Goal: Task Accomplishment & Management: Manage account settings

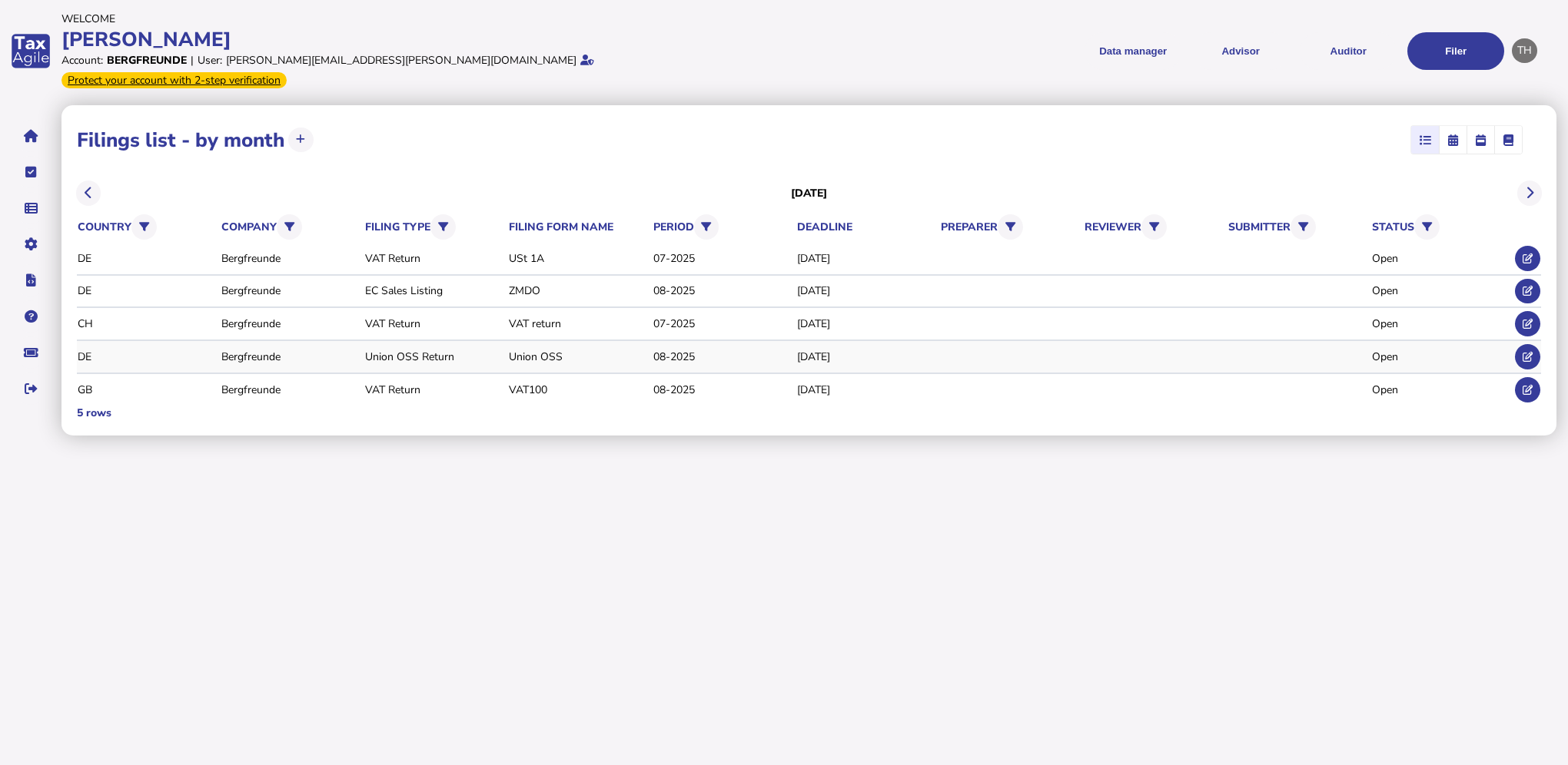
click at [480, 341] on tr "DE Bergfreunde Union OSS Return Union OSS 08-[DATE], 2025 Open" at bounding box center [809, 356] width 1464 height 33
click at [425, 350] on div "Union OSS Return" at bounding box center [434, 357] width 139 height 15
click at [89, 350] on div "DE" at bounding box center [146, 357] width 139 height 15
click at [258, 350] on div "Bergfreunde" at bounding box center [291, 357] width 139 height 15
click at [1390, 350] on div "Open" at bounding box center [1440, 357] width 139 height 15
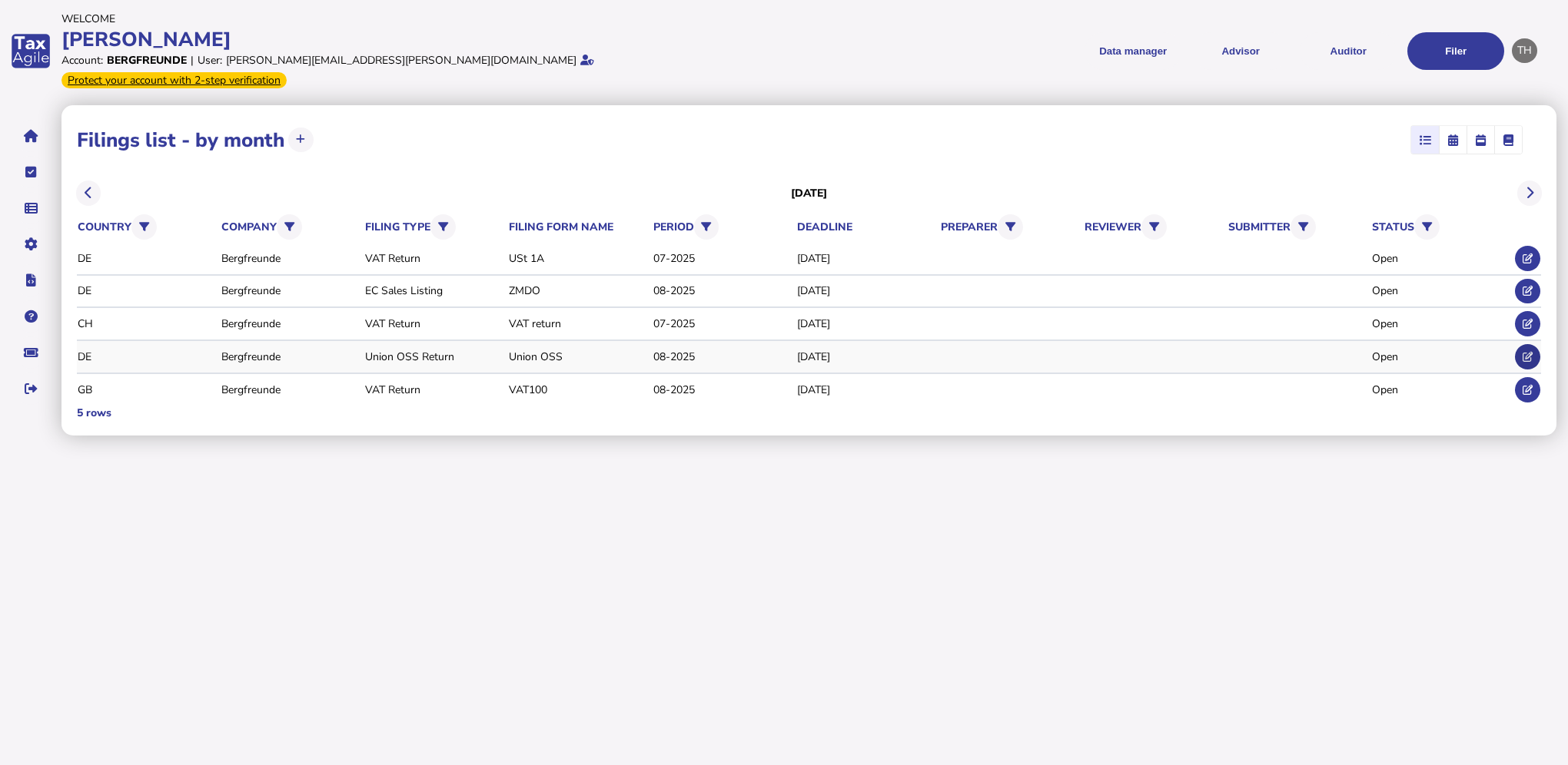
click at [1531, 352] on icon at bounding box center [1527, 356] width 10 height 10
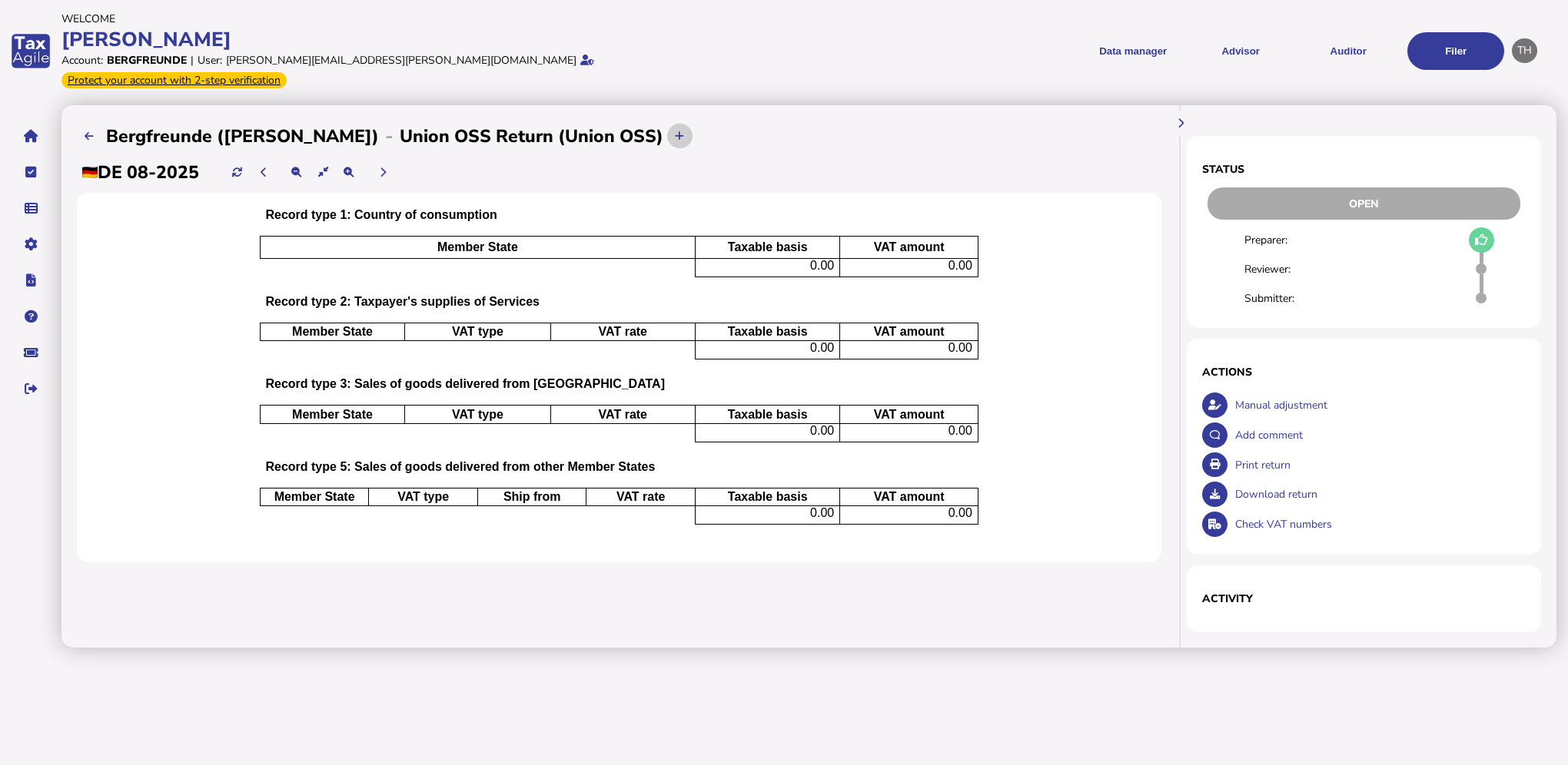
click at [667, 124] on button at bounding box center [679, 136] width 25 height 25
select select
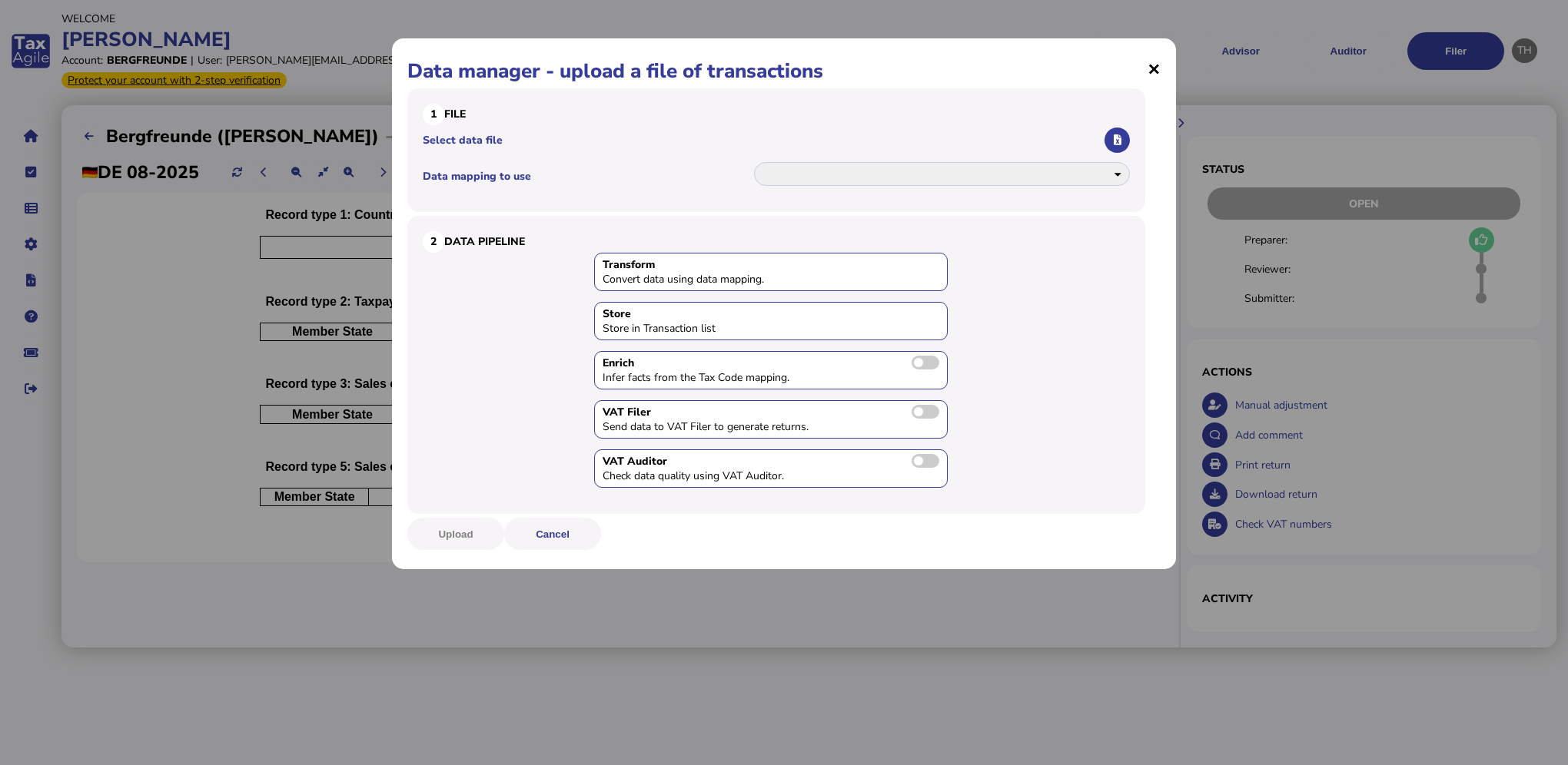
click at [1151, 71] on span "×" at bounding box center [1154, 68] width 13 height 29
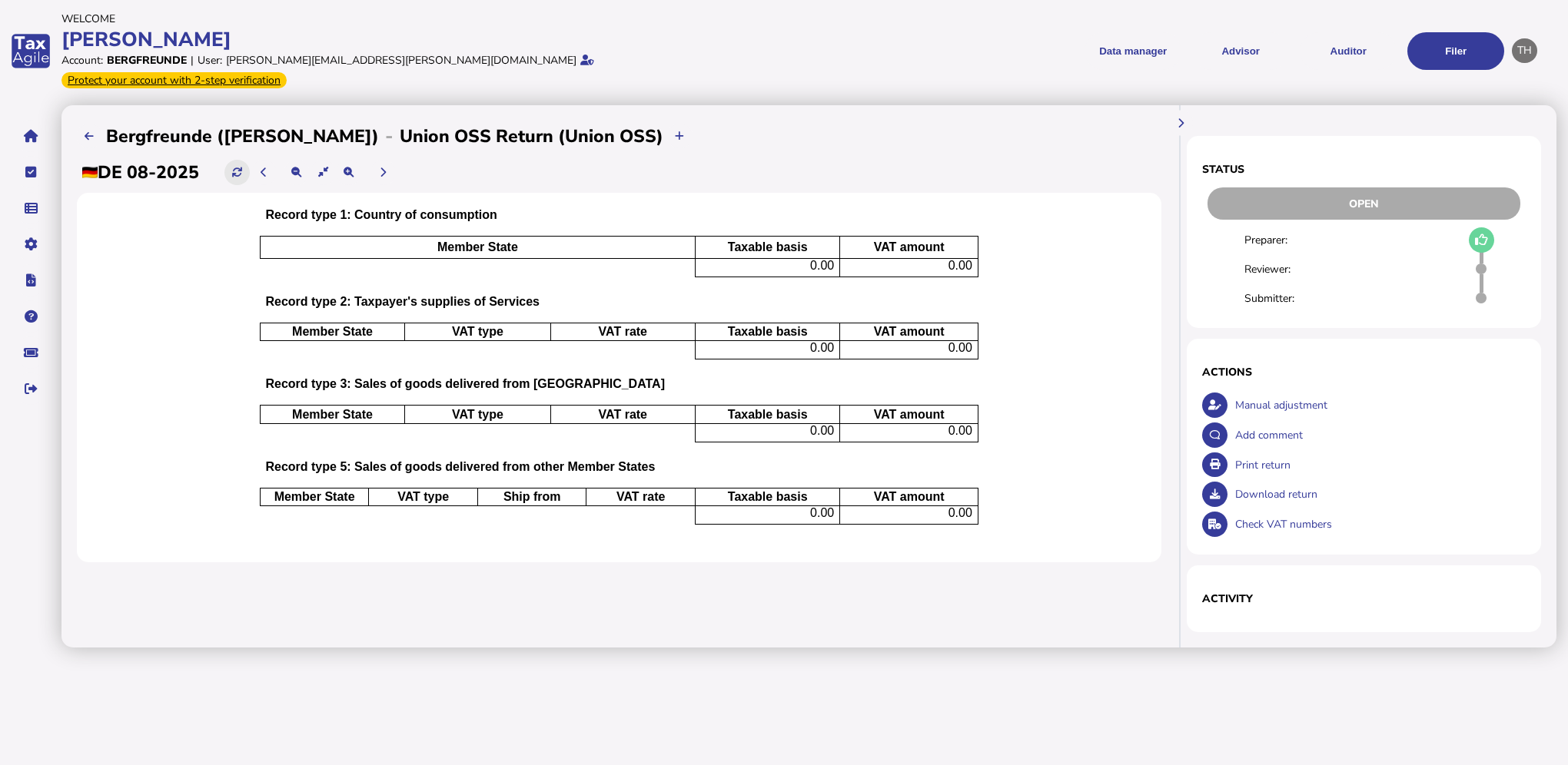
click at [240, 161] on button at bounding box center [237, 172] width 25 height 25
click at [953, 58] on menu "Data manager VAT Transaction list Upload list Advisor VAT Advisor for VAT Check…" at bounding box center [1145, 51] width 718 height 37
click at [92, 131] on icon at bounding box center [89, 136] width 9 height 10
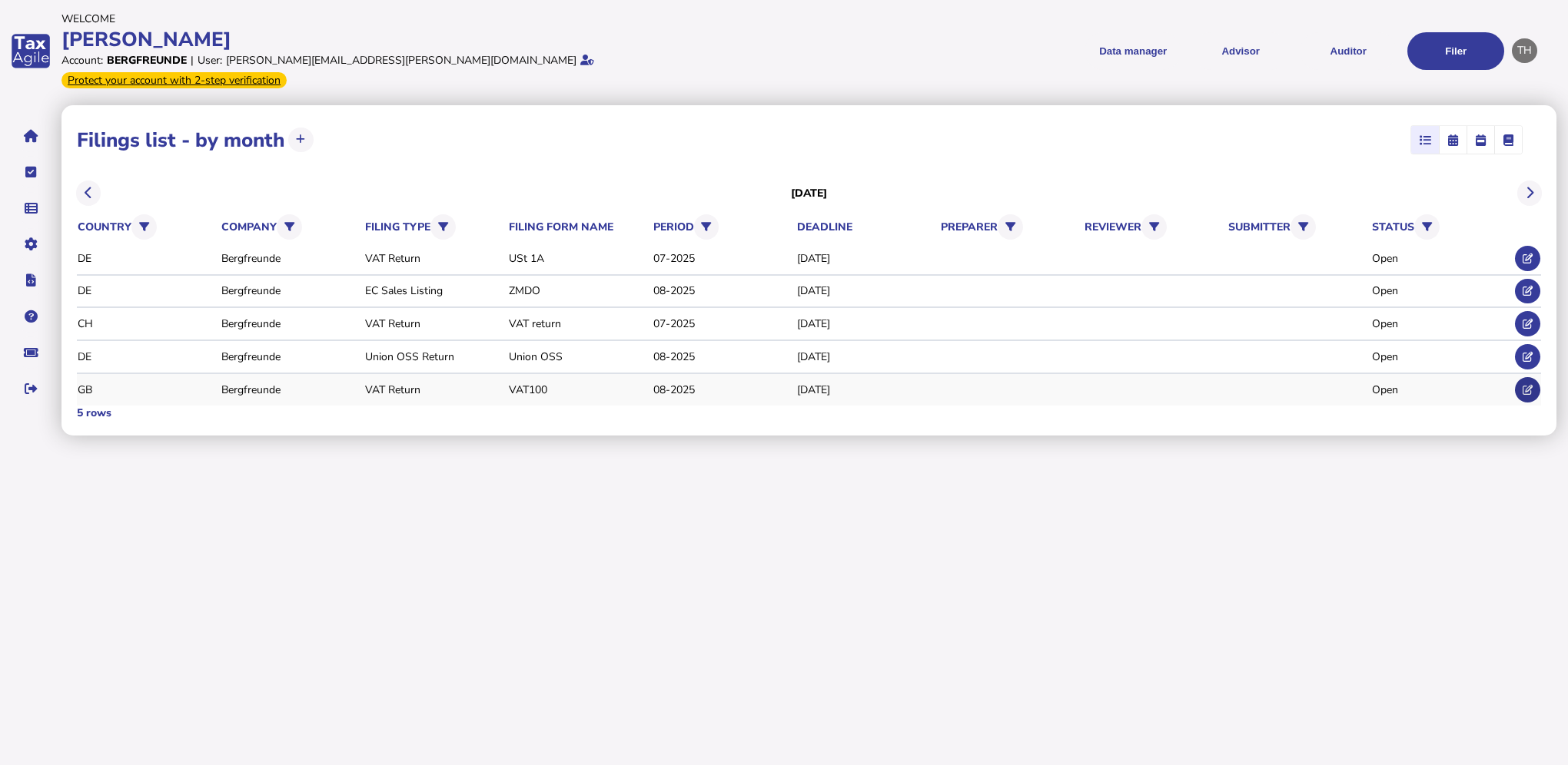
click at [1529, 385] on icon at bounding box center [1527, 390] width 10 height 10
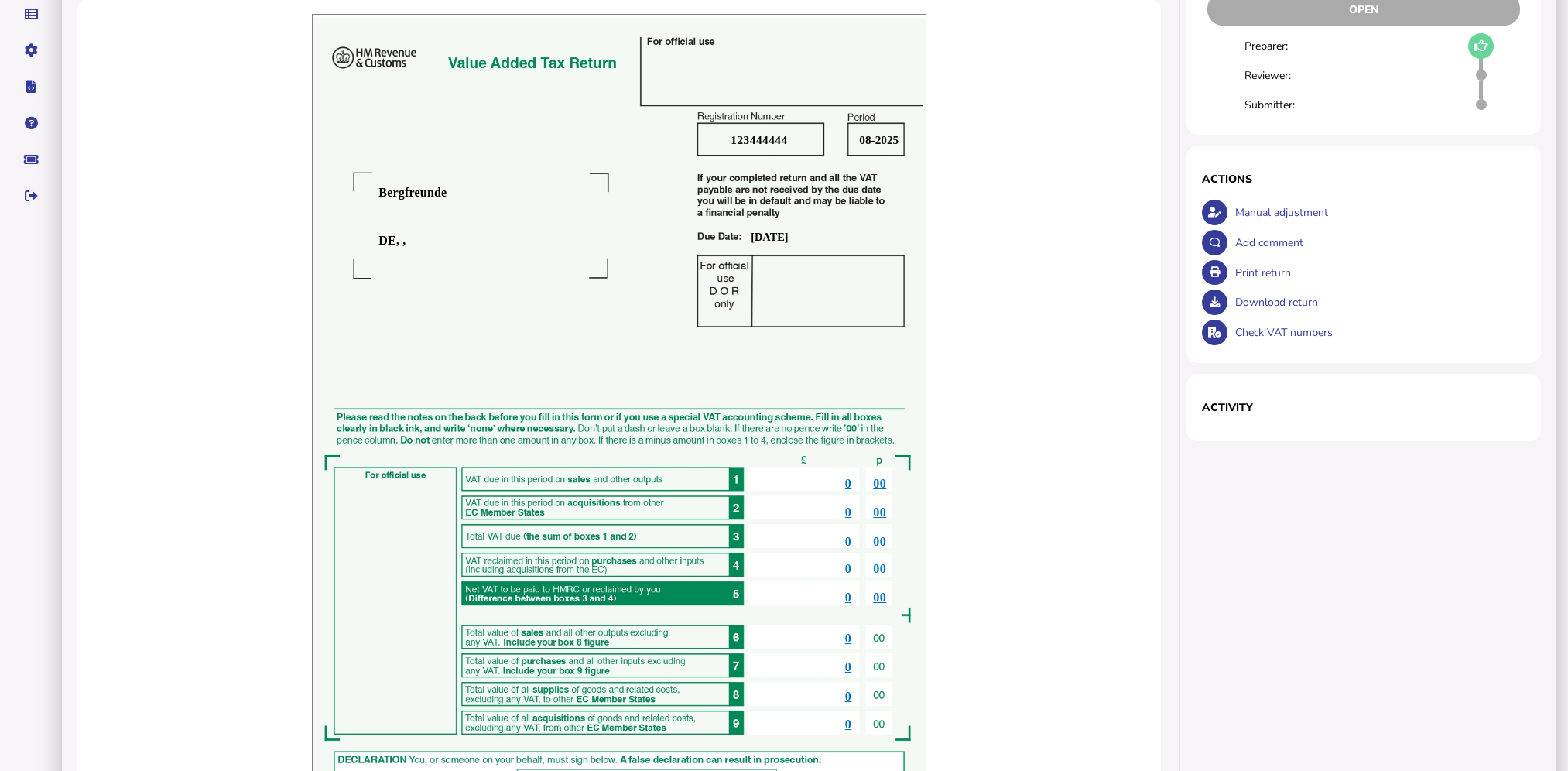
scroll to position [28, 0]
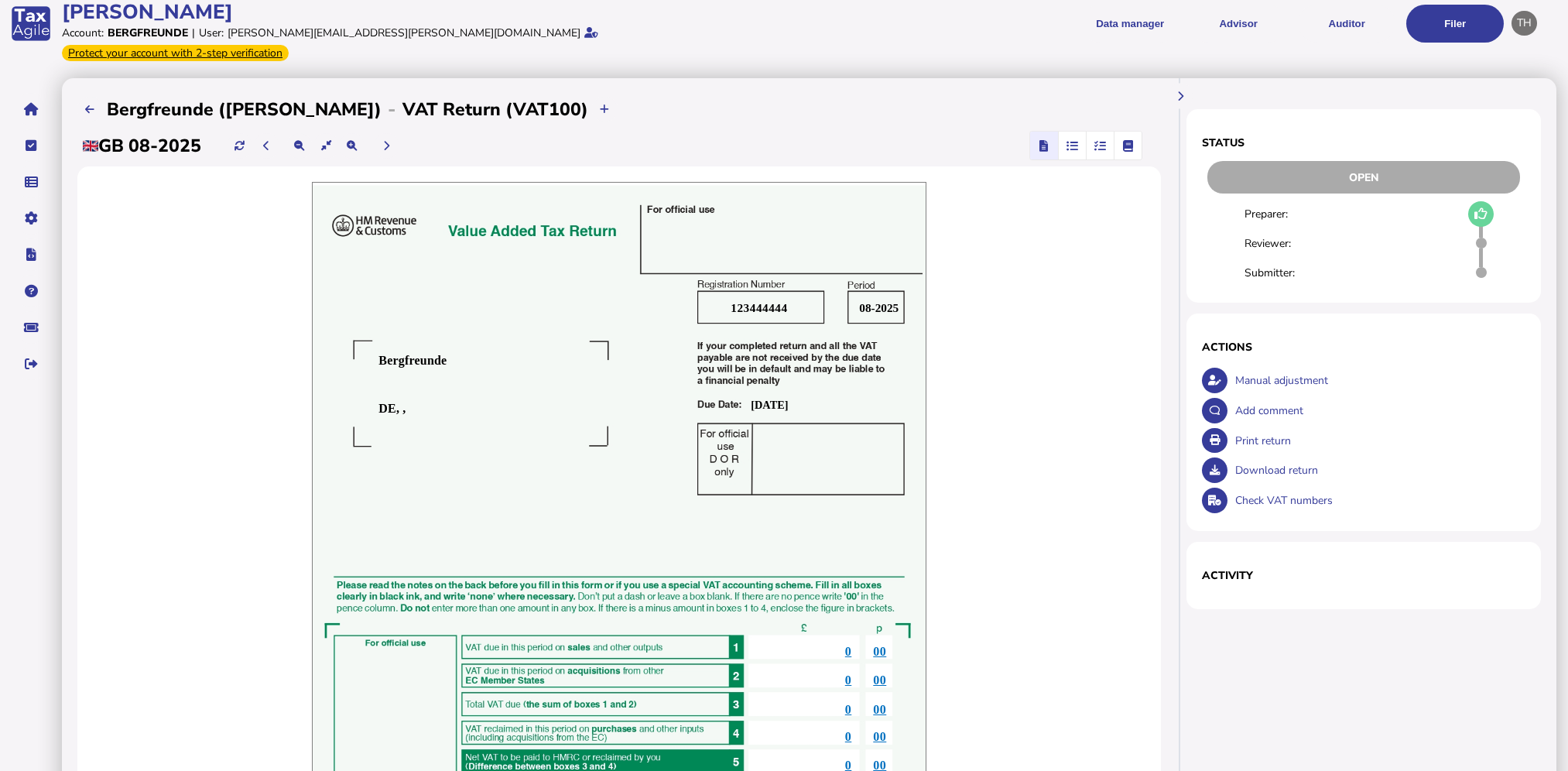
click at [1076, 145] on icon "button" at bounding box center [1072, 145] width 11 height 1
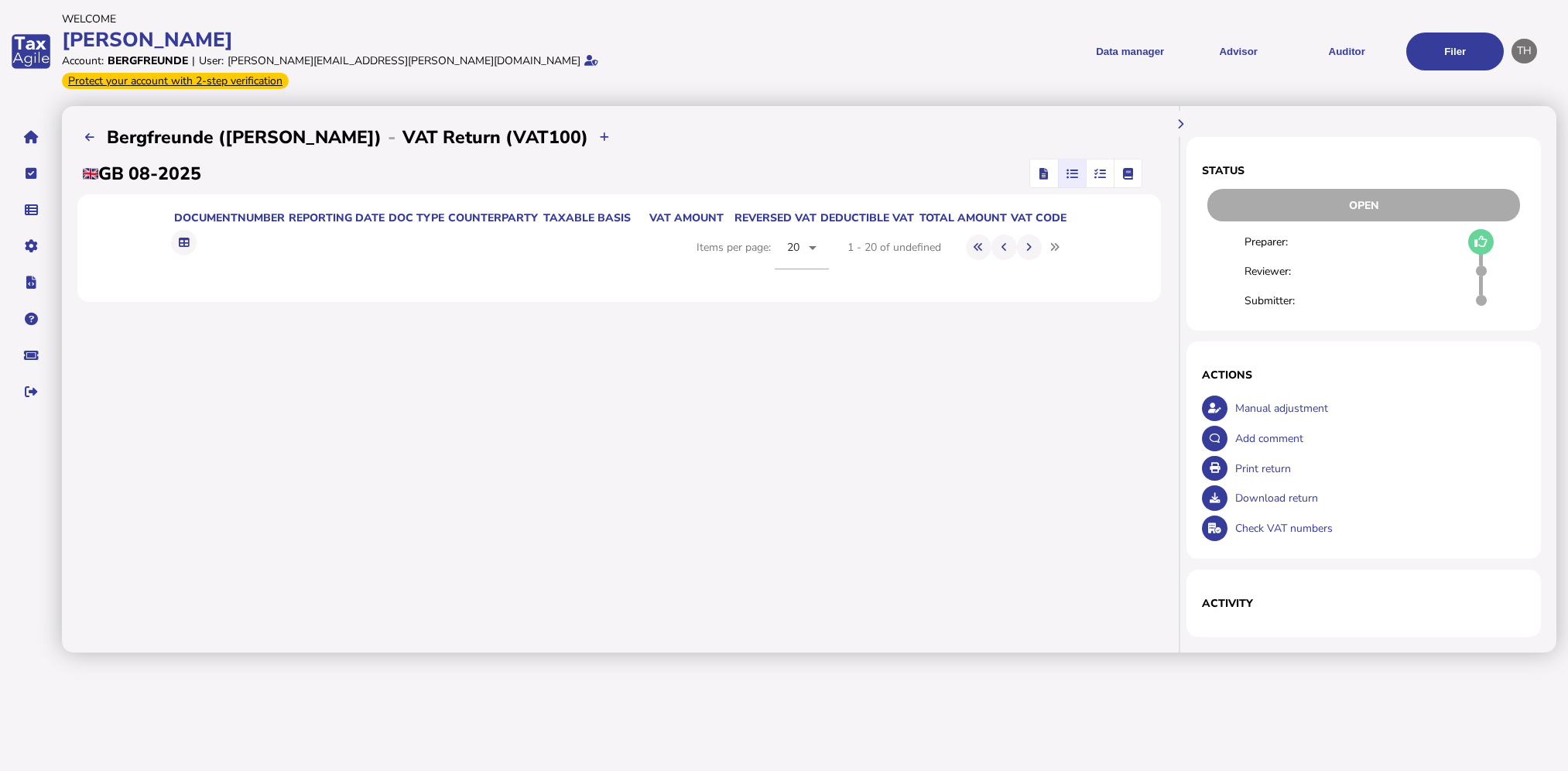
scroll to position [0, 0]
click at [1114, 174] on icon "button" at bounding box center [1108, 174] width 11 height 1
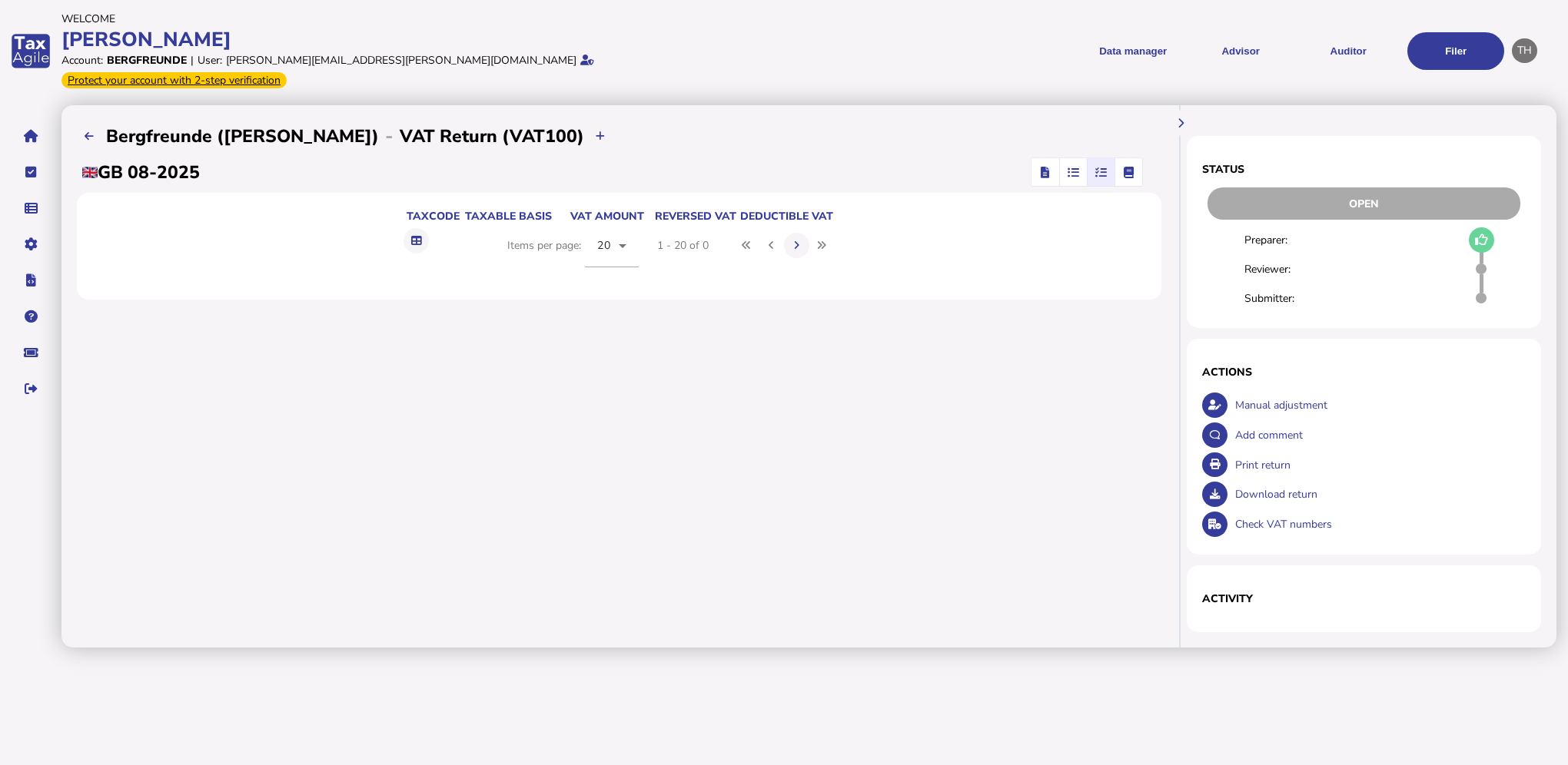
click at [1137, 159] on span "button" at bounding box center [1128, 172] width 24 height 28
click at [1042, 172] on icon "button" at bounding box center [1045, 172] width 8 height 1
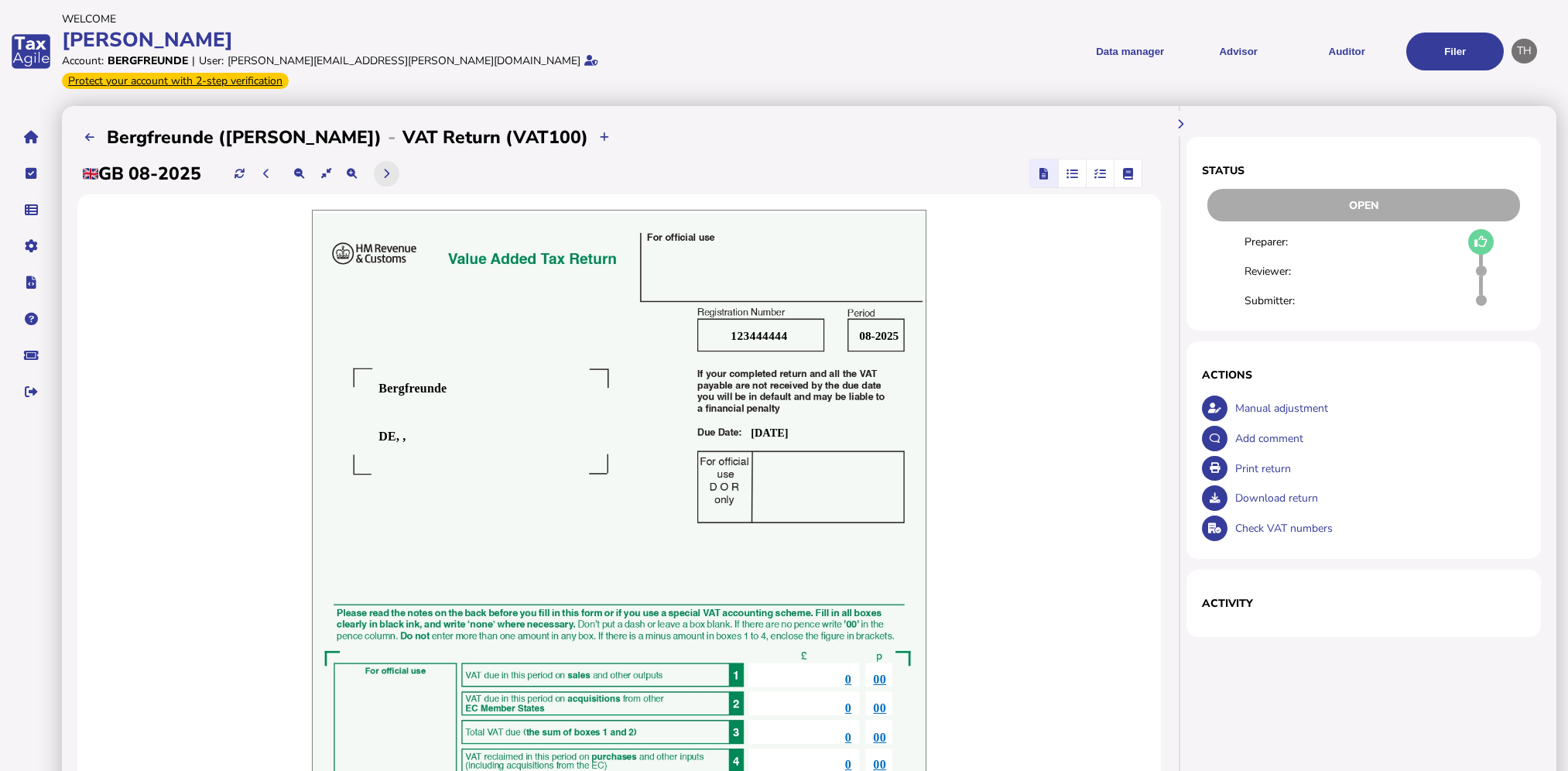
click at [389, 169] on icon at bounding box center [386, 174] width 7 height 10
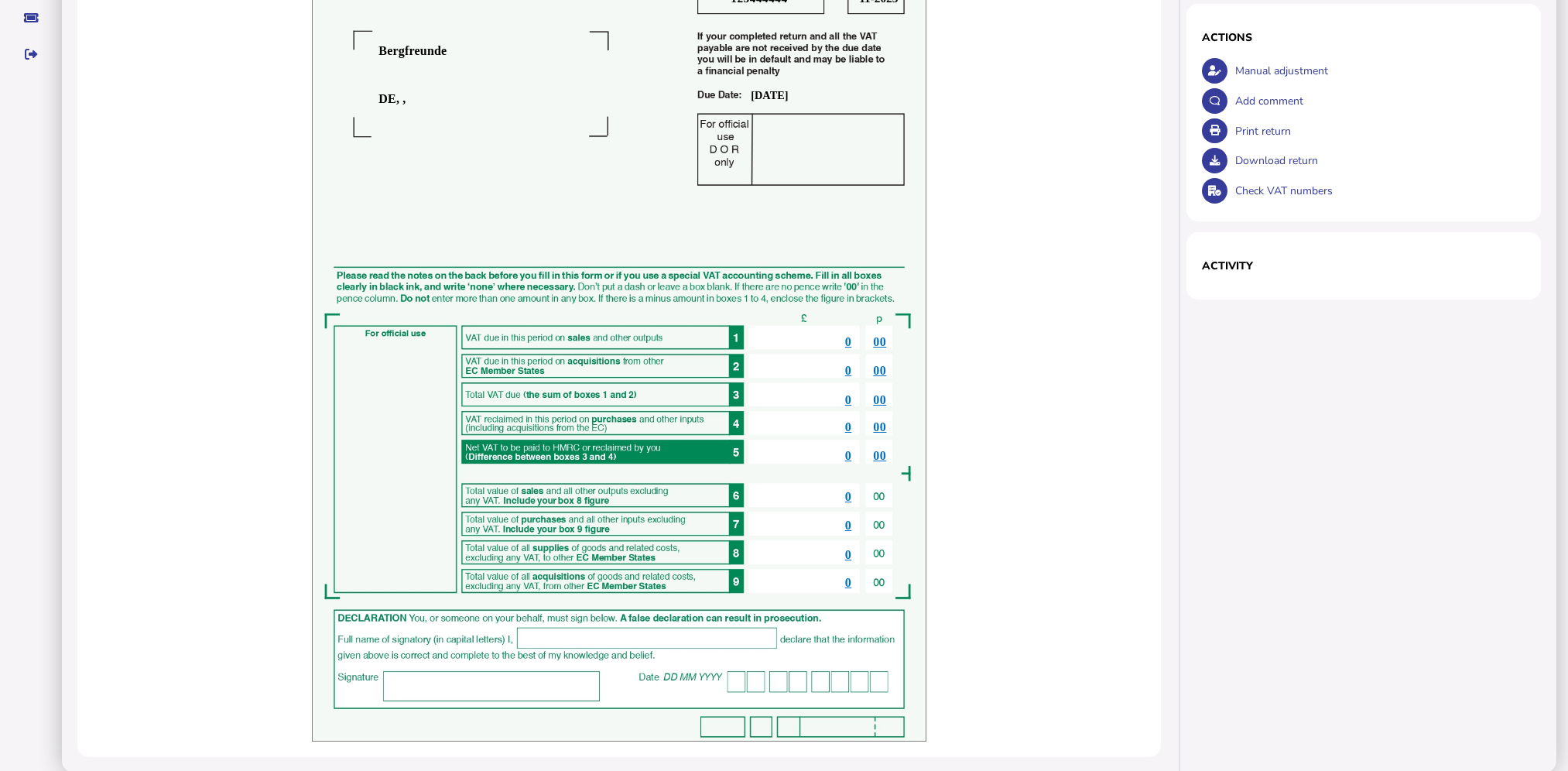
scroll to position [28, 0]
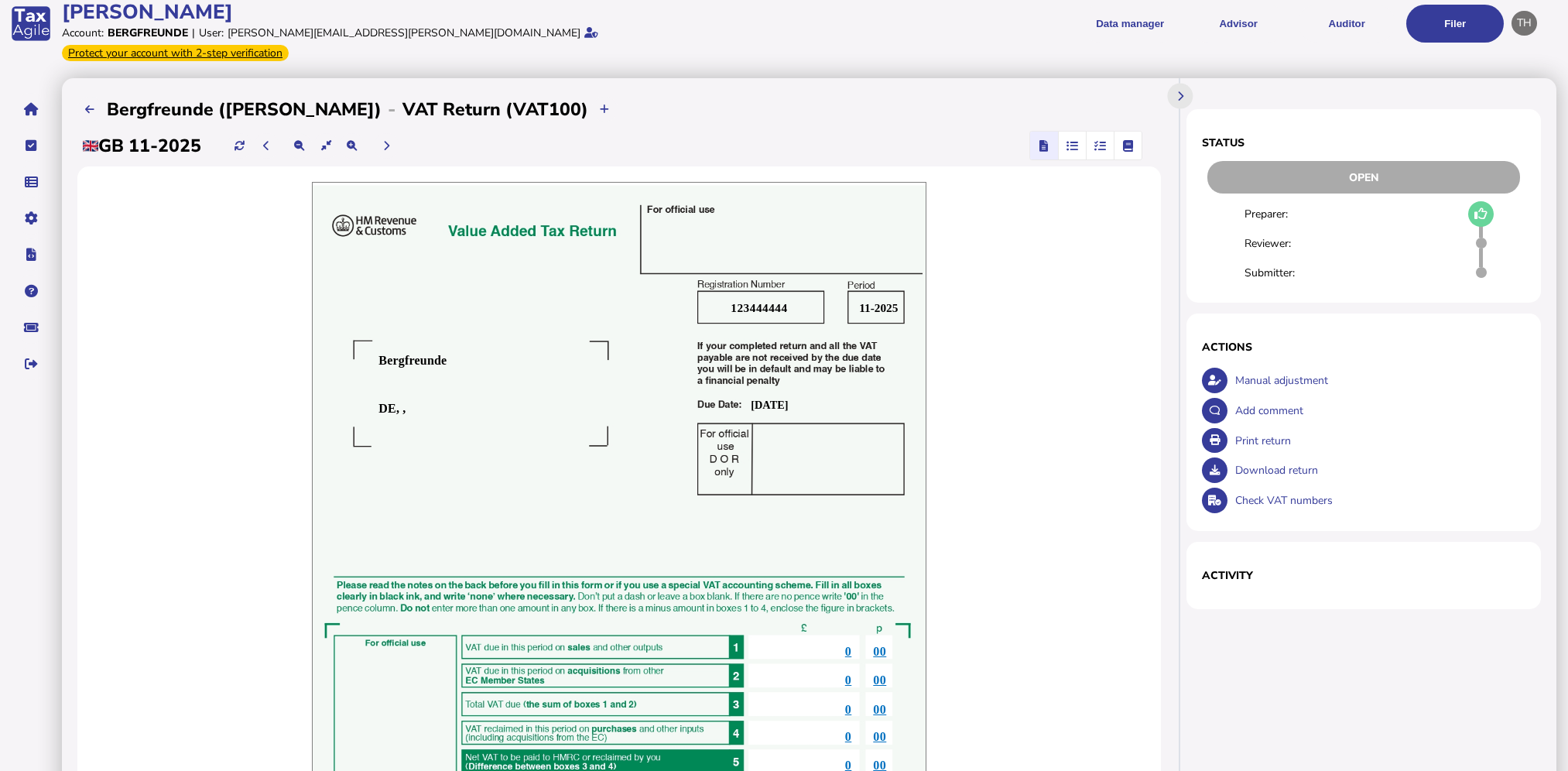
click at [1174, 83] on button at bounding box center [1181, 96] width 25 height 25
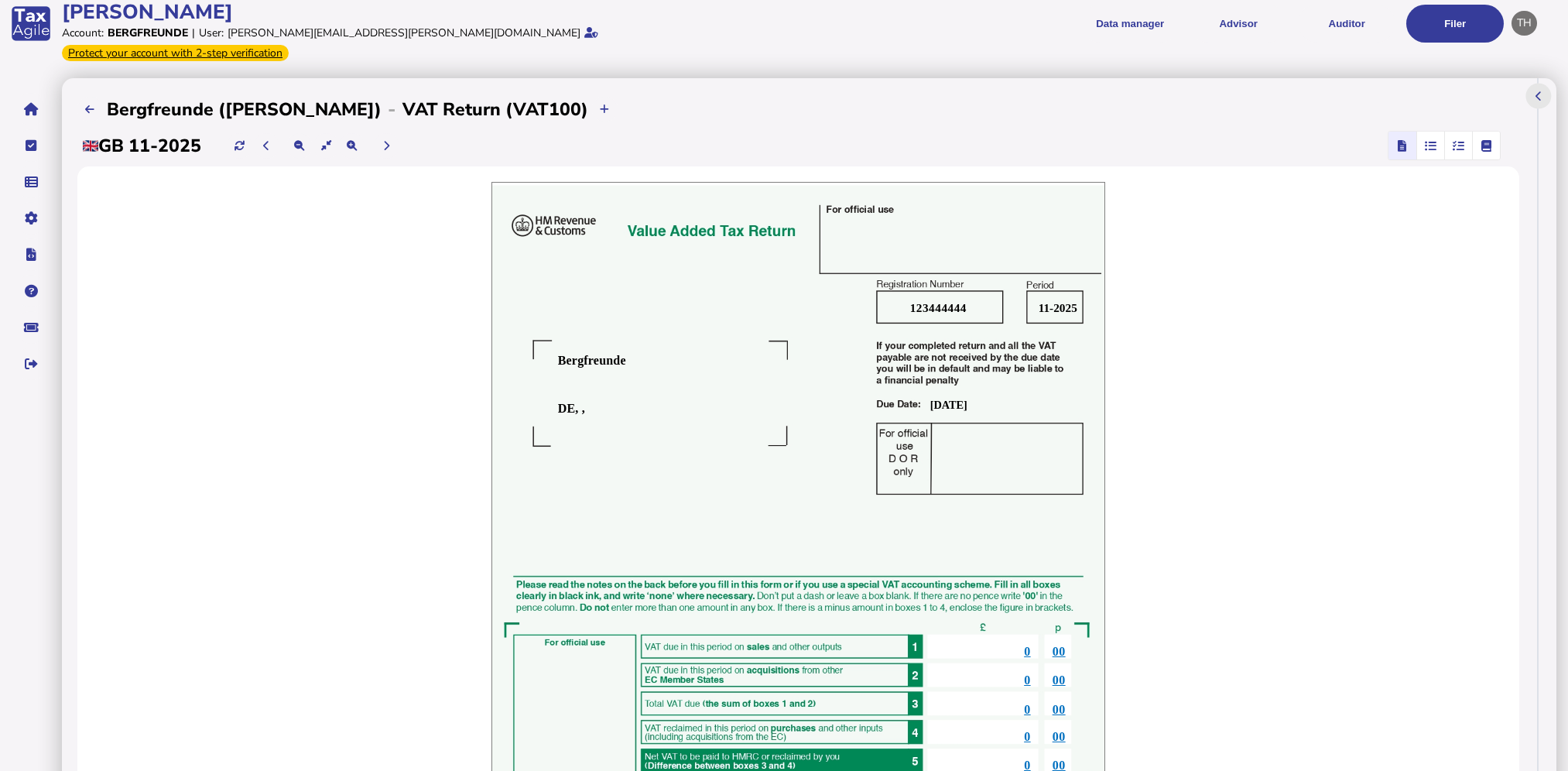
click at [1533, 83] on button at bounding box center [1539, 96] width 25 height 25
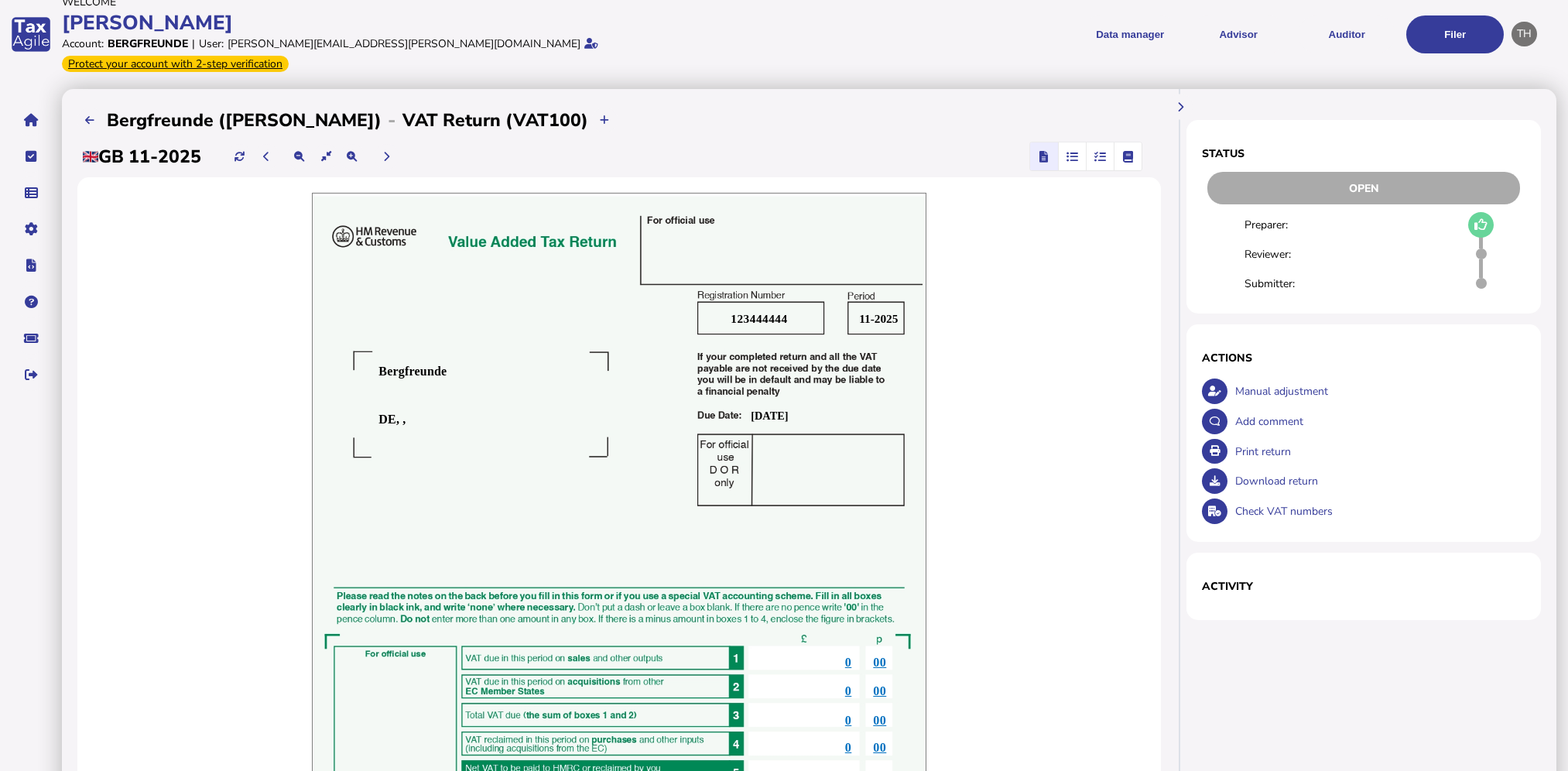
scroll to position [0, 0]
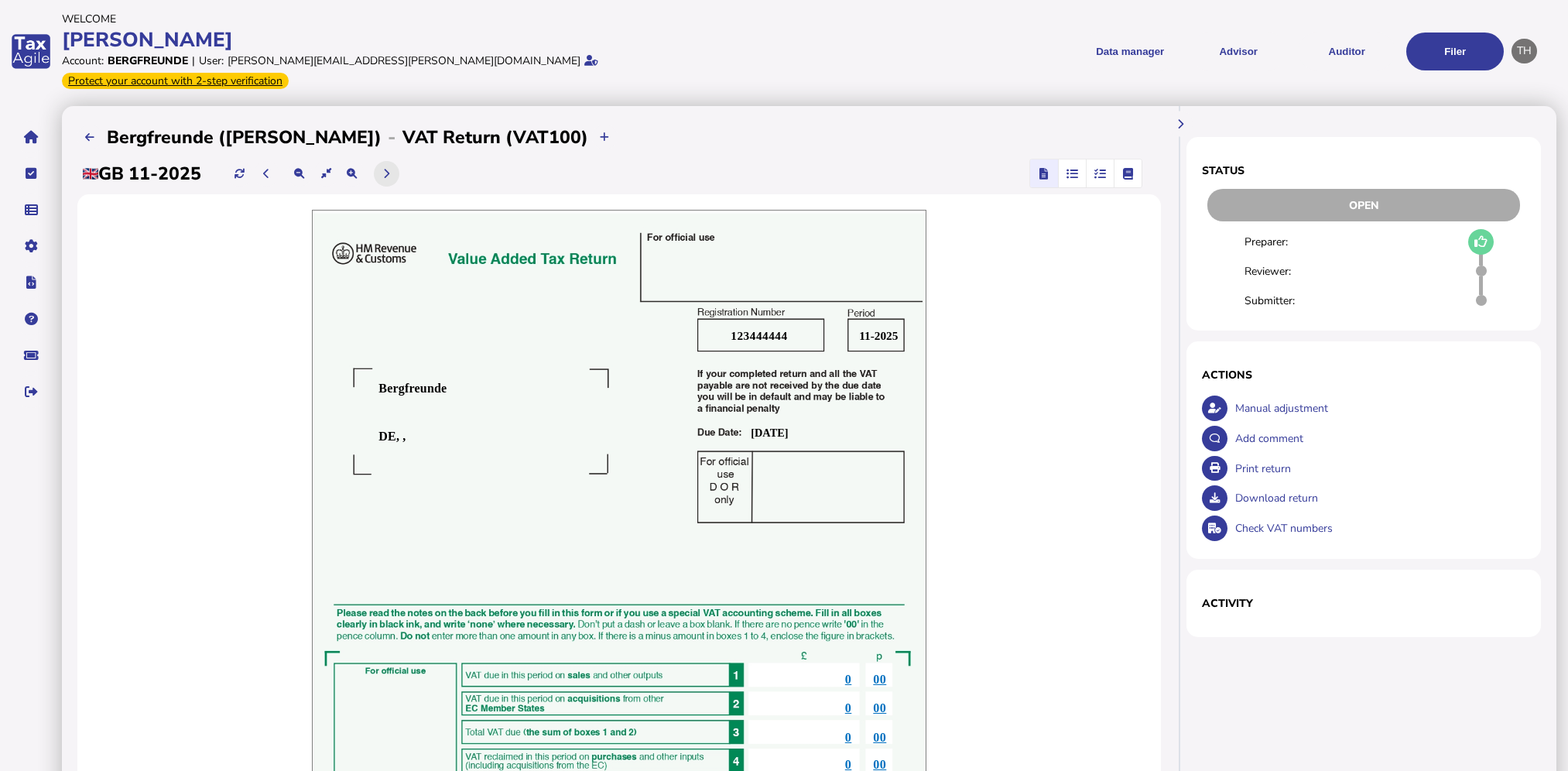
click at [397, 161] on button at bounding box center [386, 174] width 25 height 25
click at [386, 161] on button at bounding box center [386, 174] width 25 height 25
click at [85, 132] on icon at bounding box center [90, 137] width 9 height 10
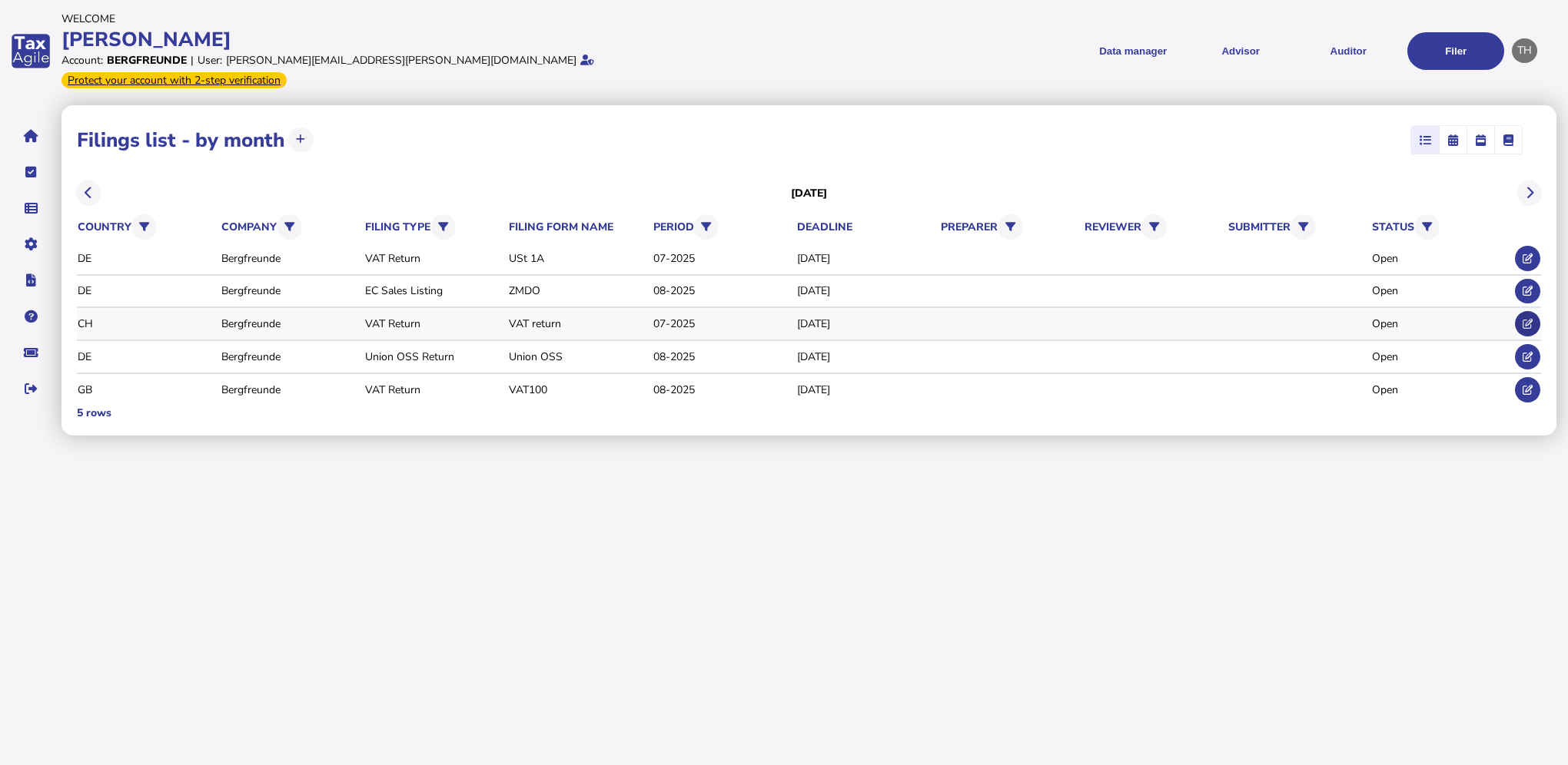
click at [1525, 319] on icon at bounding box center [1527, 324] width 10 height 10
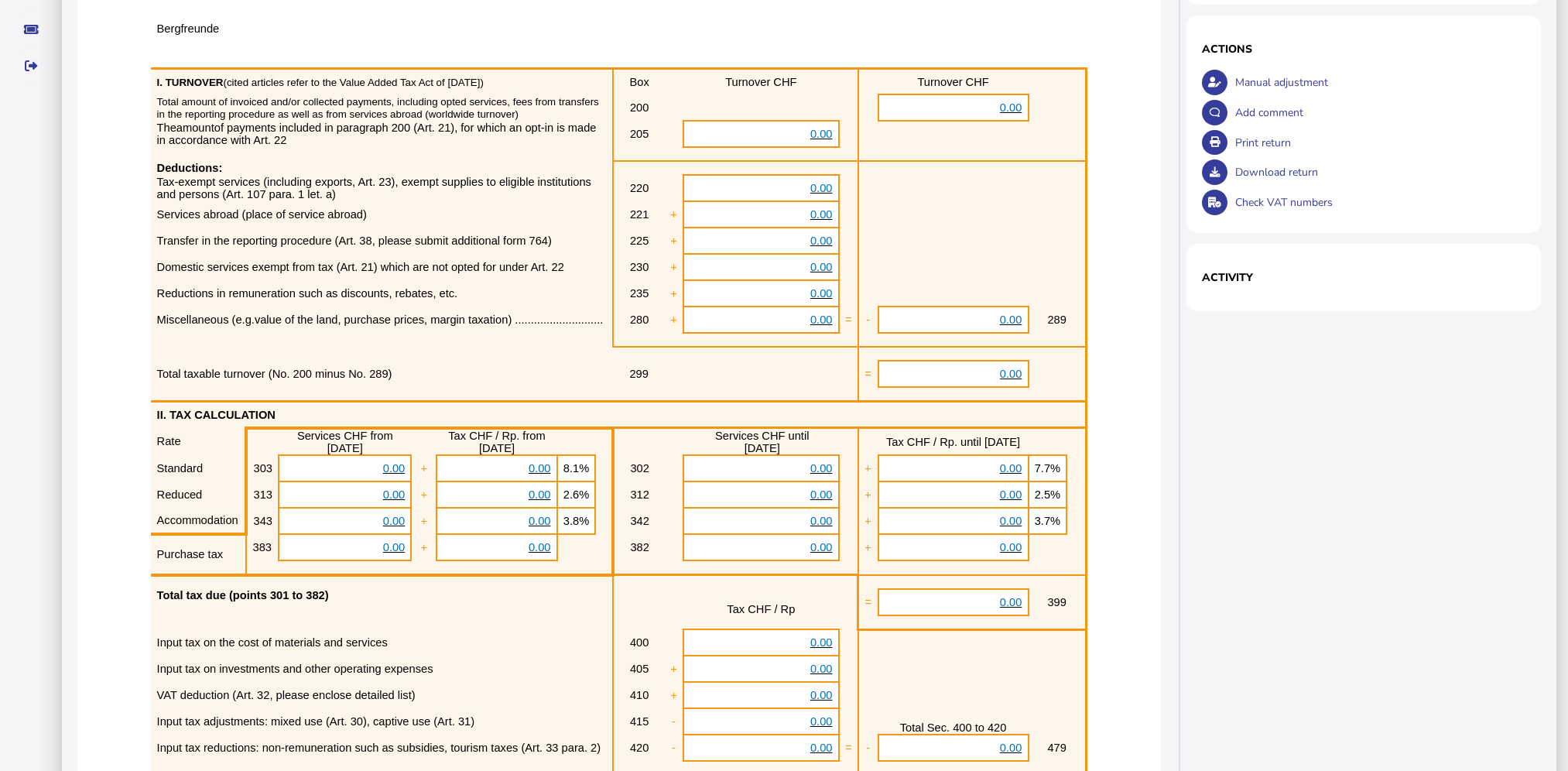
scroll to position [110, 0]
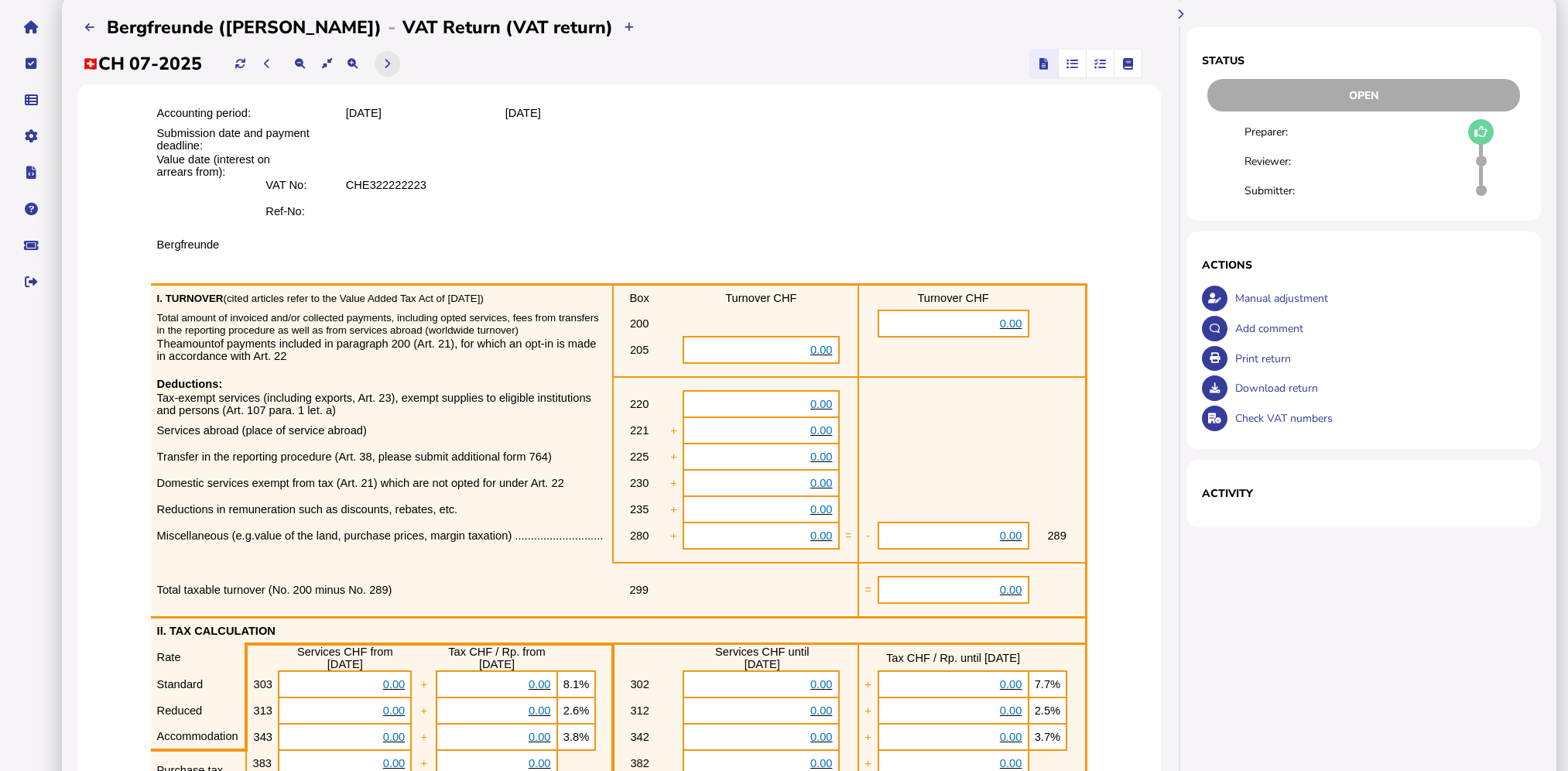
click at [390, 59] on icon at bounding box center [386, 64] width 7 height 10
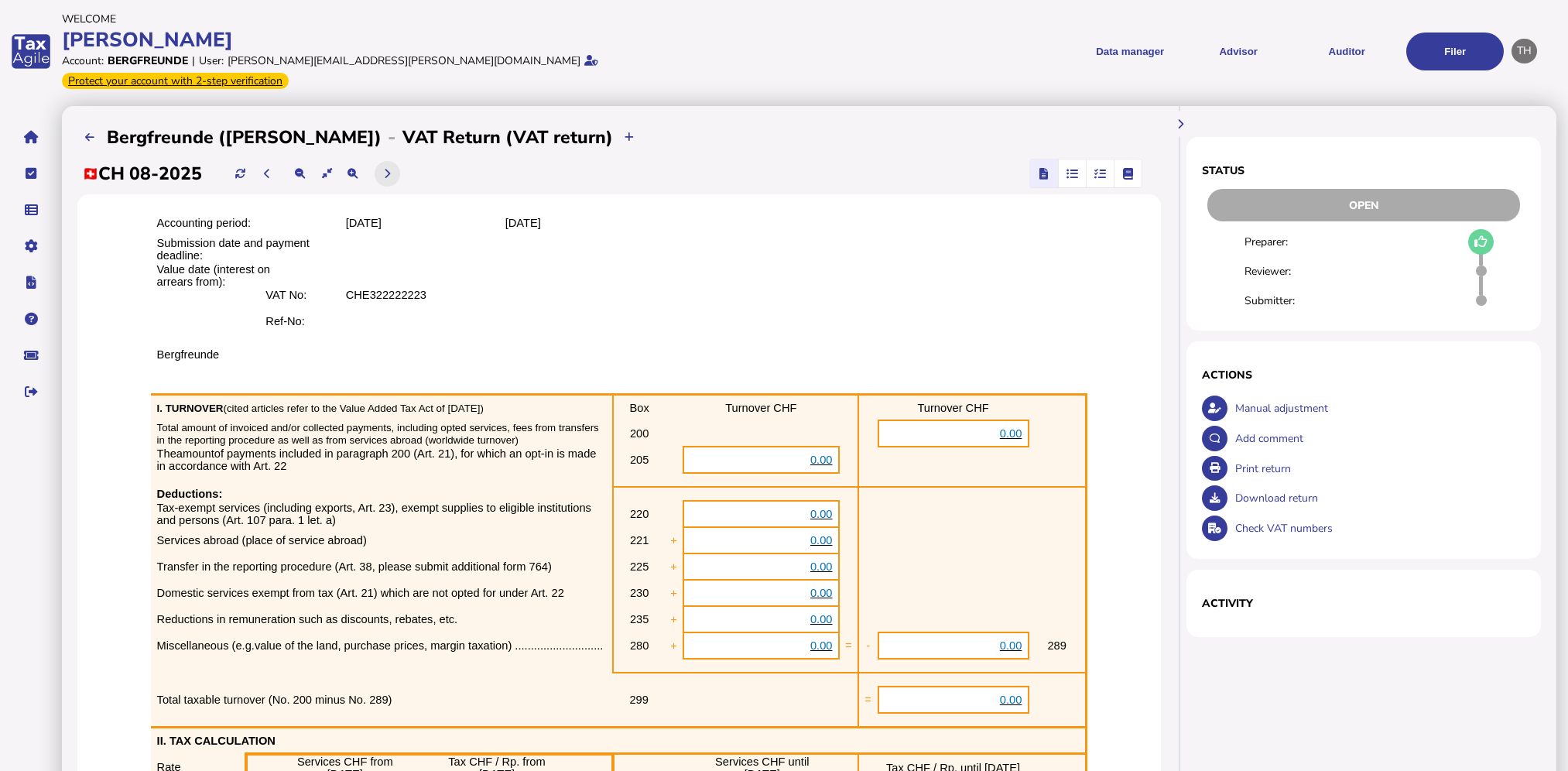
click at [383, 161] on button at bounding box center [386, 174] width 25 height 25
click at [94, 132] on icon at bounding box center [90, 137] width 9 height 10
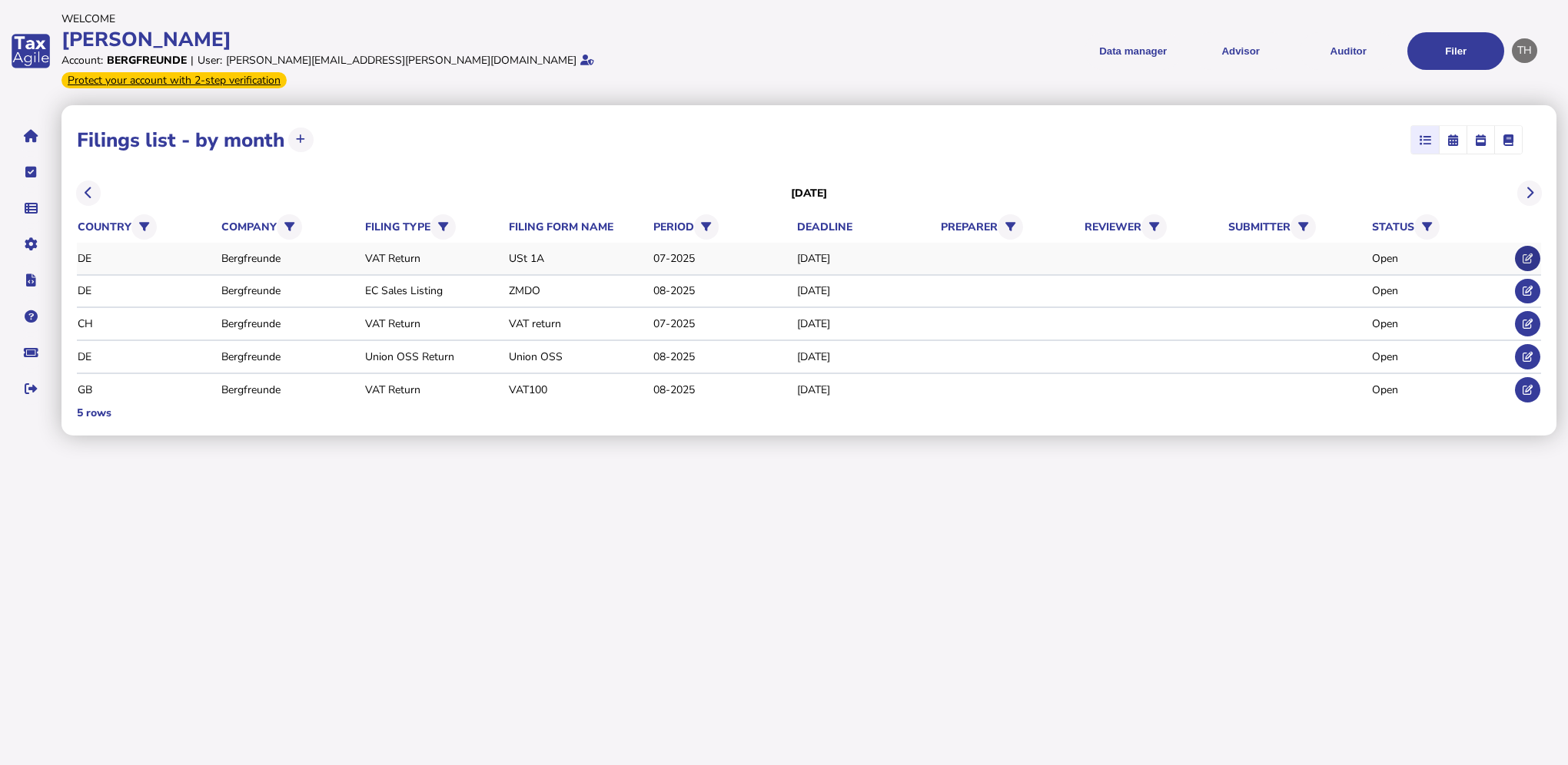
click at [1538, 246] on button at bounding box center [1527, 258] width 25 height 25
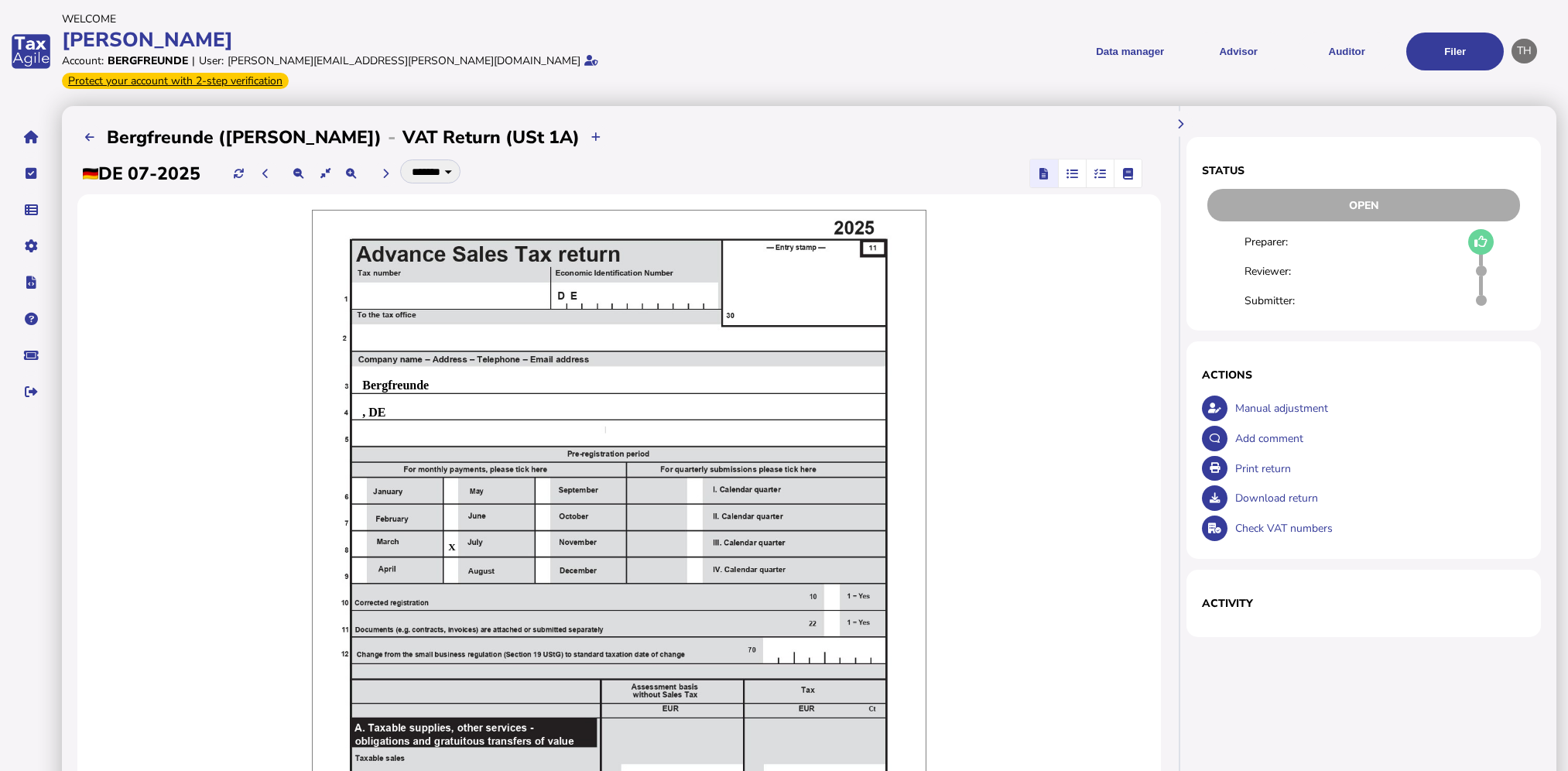
click at [1105, 174] on icon "button" at bounding box center [1100, 174] width 11 height 1
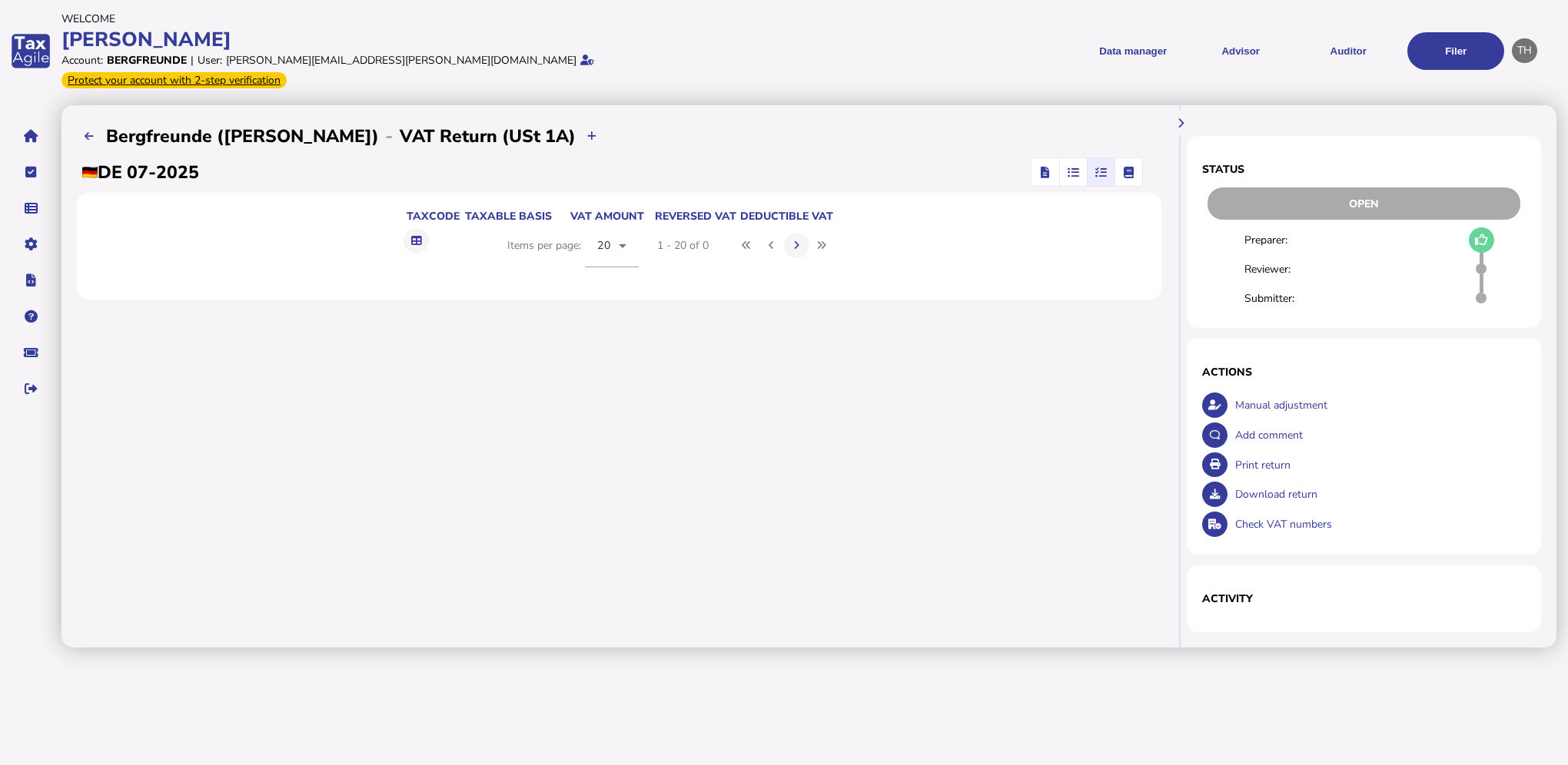
click at [1072, 172] on icon "button" at bounding box center [1073, 172] width 11 height 1
click at [1050, 158] on span "button" at bounding box center [1045, 172] width 22 height 28
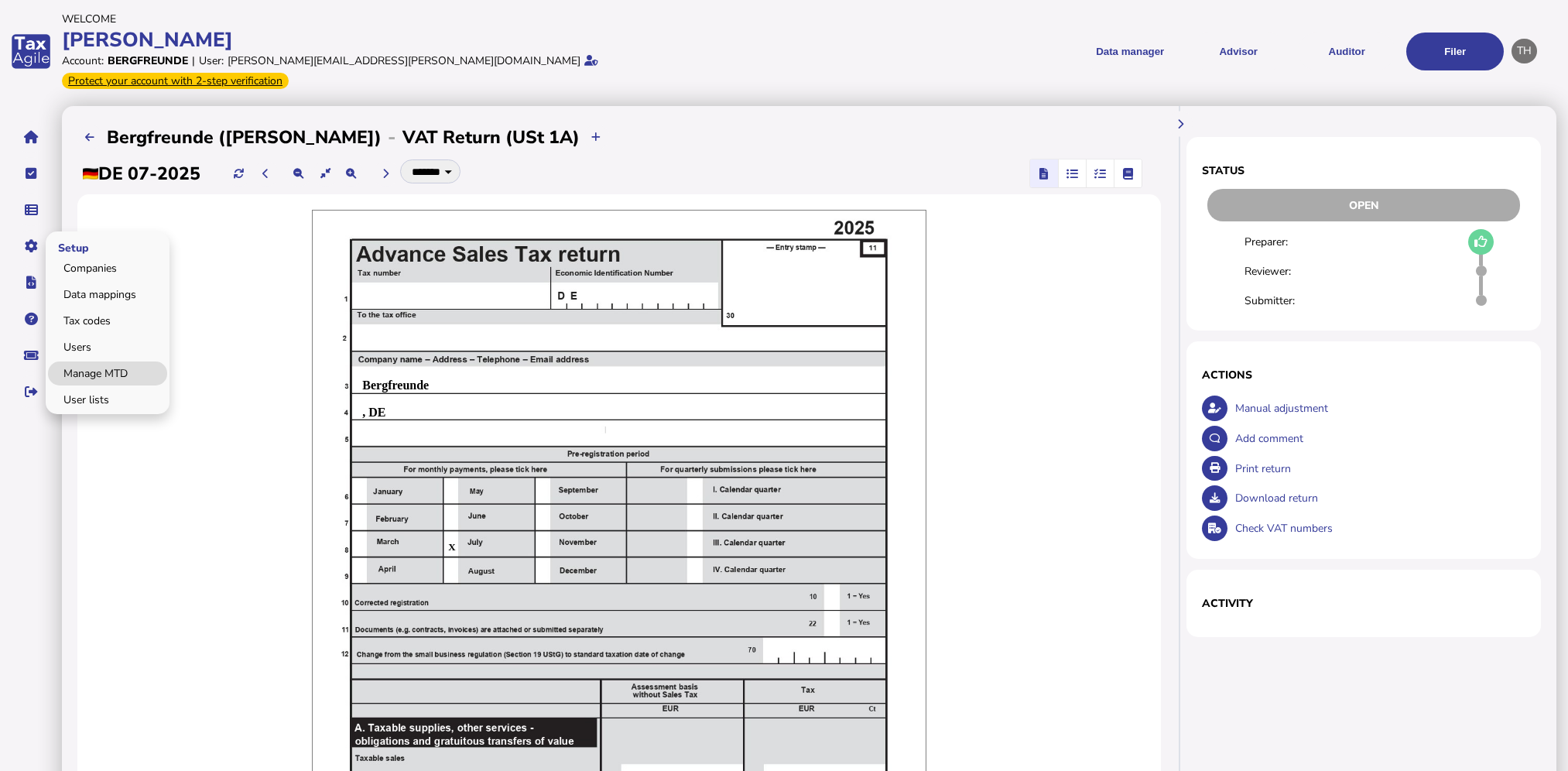
click at [117, 362] on link "Manage MTD" at bounding box center [107, 373] width 119 height 24
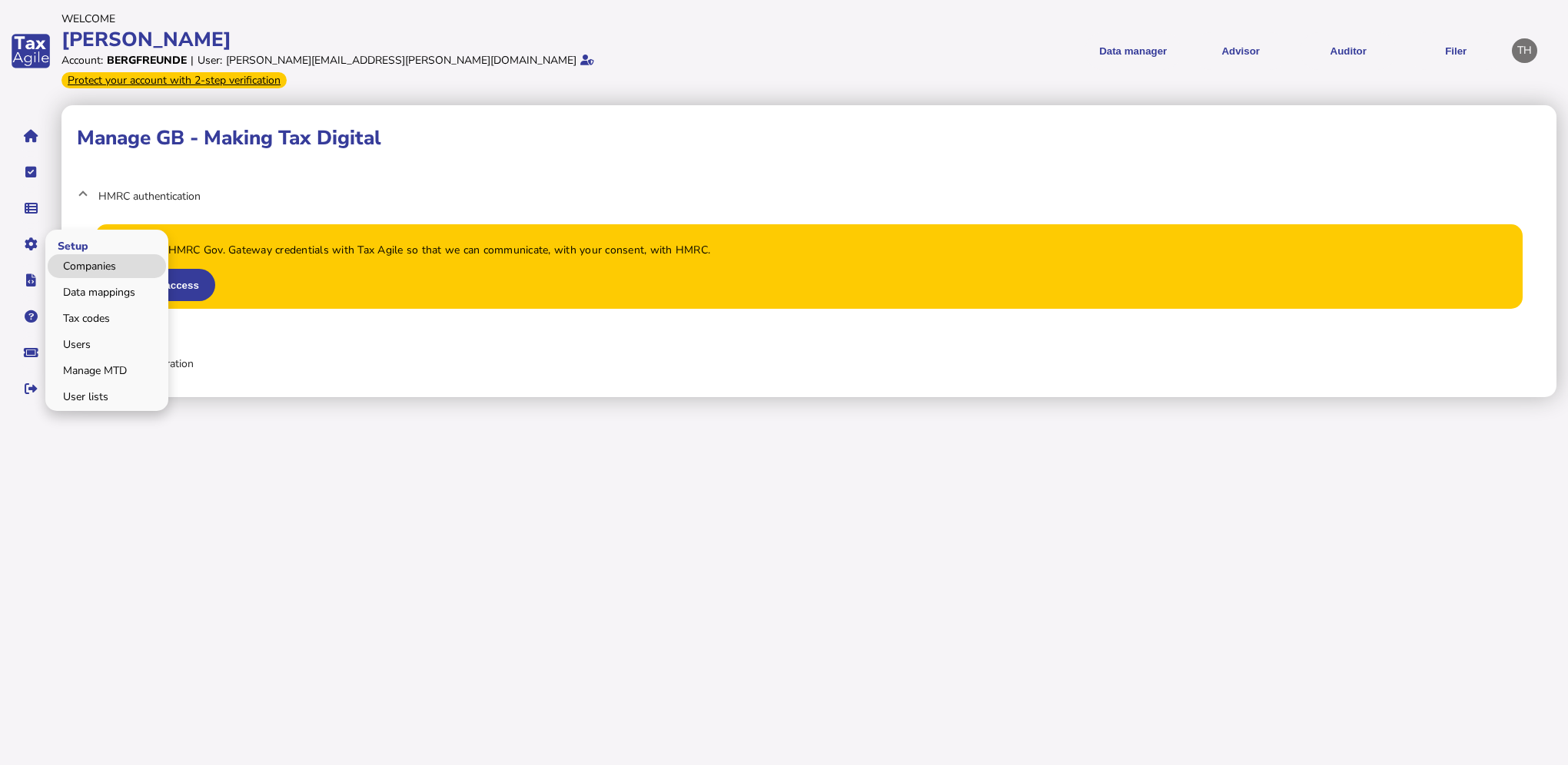
click at [82, 254] on link "Companies" at bounding box center [106, 266] width 118 height 24
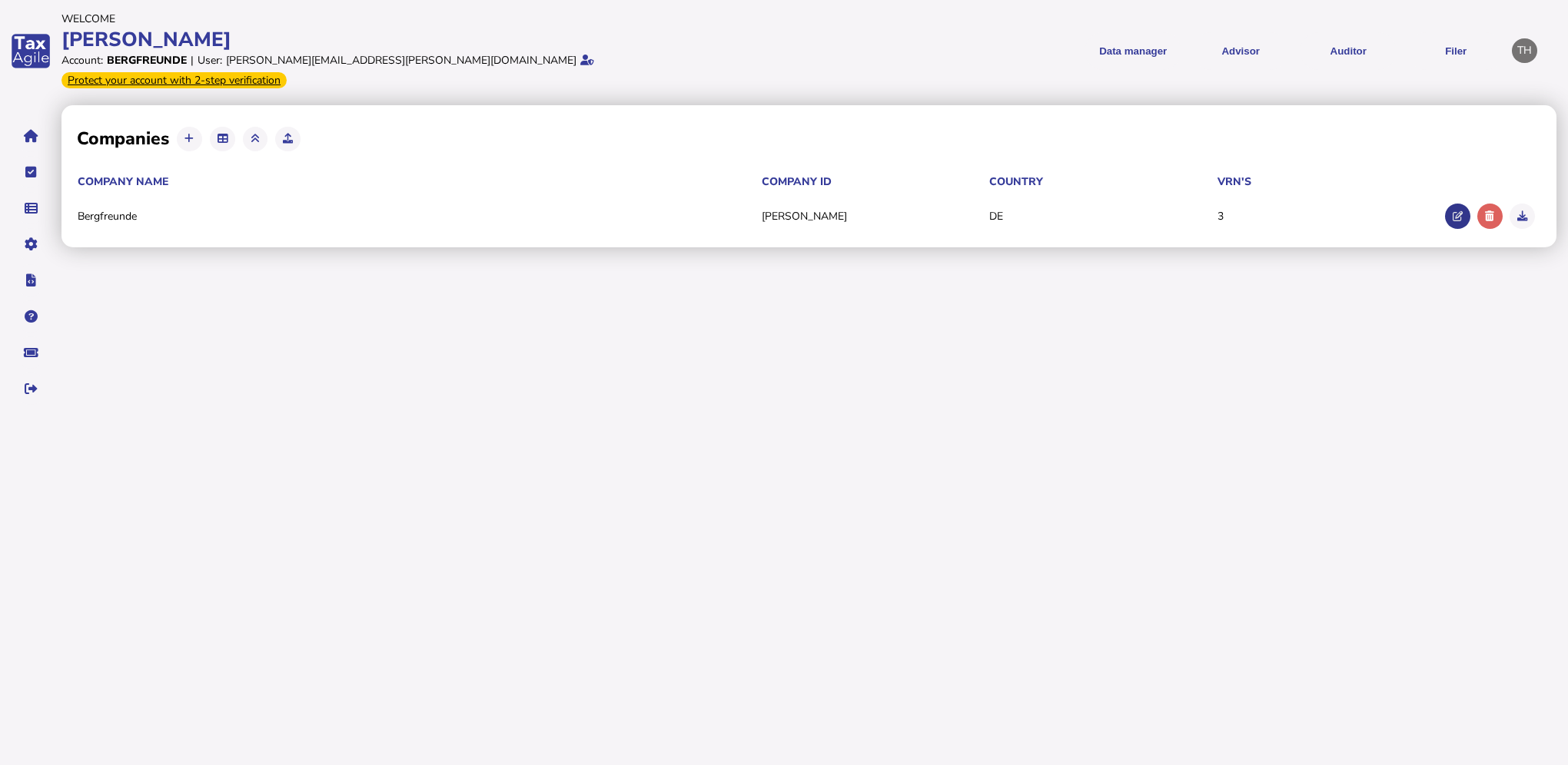
click at [1451, 204] on button at bounding box center [1457, 216] width 25 height 25
type input "**********"
type input "****"
type input "**********"
select select "**"
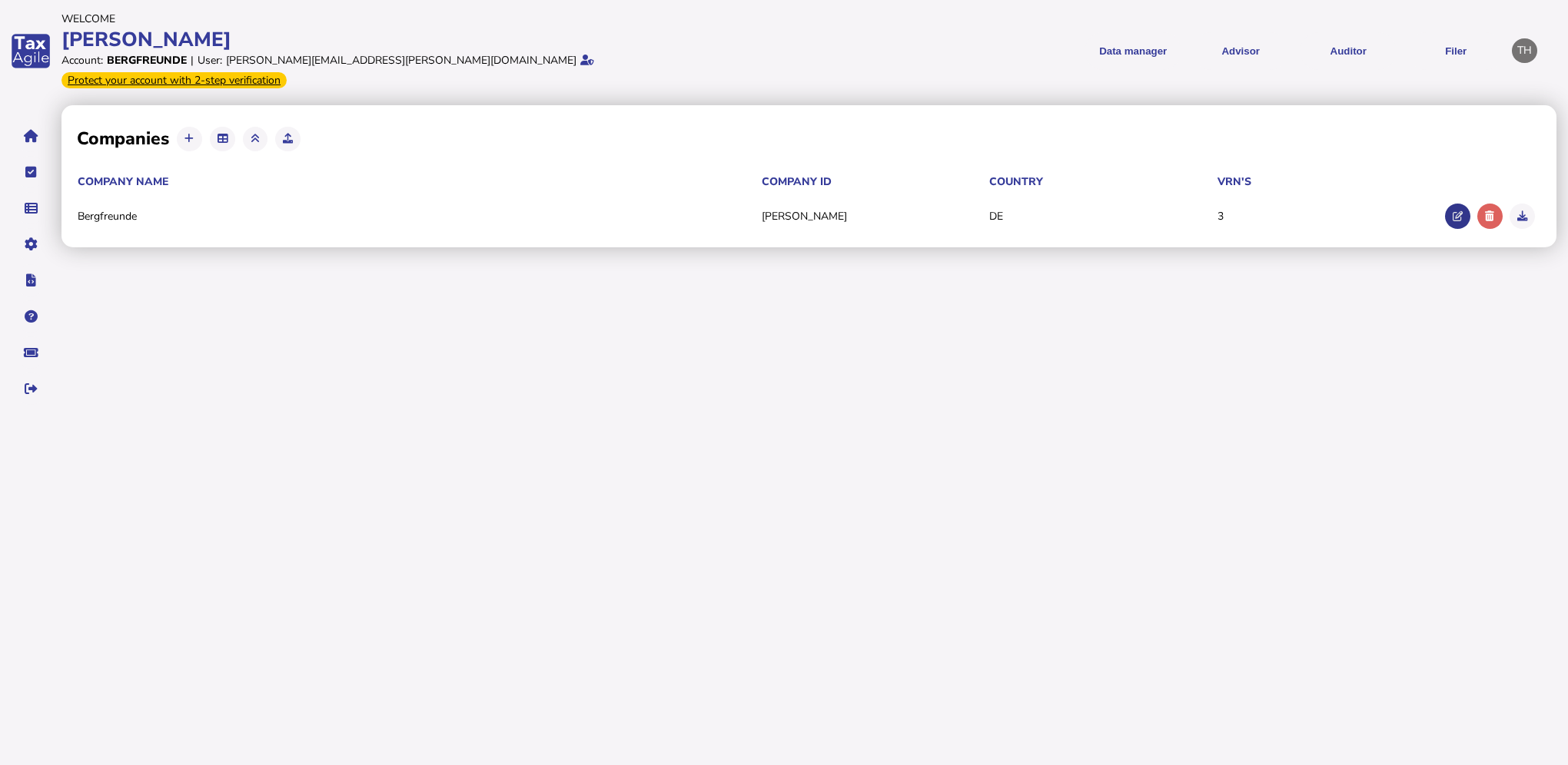
select select "**********"
type input "**********"
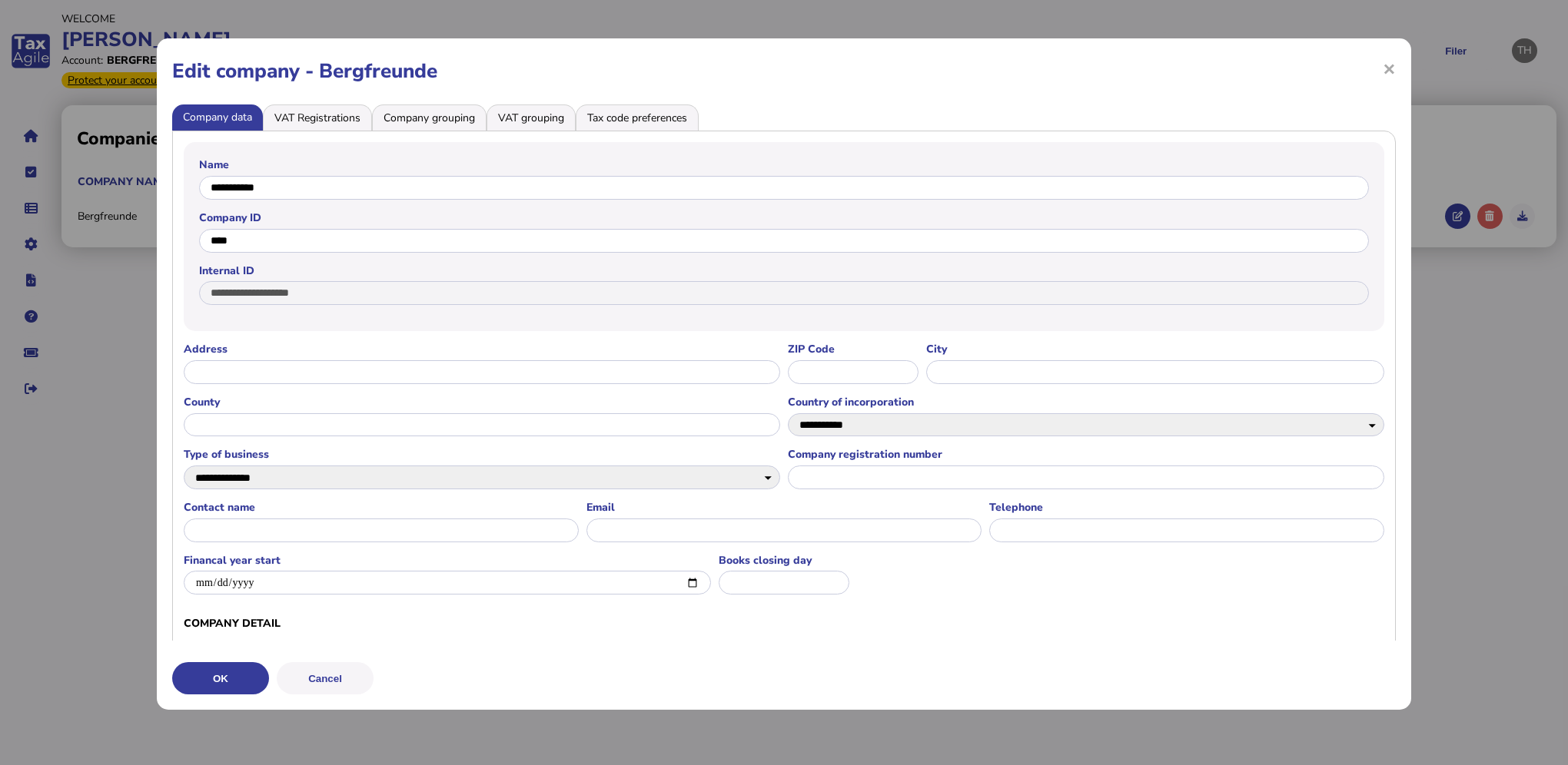
click at [340, 126] on li "VAT Registrations" at bounding box center [317, 117] width 109 height 26
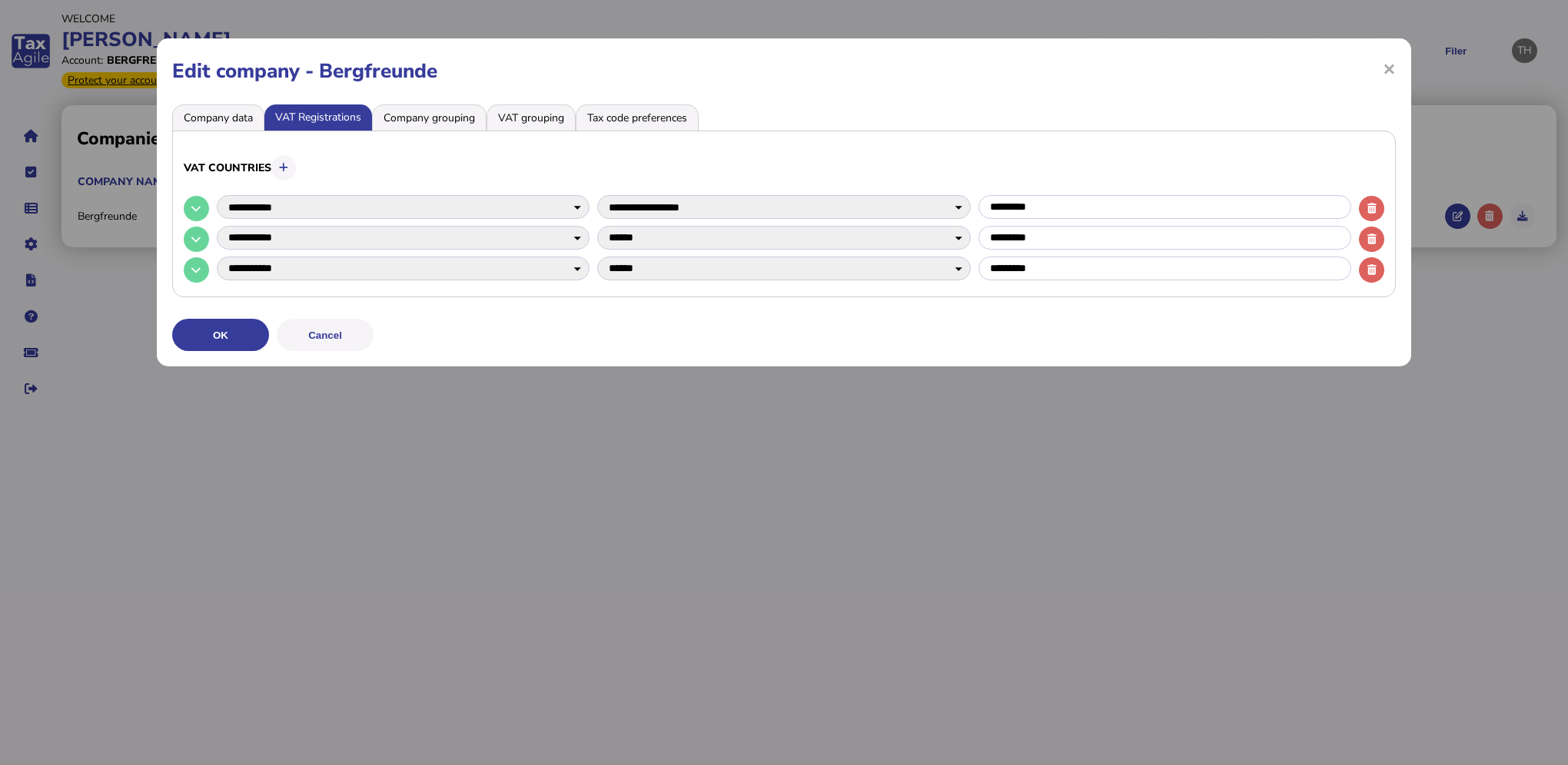
click at [429, 118] on li "Company grouping" at bounding box center [428, 117] width 115 height 26
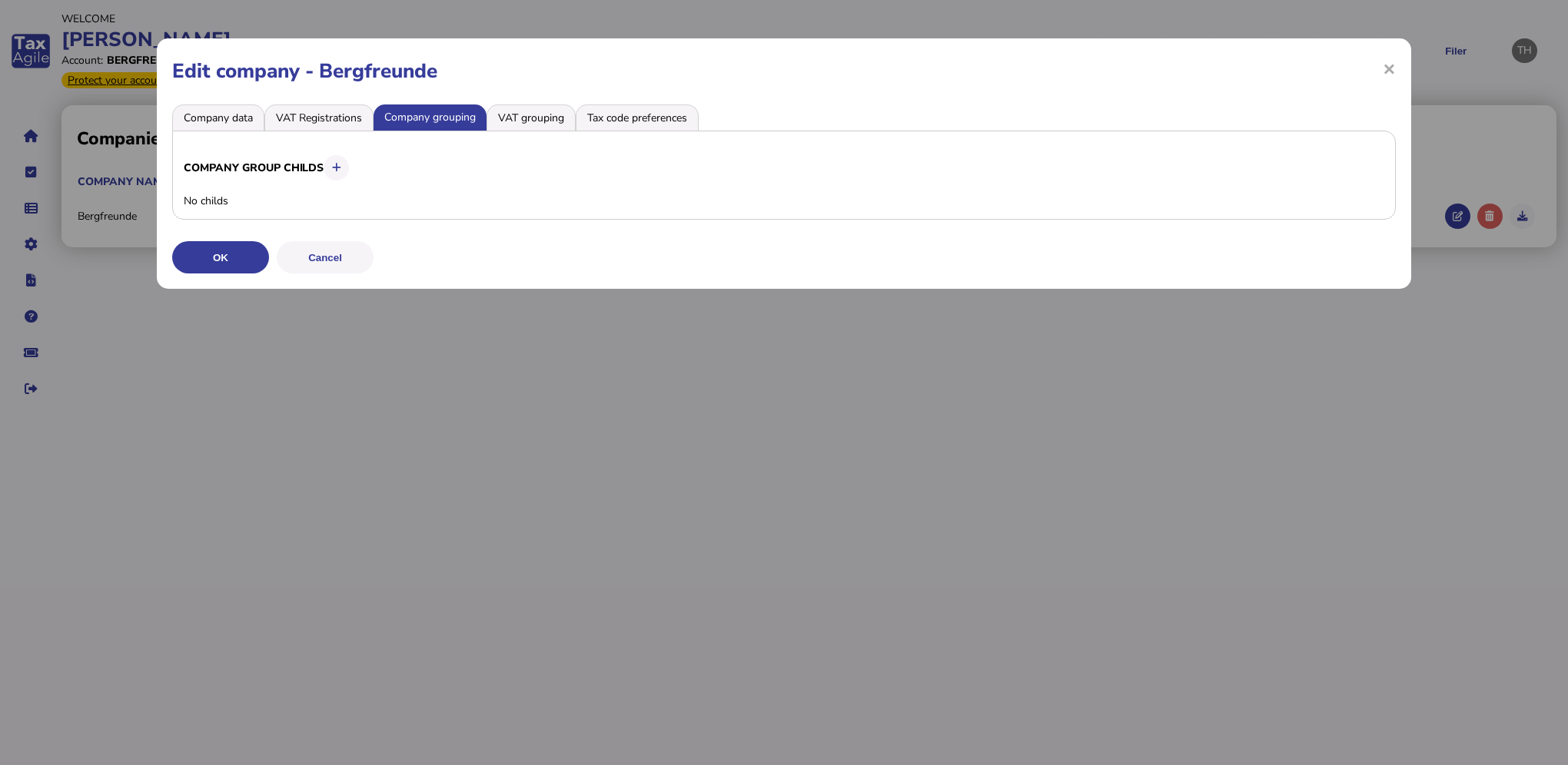
click at [511, 113] on li "VAT grouping" at bounding box center [531, 117] width 89 height 26
click at [425, 116] on li "Company grouping" at bounding box center [430, 117] width 115 height 26
click at [524, 116] on li "VAT grouping" at bounding box center [531, 117] width 89 height 26
click at [641, 116] on li "Tax code preferences" at bounding box center [637, 117] width 123 height 26
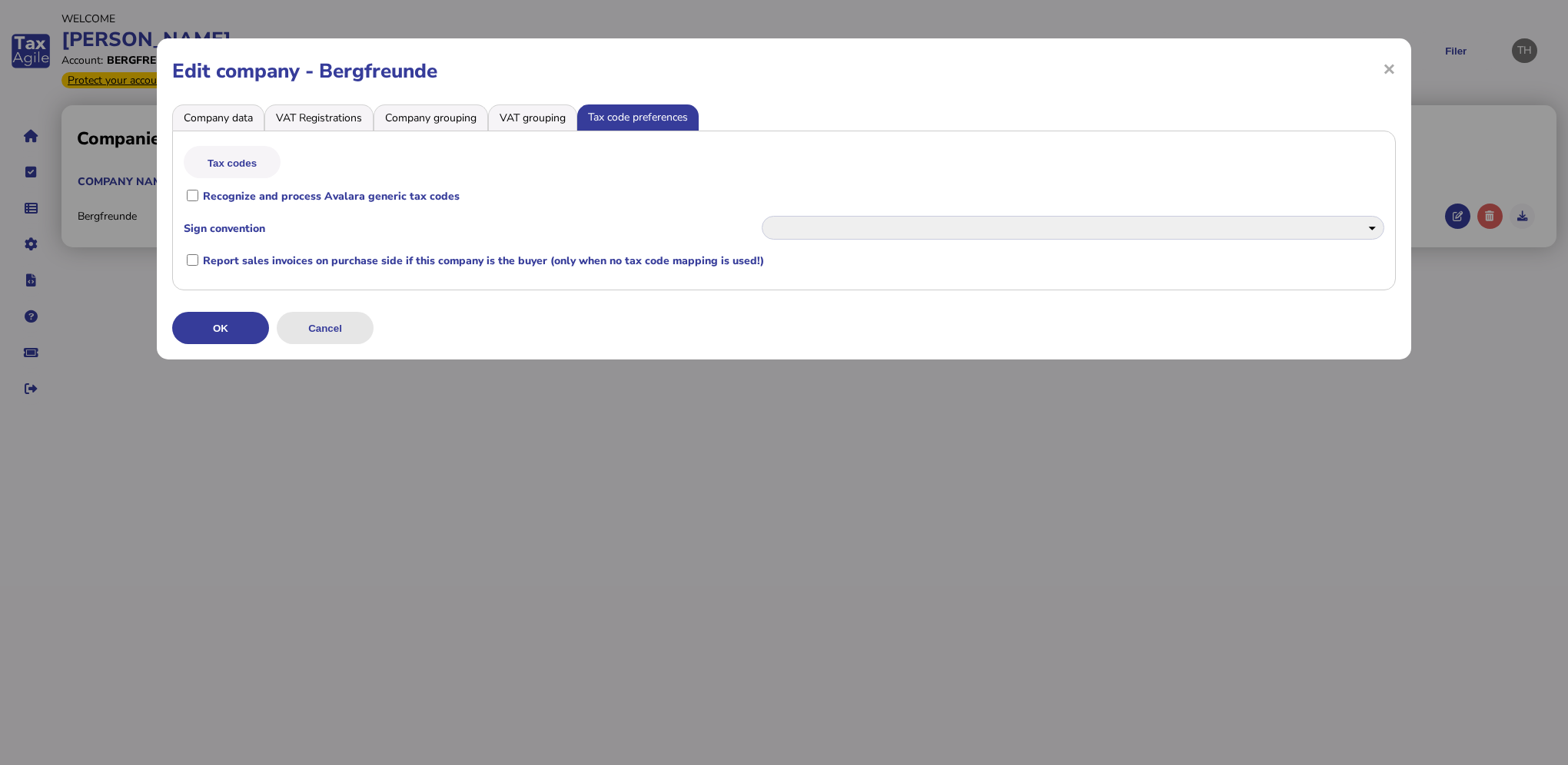
click at [345, 323] on button "Cancel" at bounding box center [325, 328] width 97 height 33
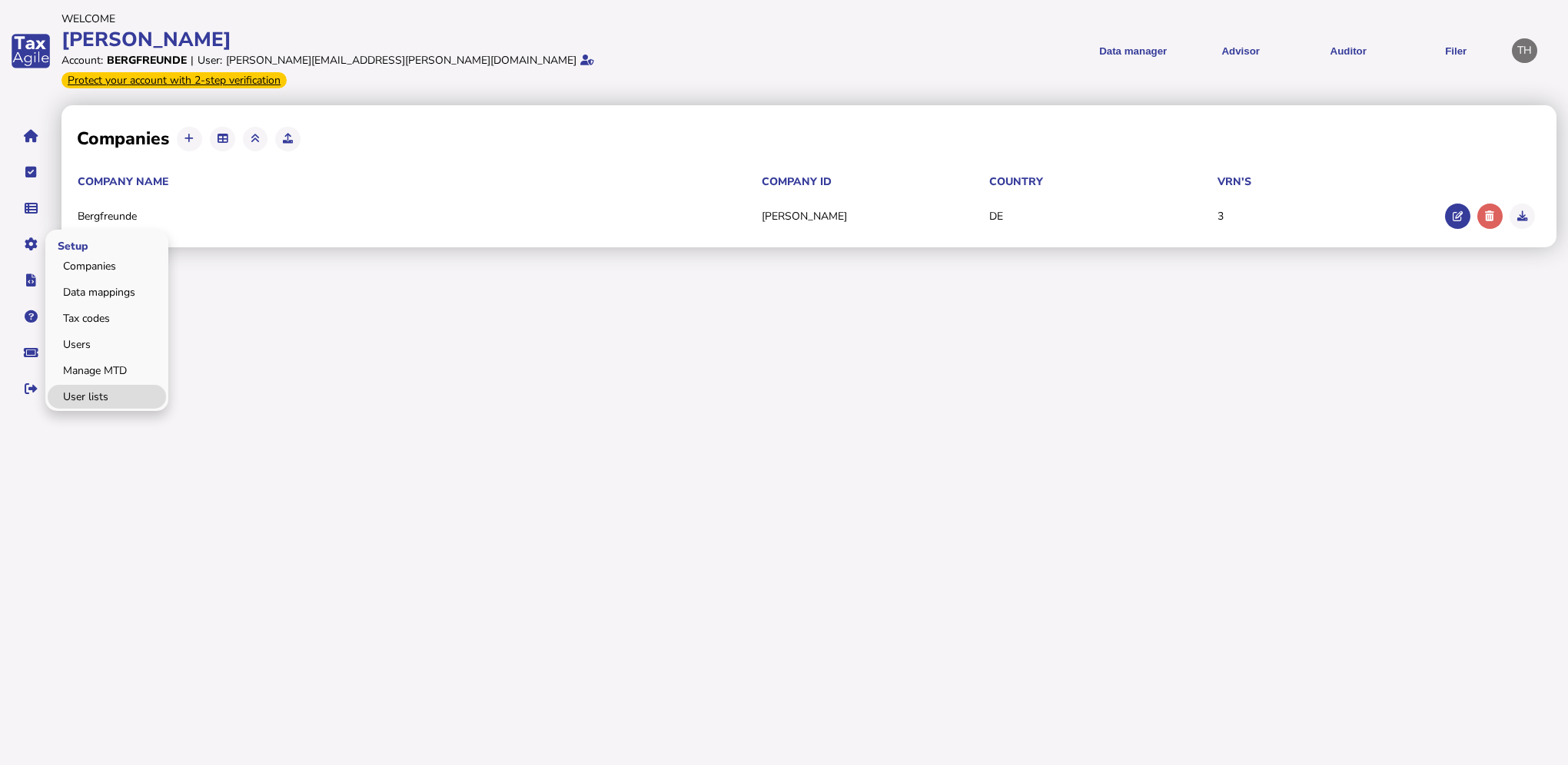
click at [82, 385] on link "User lists" at bounding box center [106, 397] width 118 height 24
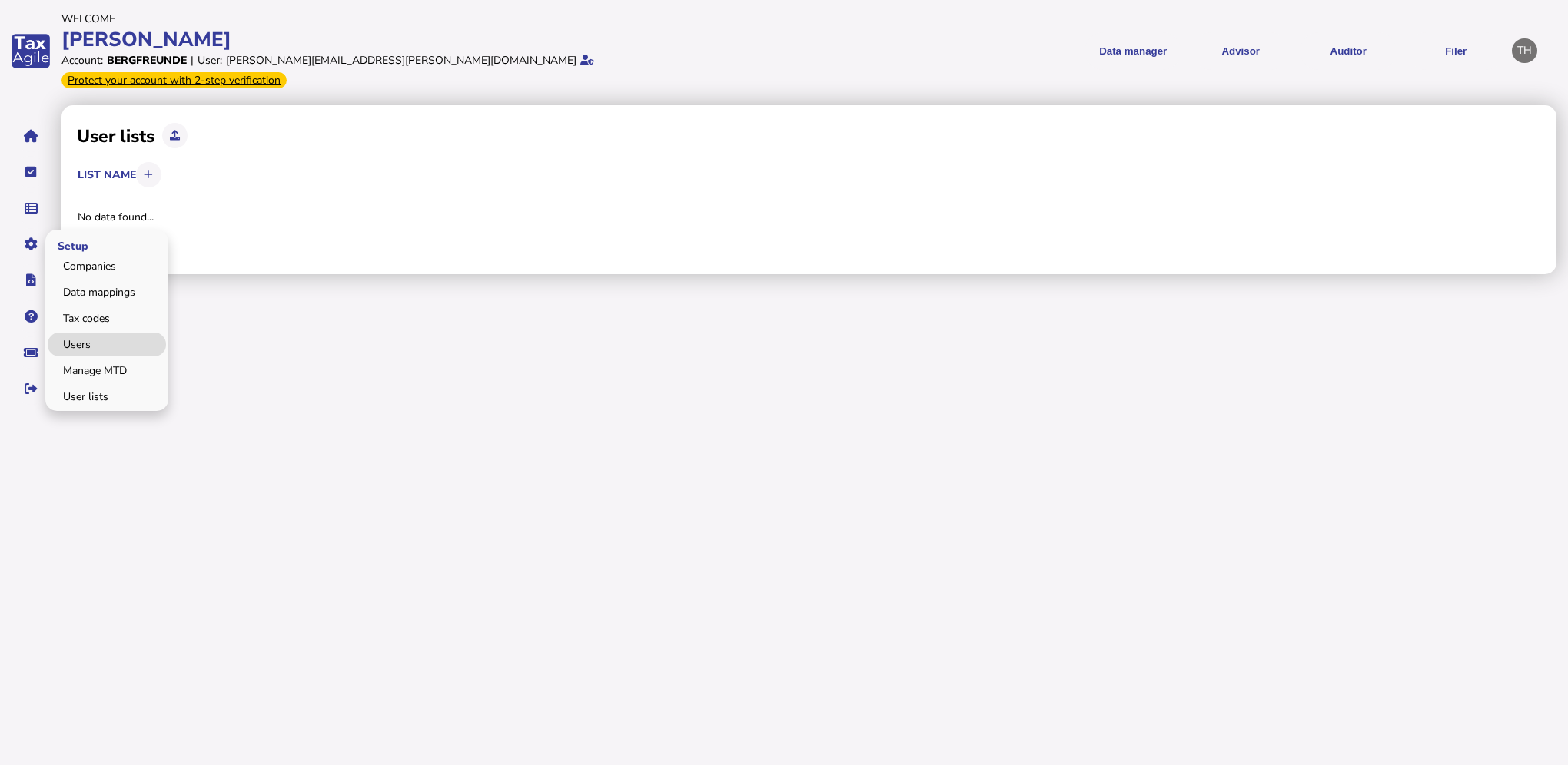
click at [99, 332] on link "Users" at bounding box center [106, 344] width 118 height 24
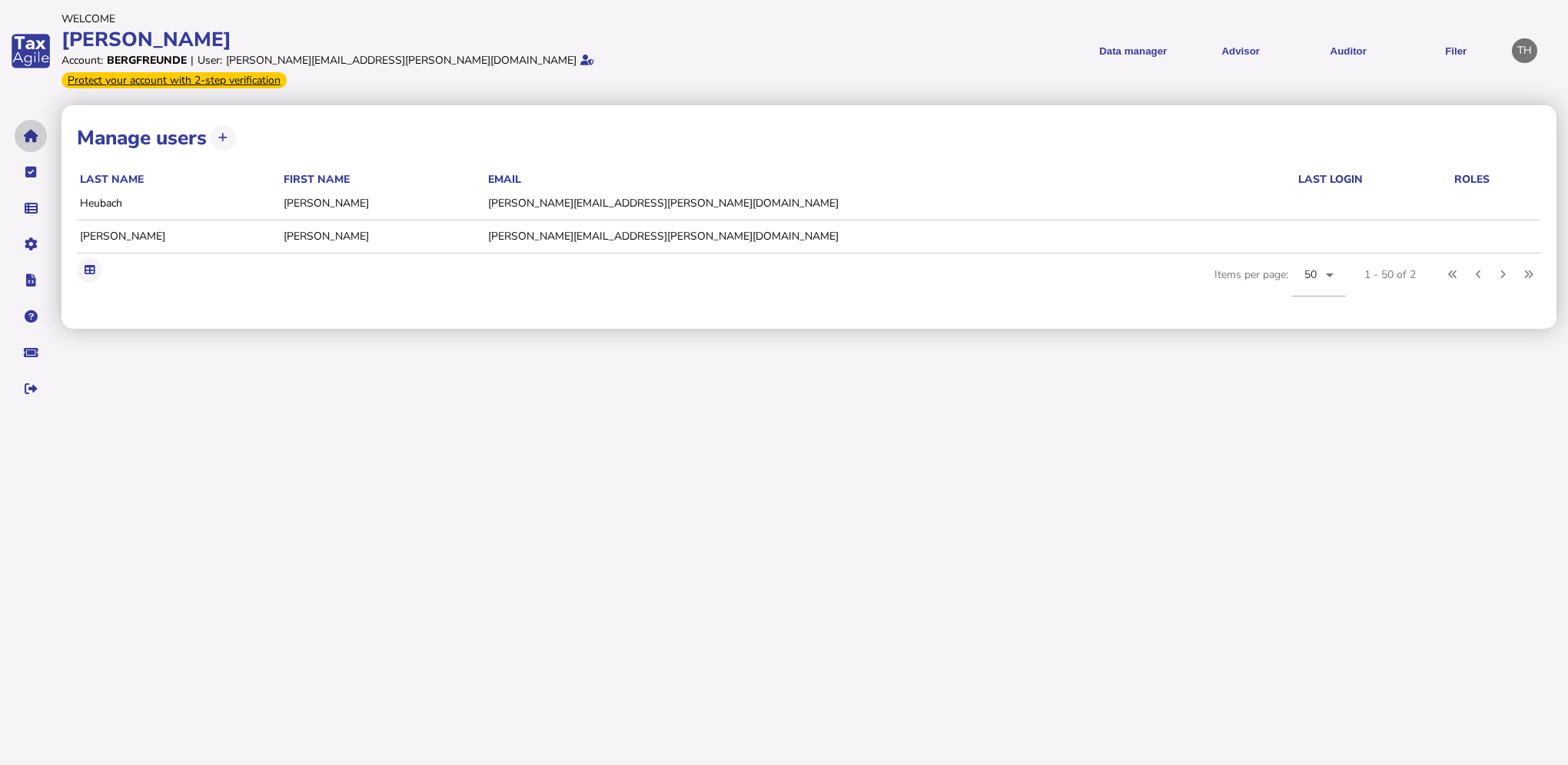
click at [39, 120] on button "navigate application pages" at bounding box center [31, 136] width 33 height 33
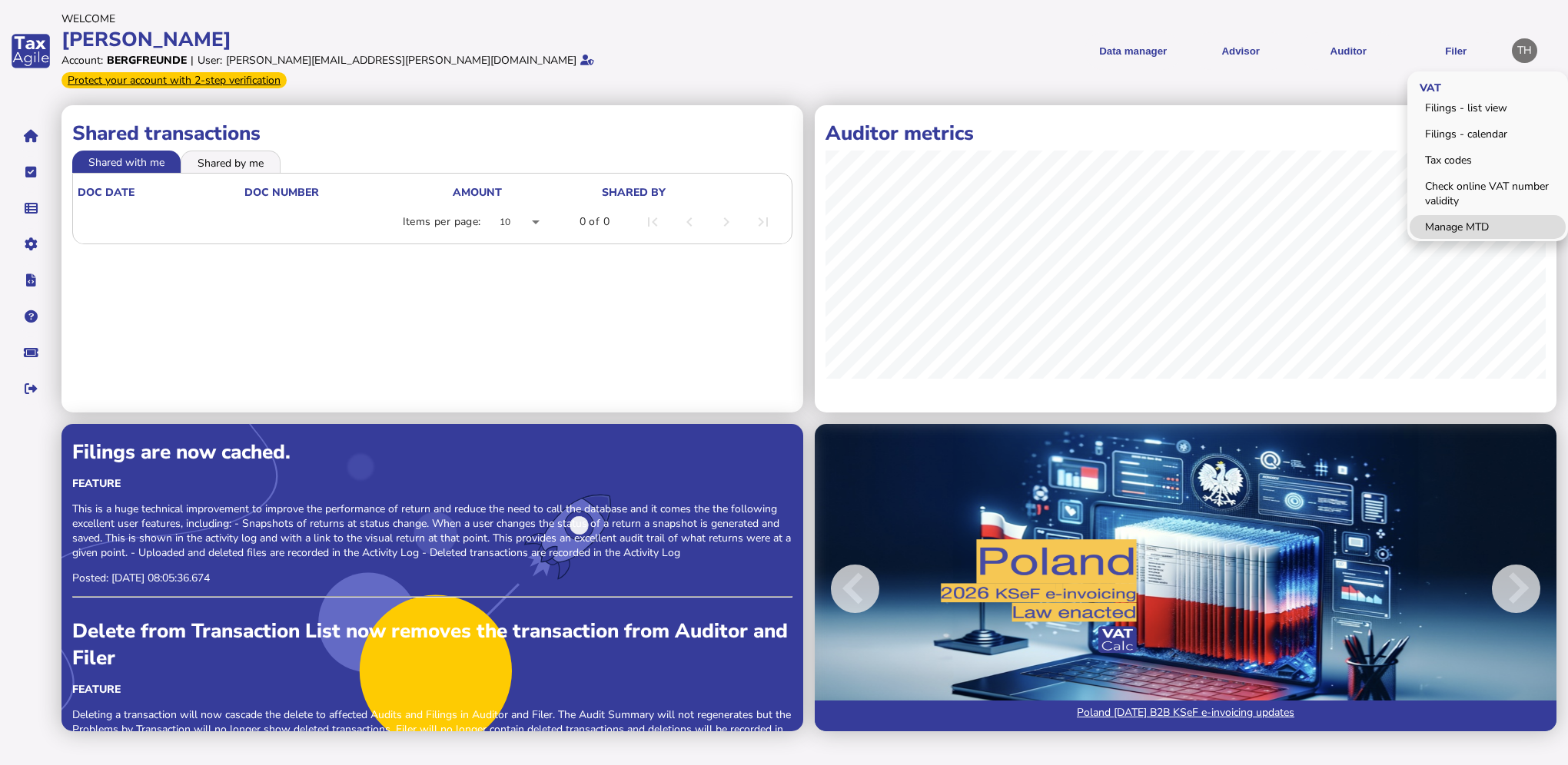
click at [1464, 215] on link "Manage MTD" at bounding box center [1488, 227] width 156 height 24
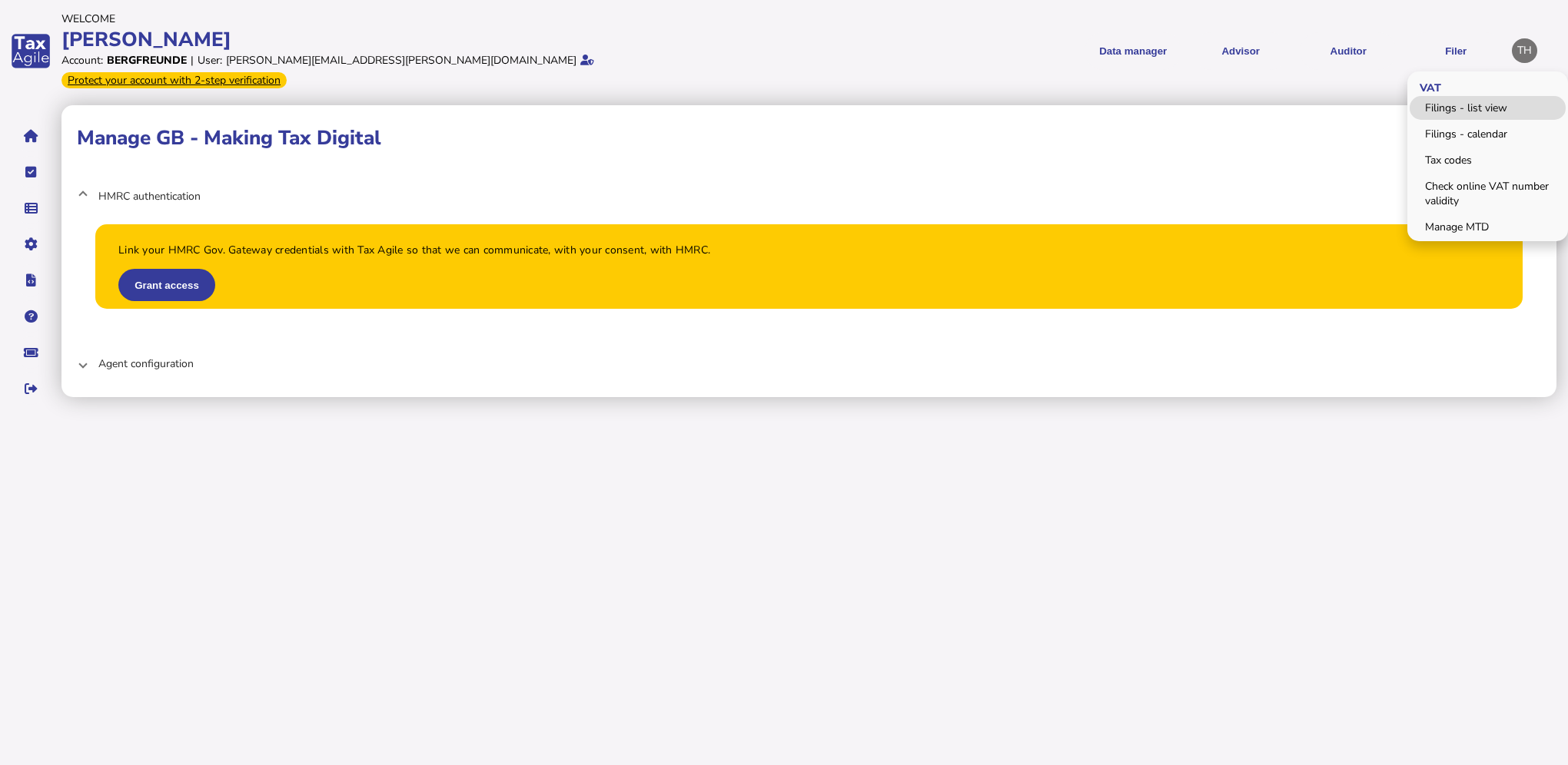
click at [1468, 102] on link "Filings - list view" at bounding box center [1488, 108] width 156 height 24
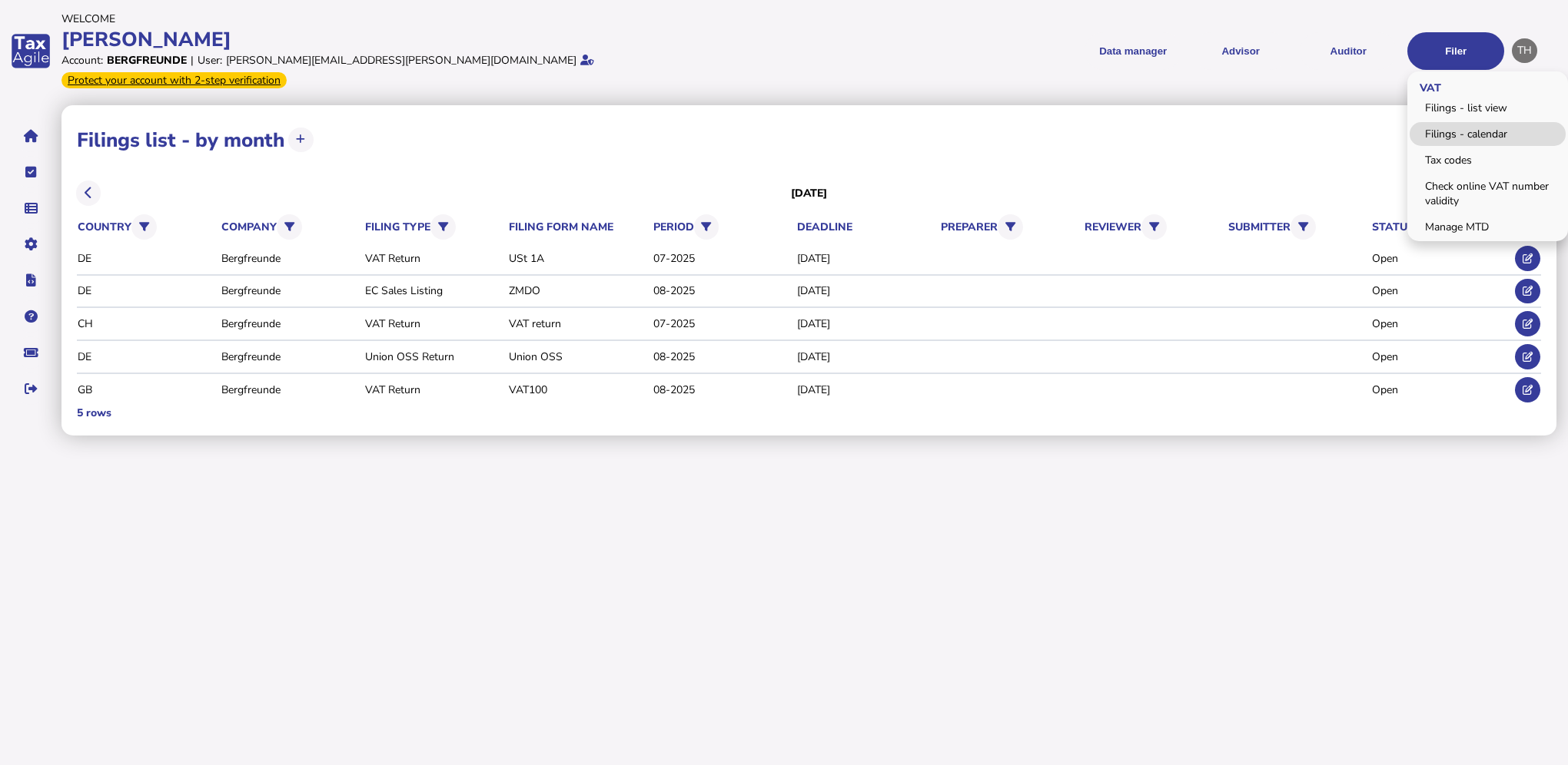
click at [1467, 130] on link "Filings - calendar" at bounding box center [1488, 134] width 156 height 24
click at [1451, 129] on link "Filings - calendar" at bounding box center [1488, 134] width 156 height 24
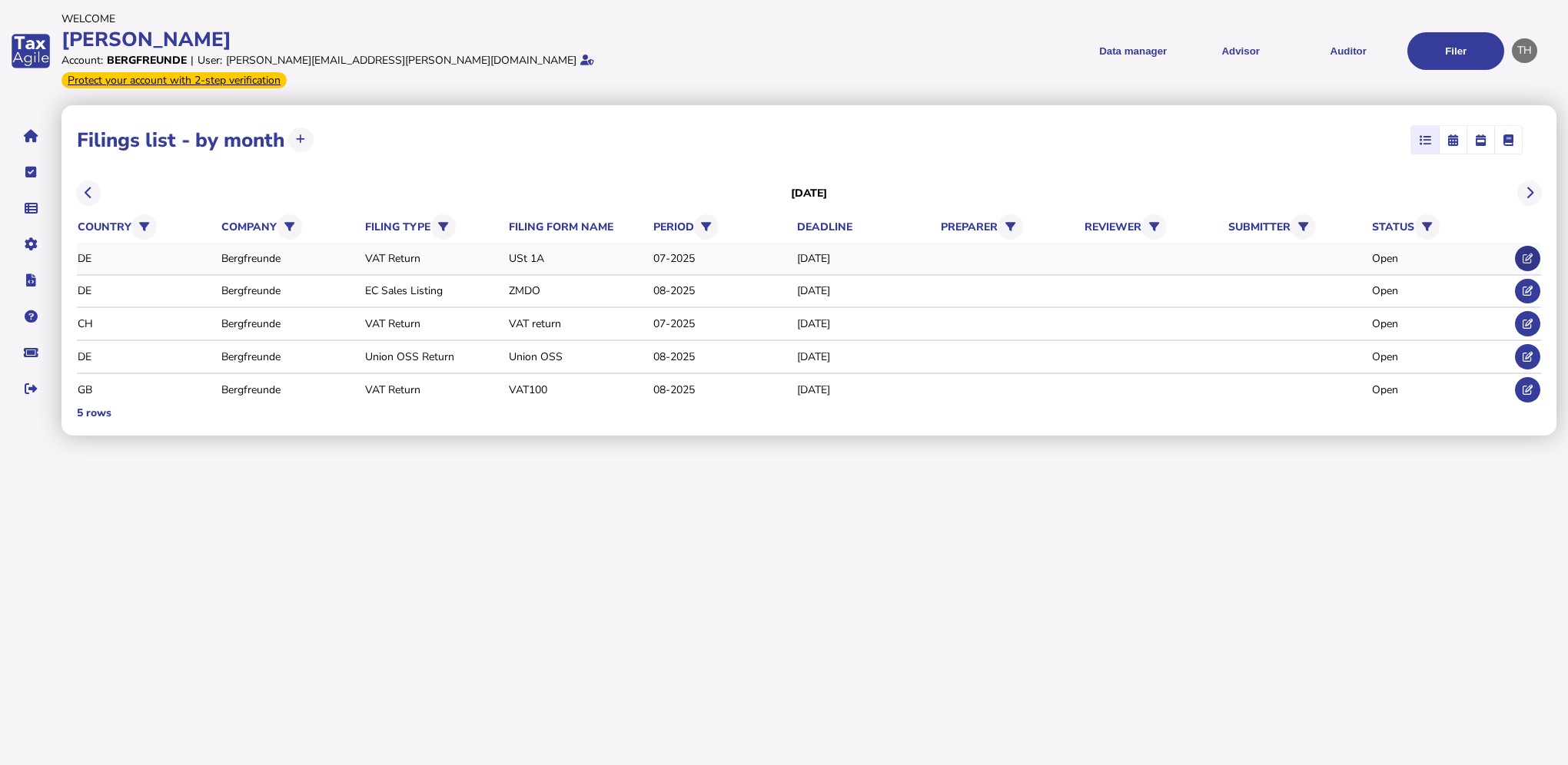
click at [1525, 246] on button at bounding box center [1527, 258] width 25 height 25
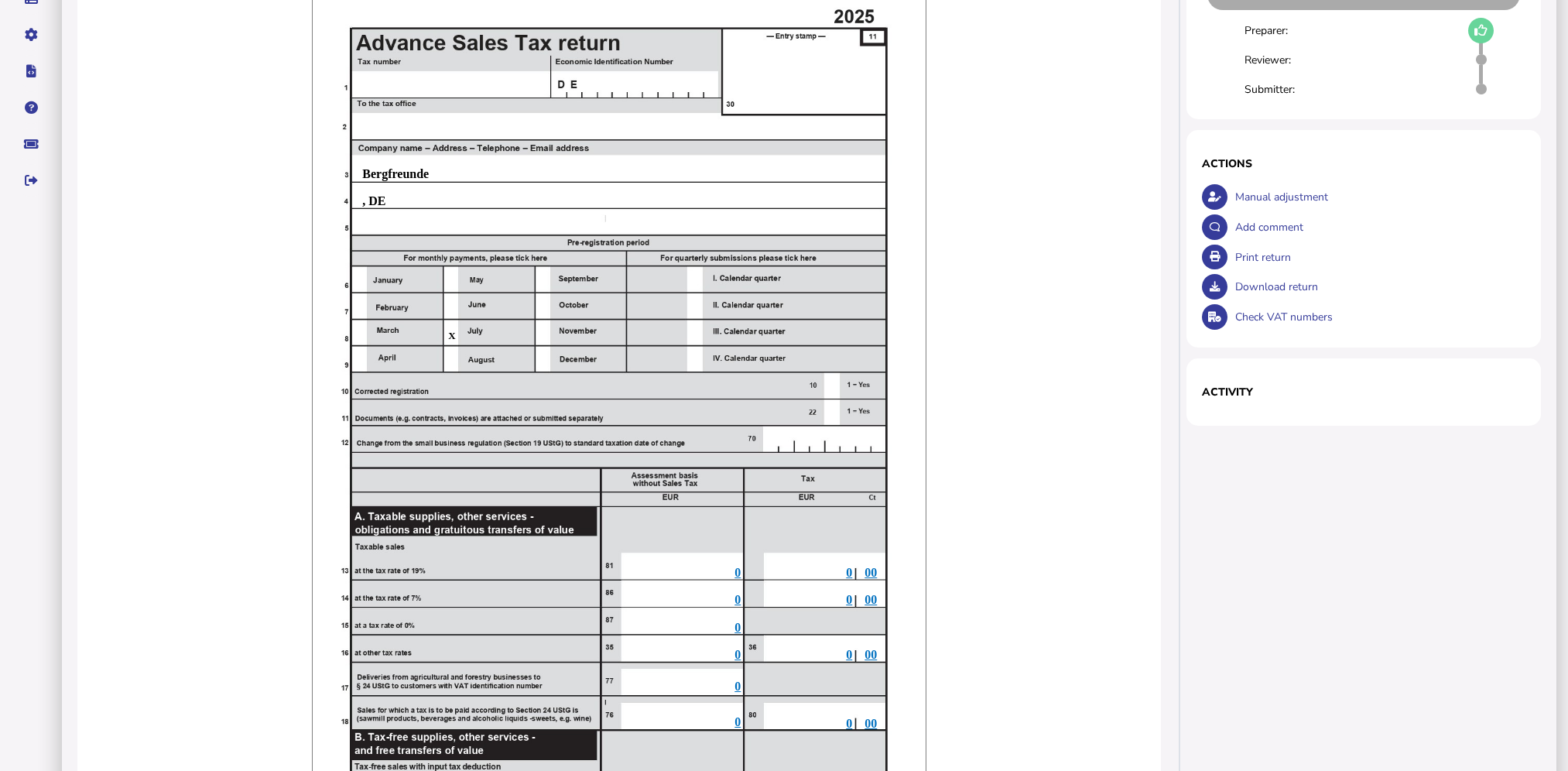
scroll to position [78, 0]
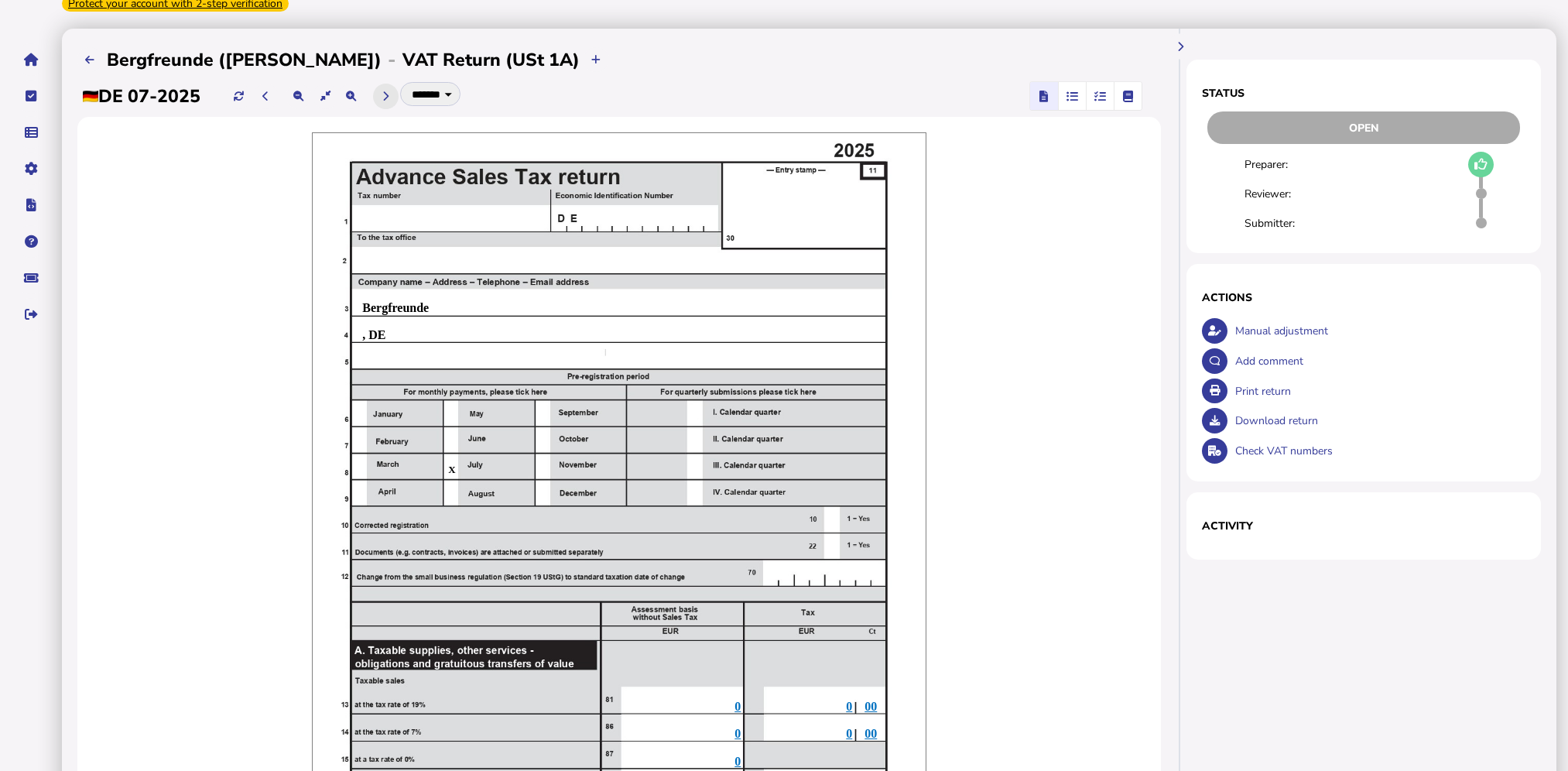
click at [382, 83] on button at bounding box center [385, 96] width 25 height 25
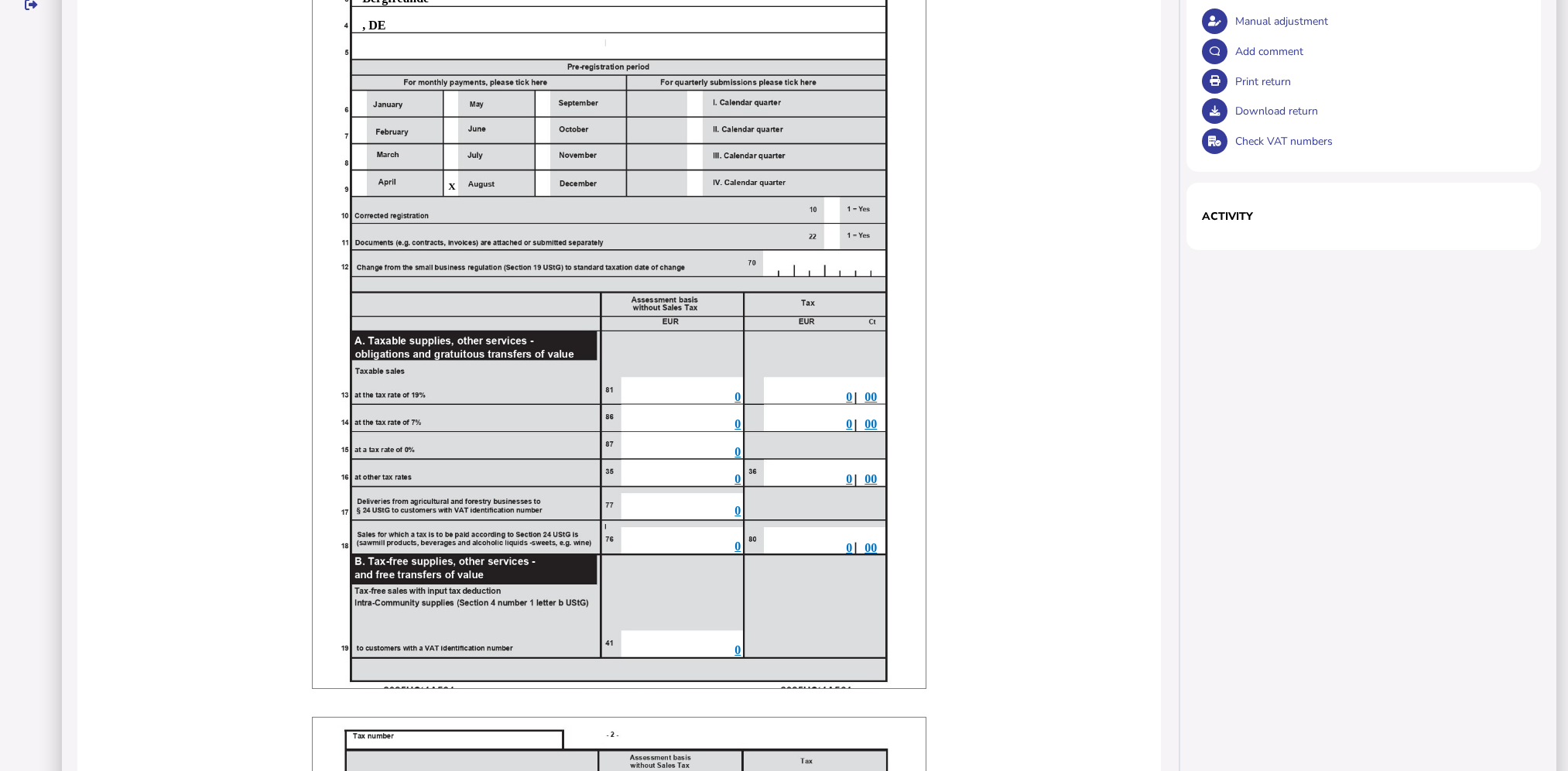
scroll to position [78, 0]
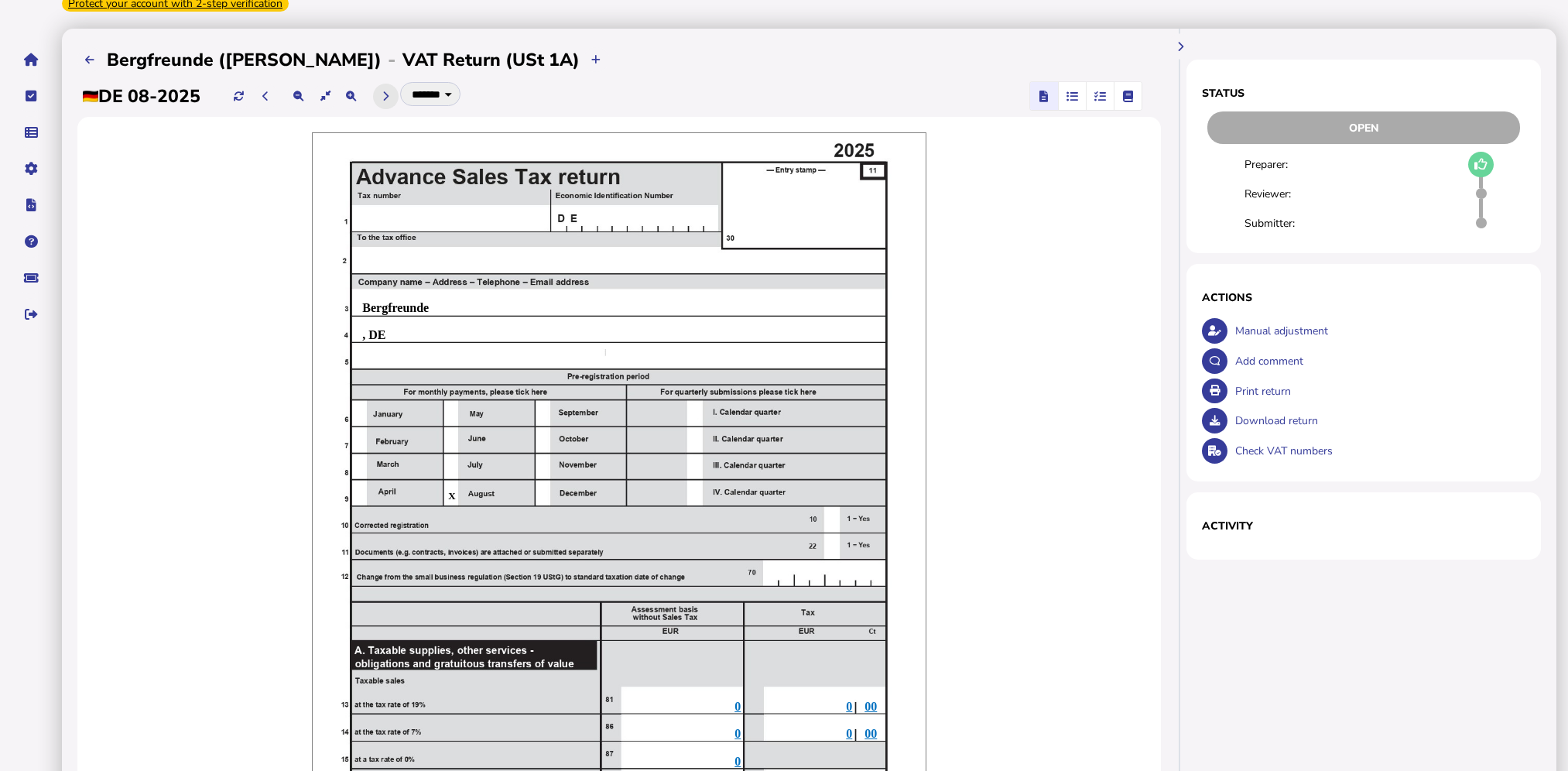
click at [395, 83] on button at bounding box center [385, 96] width 25 height 25
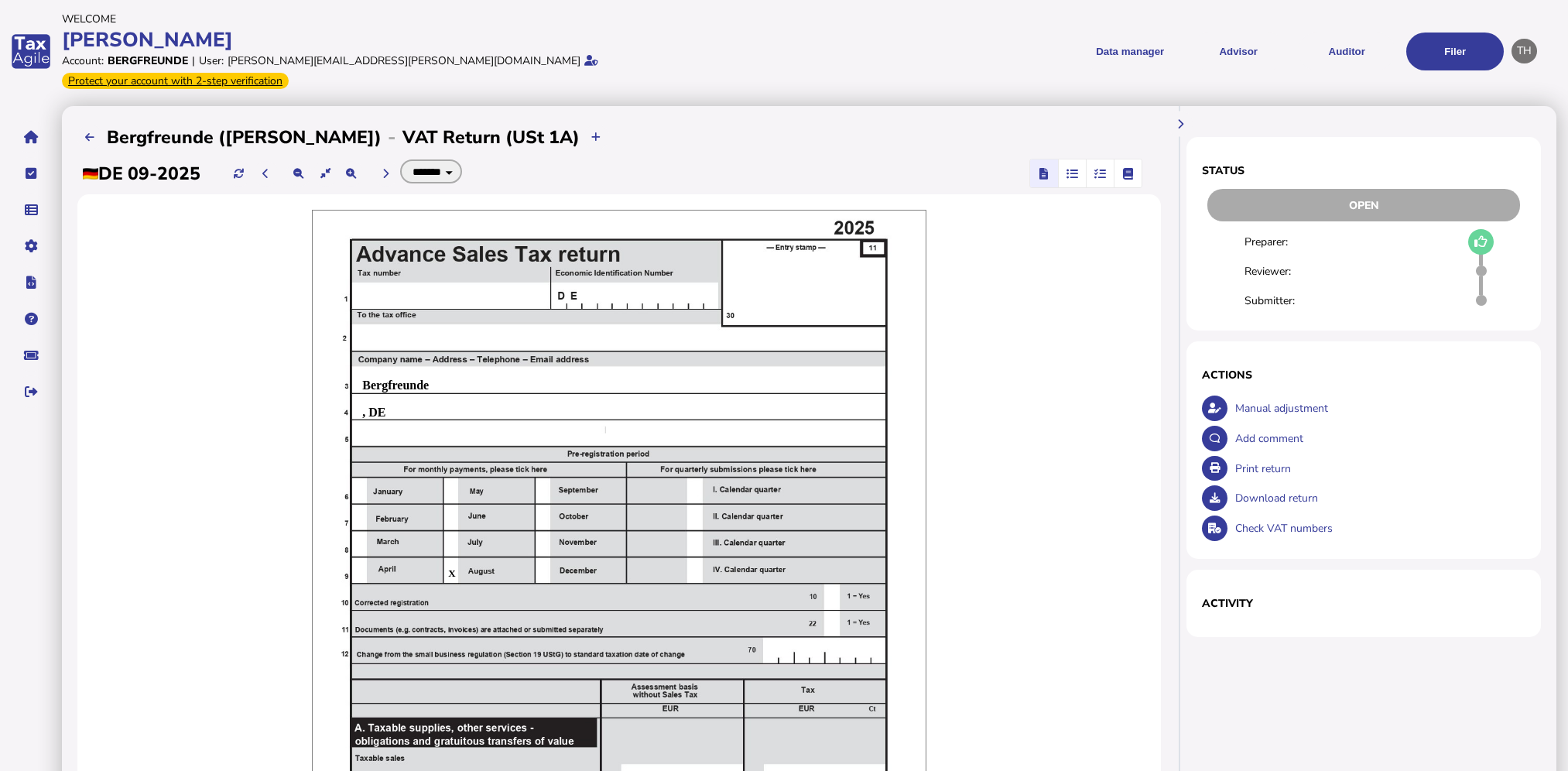
click at [458, 159] on select "******* ******" at bounding box center [431, 172] width 62 height 24
select select "******"
click at [404, 159] on select "******* ******" at bounding box center [431, 172] width 62 height 24
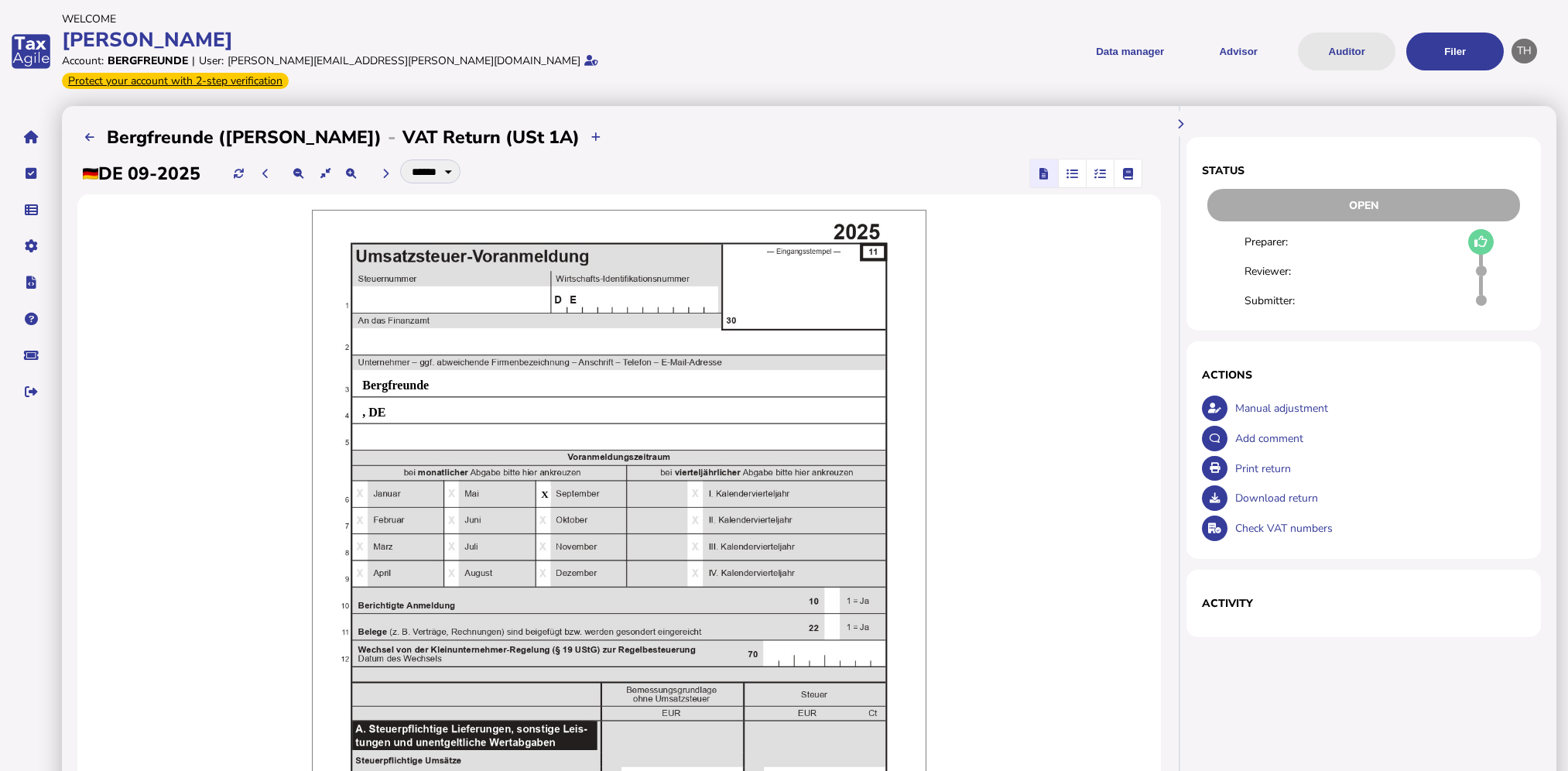
click at [1326, 46] on button "Auditor" at bounding box center [1347, 52] width 98 height 38
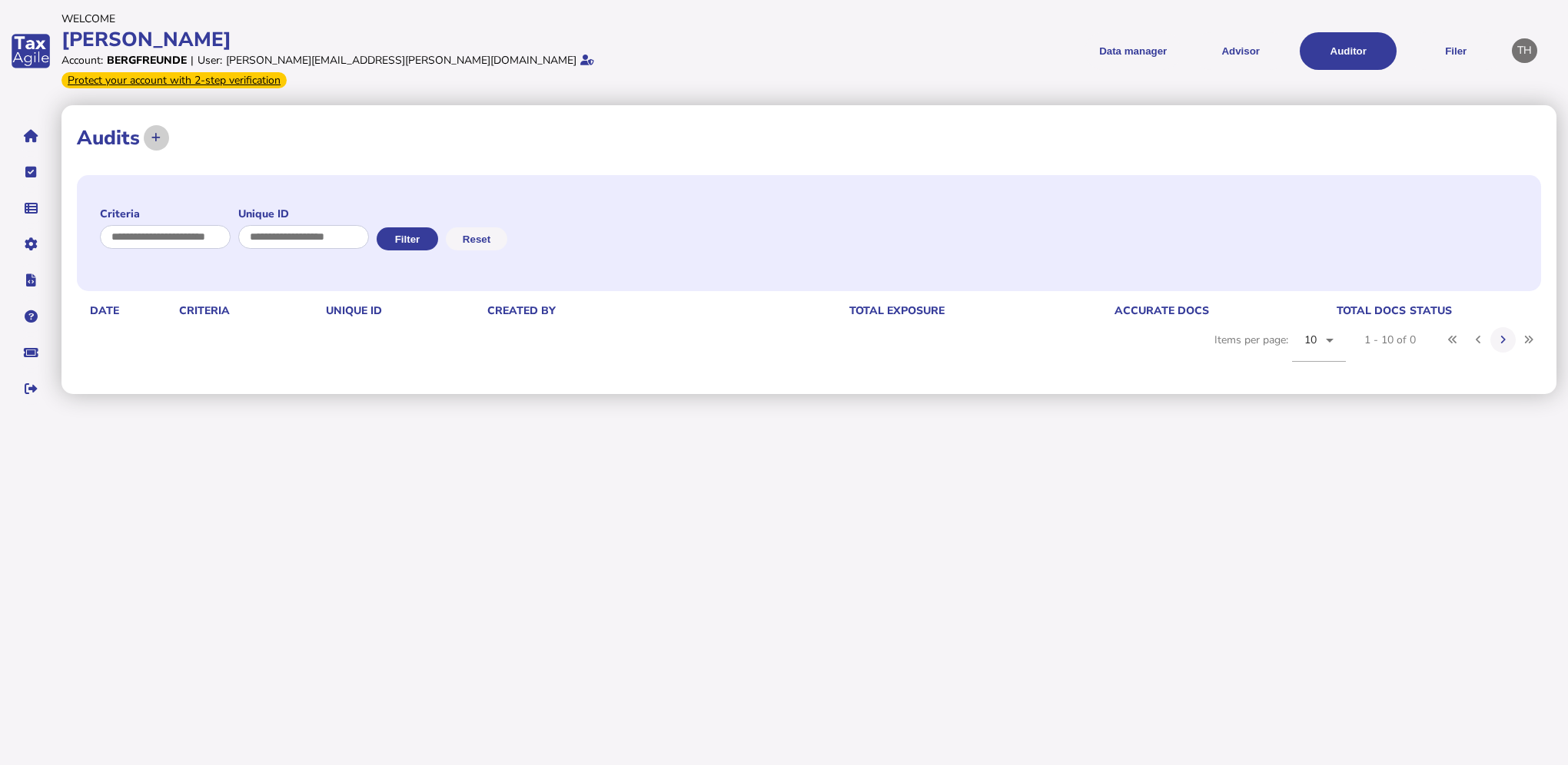
click at [167, 126] on button at bounding box center [155, 138] width 25 height 25
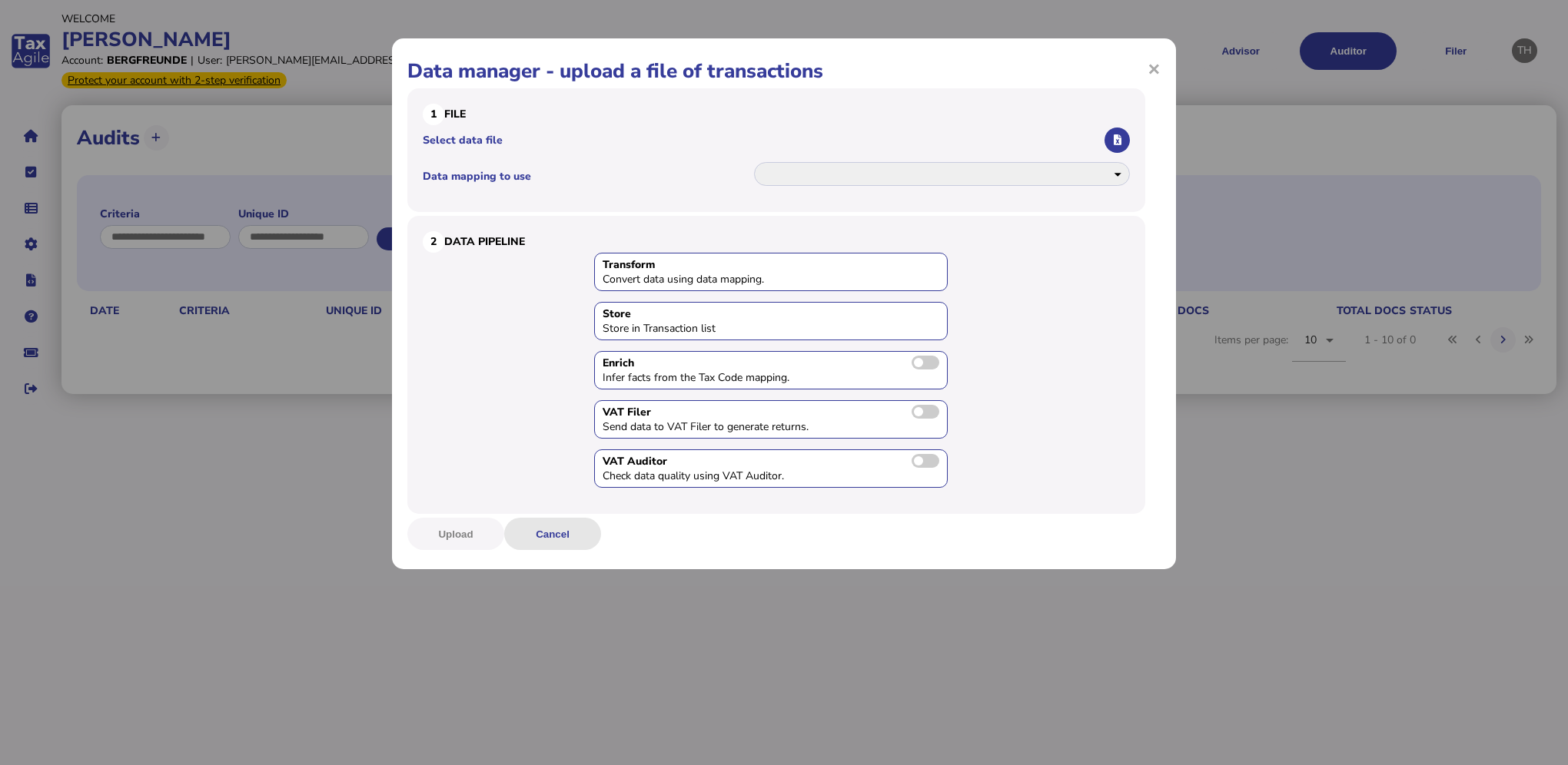
click at [539, 544] on button "Cancel" at bounding box center [552, 533] width 97 height 33
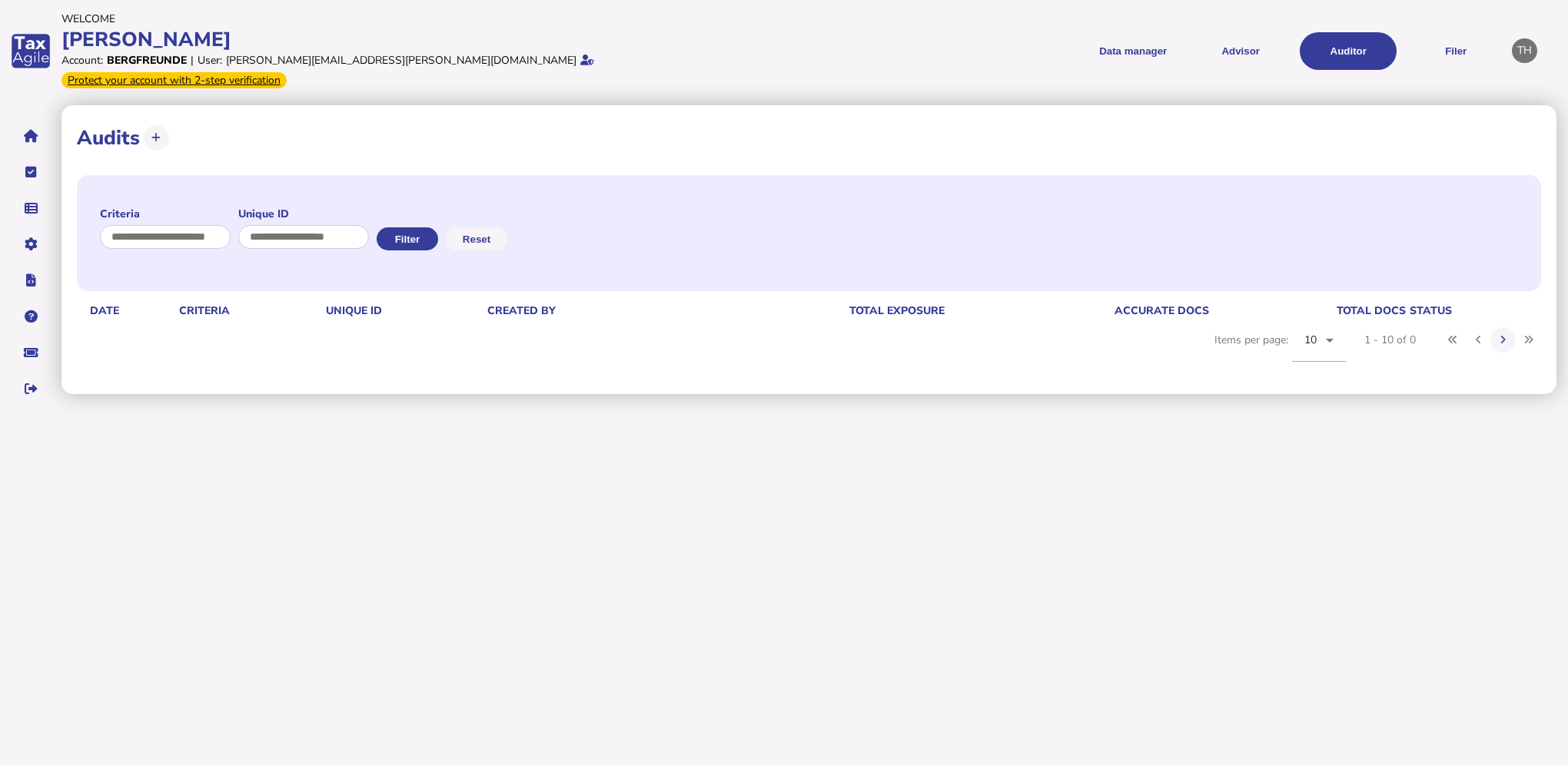
click at [278, 332] on div "Criteria Unique ID Filter Reset date Criteria Unique id Created by total exposu…" at bounding box center [809, 275] width 1464 height 208
click at [507, 227] on button "Reset" at bounding box center [477, 238] width 61 height 23
click at [161, 126] on button at bounding box center [155, 138] width 25 height 25
select select
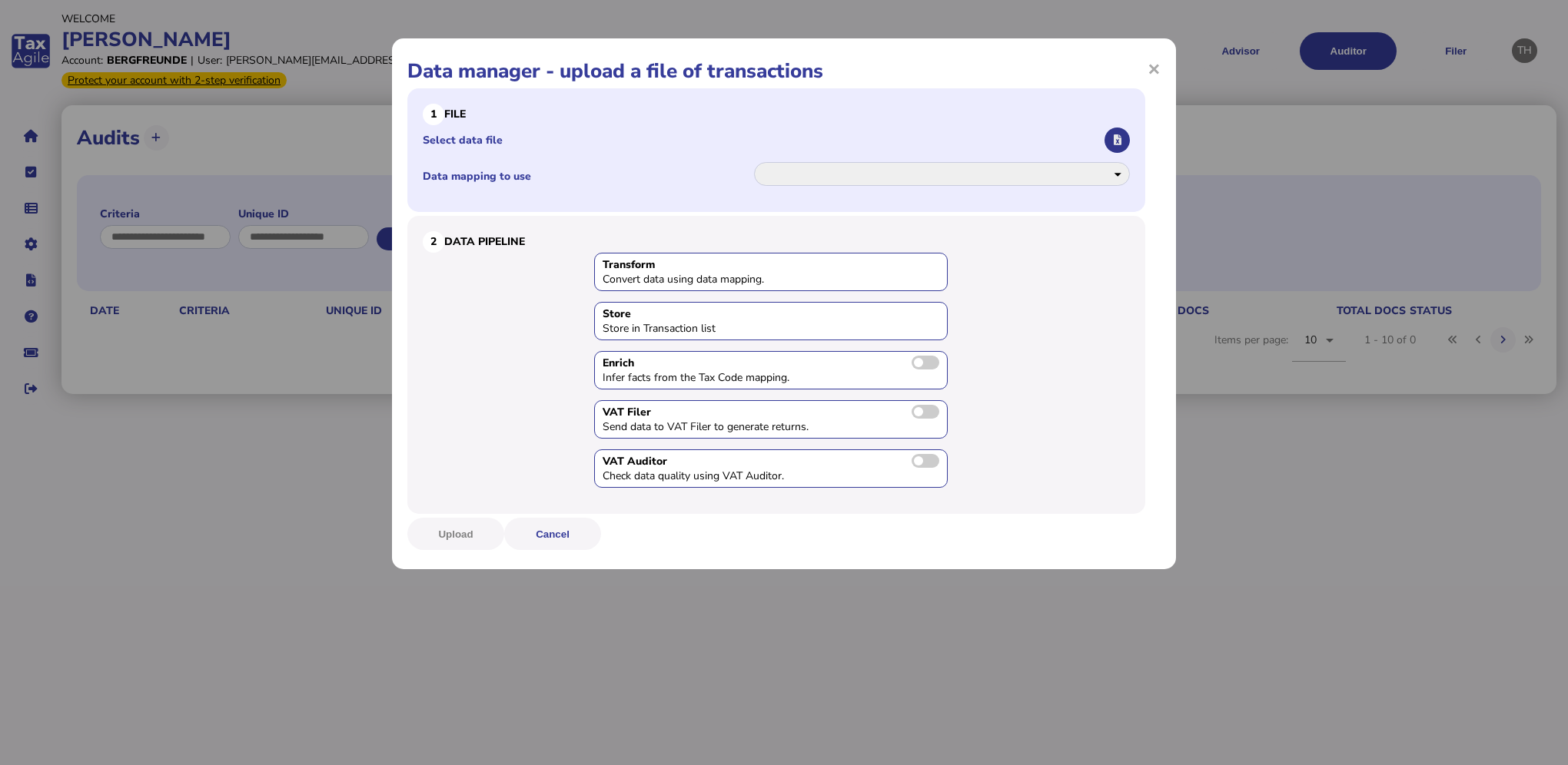
click at [1118, 135] on icon "button" at bounding box center [1117, 140] width 7 height 10
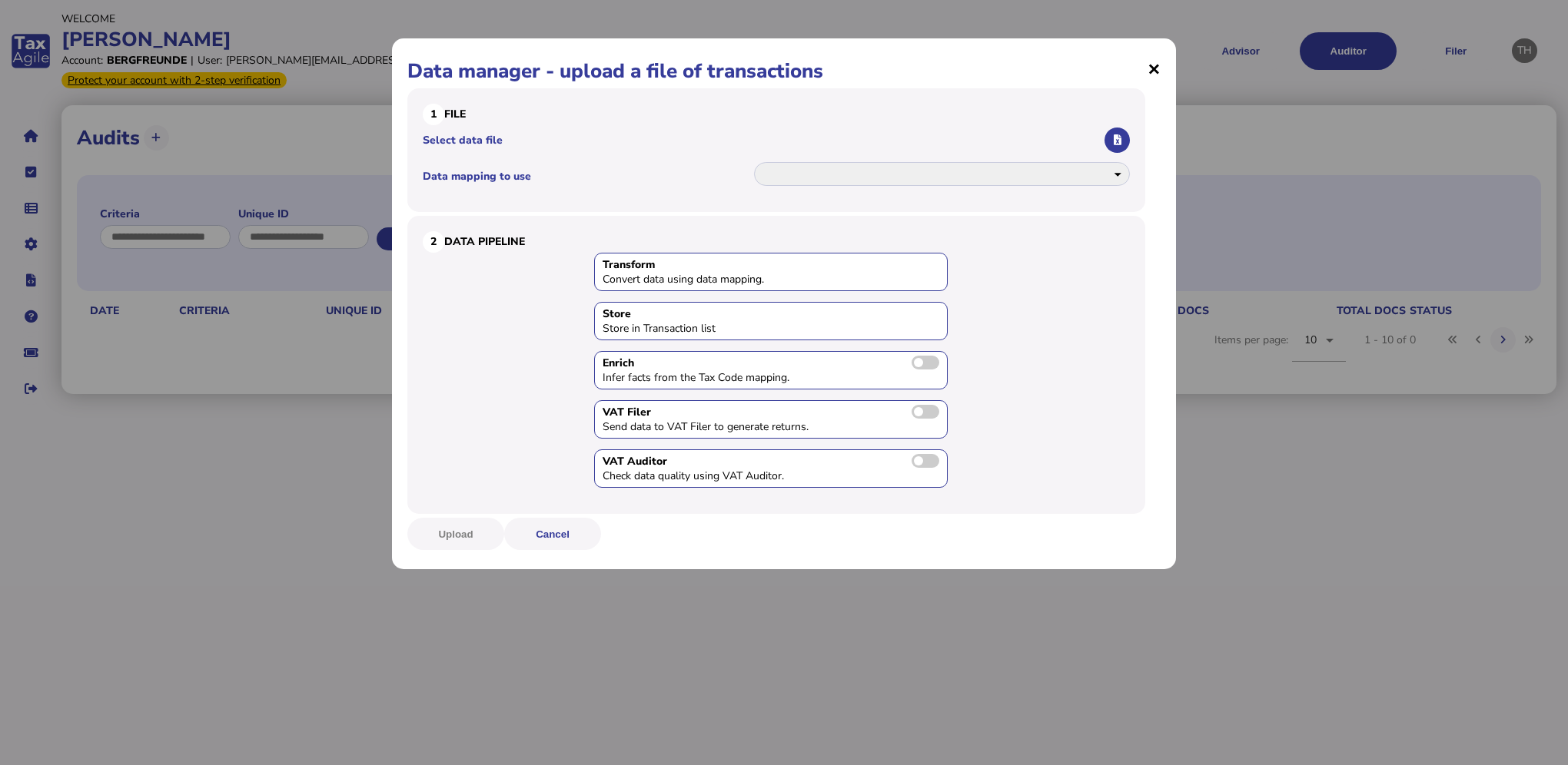
click at [1151, 71] on span "×" at bounding box center [1154, 68] width 13 height 29
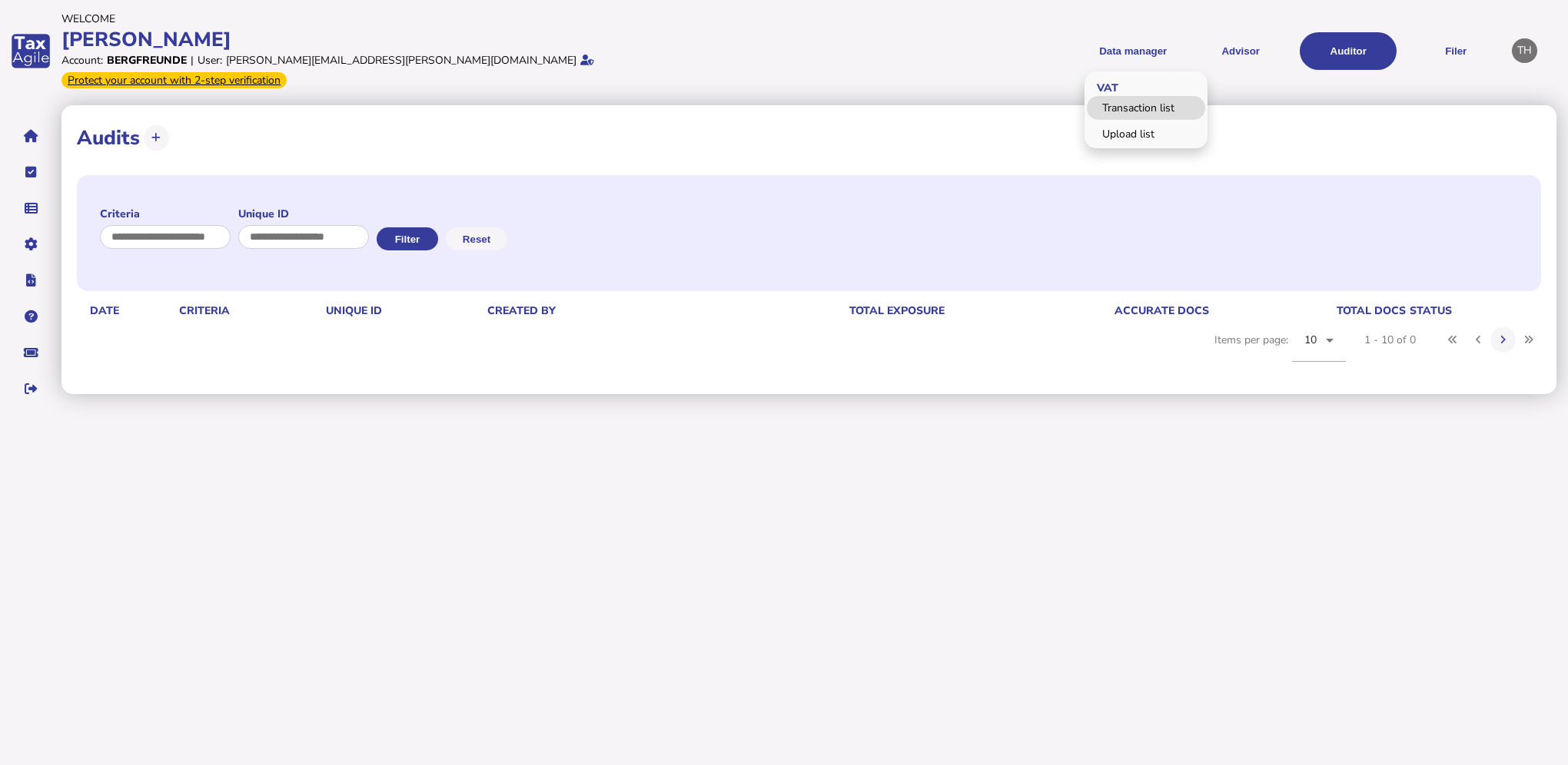
click at [1142, 99] on link "Transaction list" at bounding box center [1145, 108] width 118 height 24
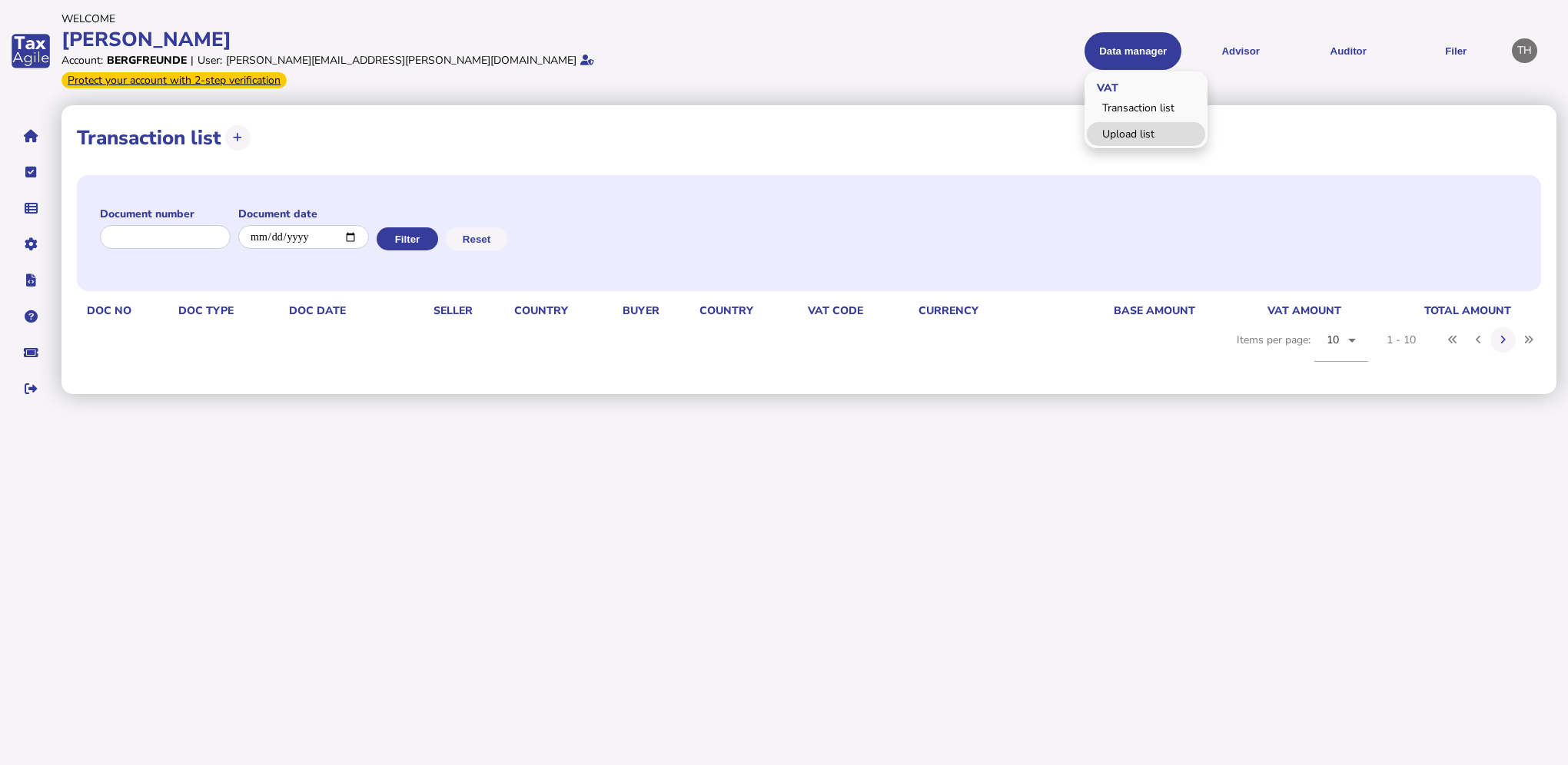
click at [1128, 123] on link "Upload list" at bounding box center [1145, 134] width 118 height 24
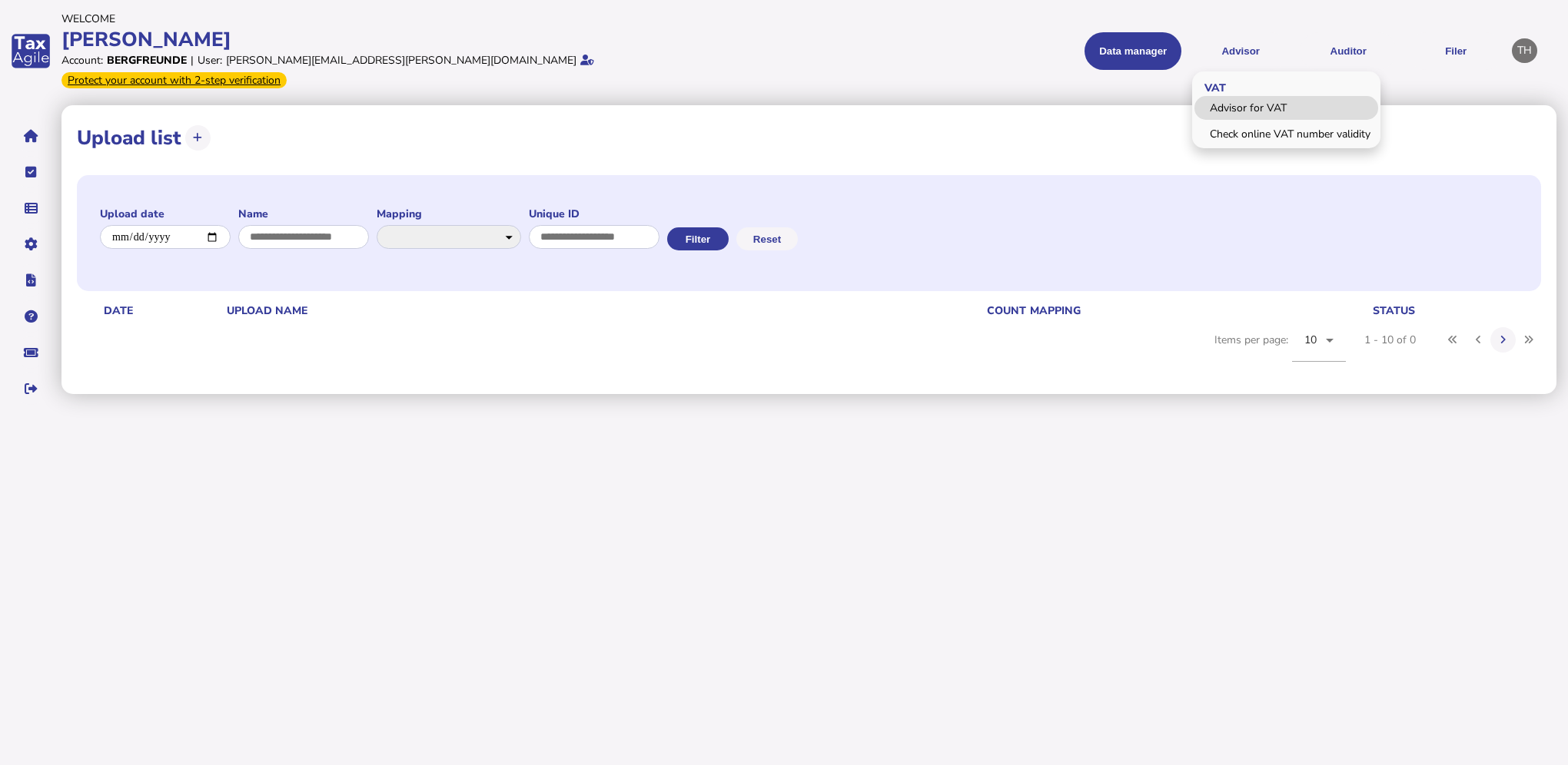
click at [1238, 99] on link "Advisor for VAT" at bounding box center [1286, 108] width 183 height 24
select select "*****"
select select "****"
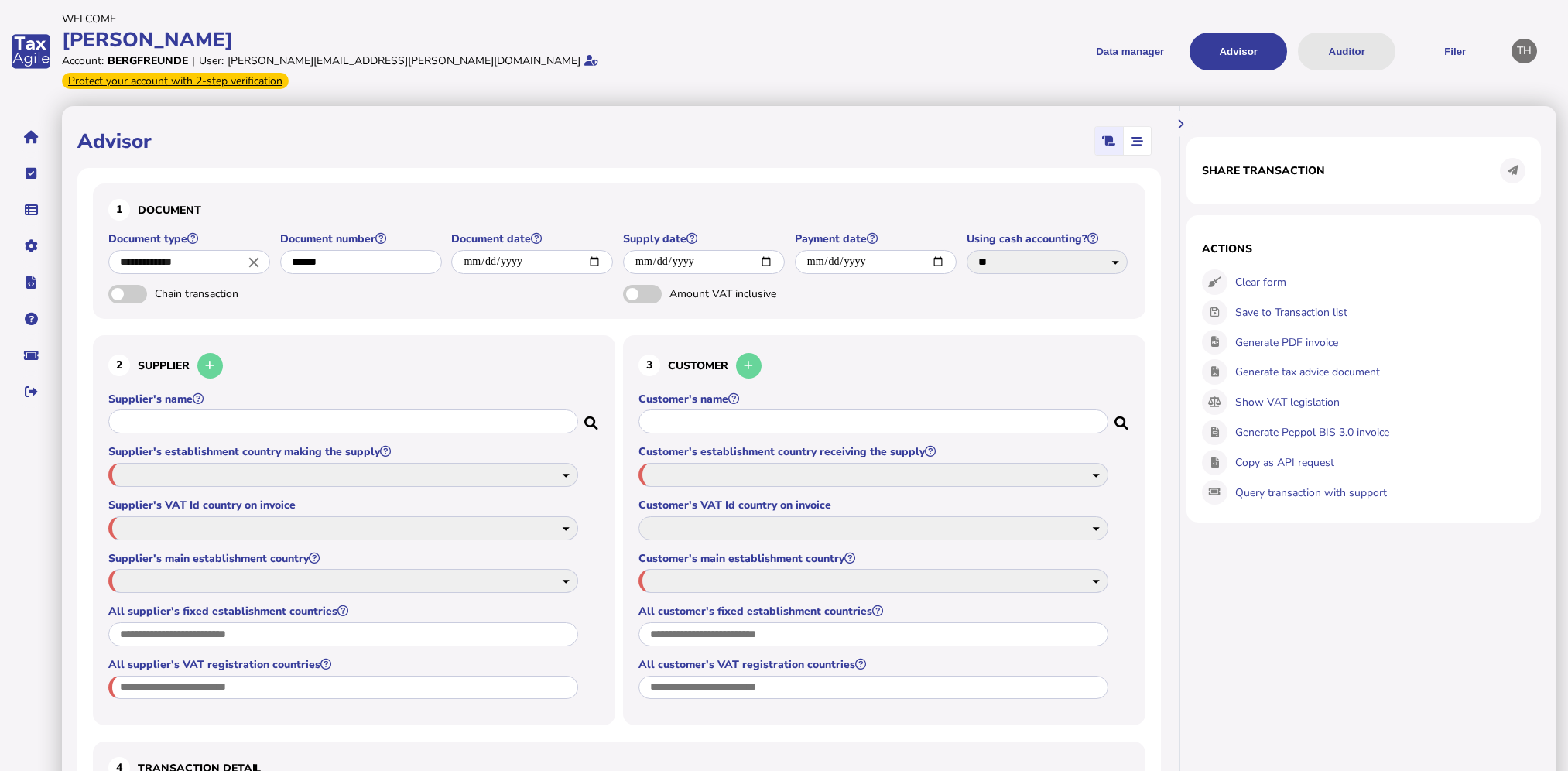
click at [1354, 39] on button "Auditor" at bounding box center [1347, 52] width 98 height 38
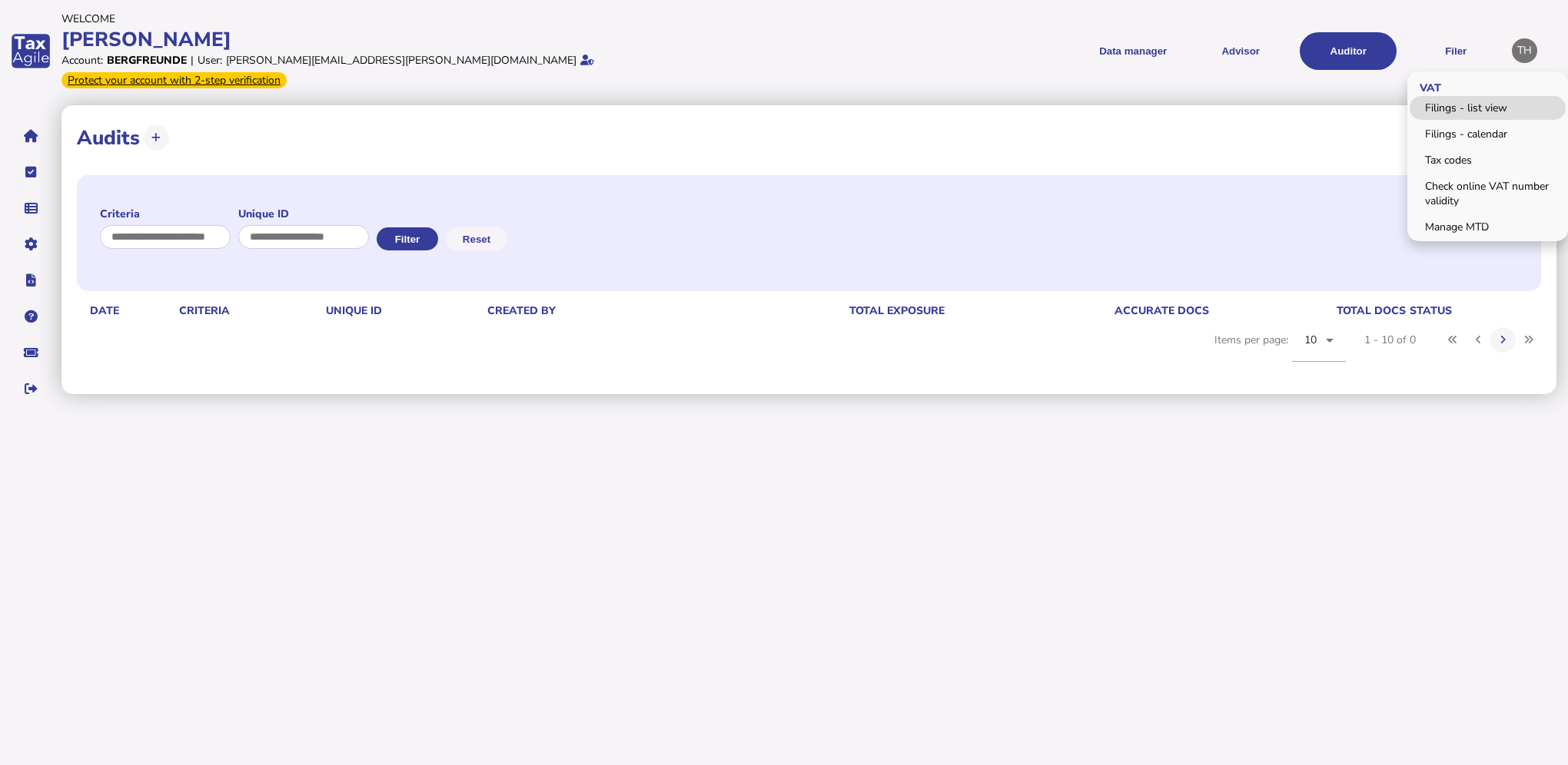
click at [1467, 103] on link "Filings - list view" at bounding box center [1488, 108] width 156 height 24
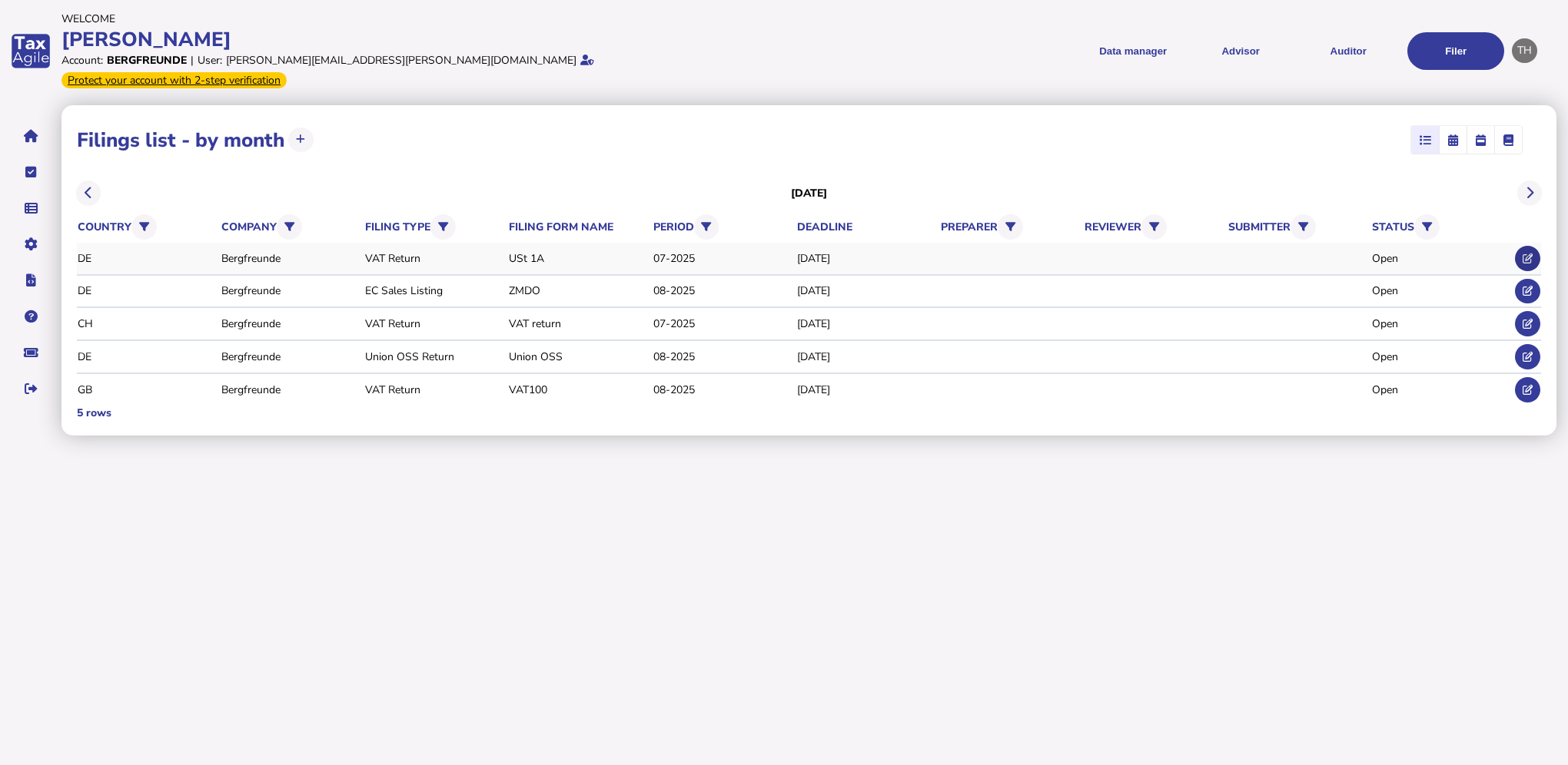
click at [1524, 253] on icon at bounding box center [1527, 258] width 10 height 10
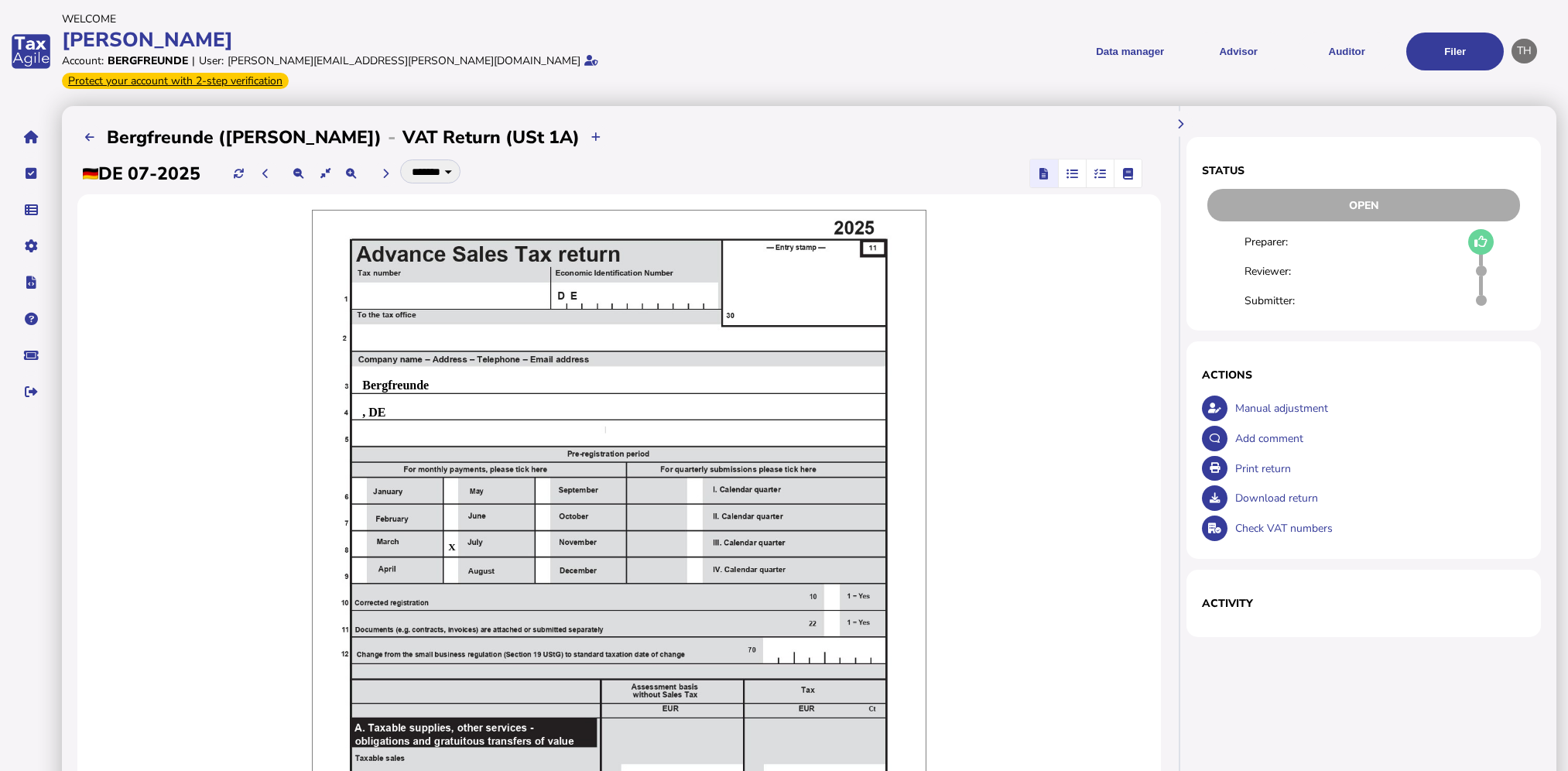
click at [445, 127] on h2 "VAT Return (USt 1A)" at bounding box center [490, 138] width 177 height 24
click at [441, 162] on select "******* ******" at bounding box center [431, 172] width 62 height 24
select select "******"
click at [404, 159] on select "******* ******" at bounding box center [431, 172] width 62 height 24
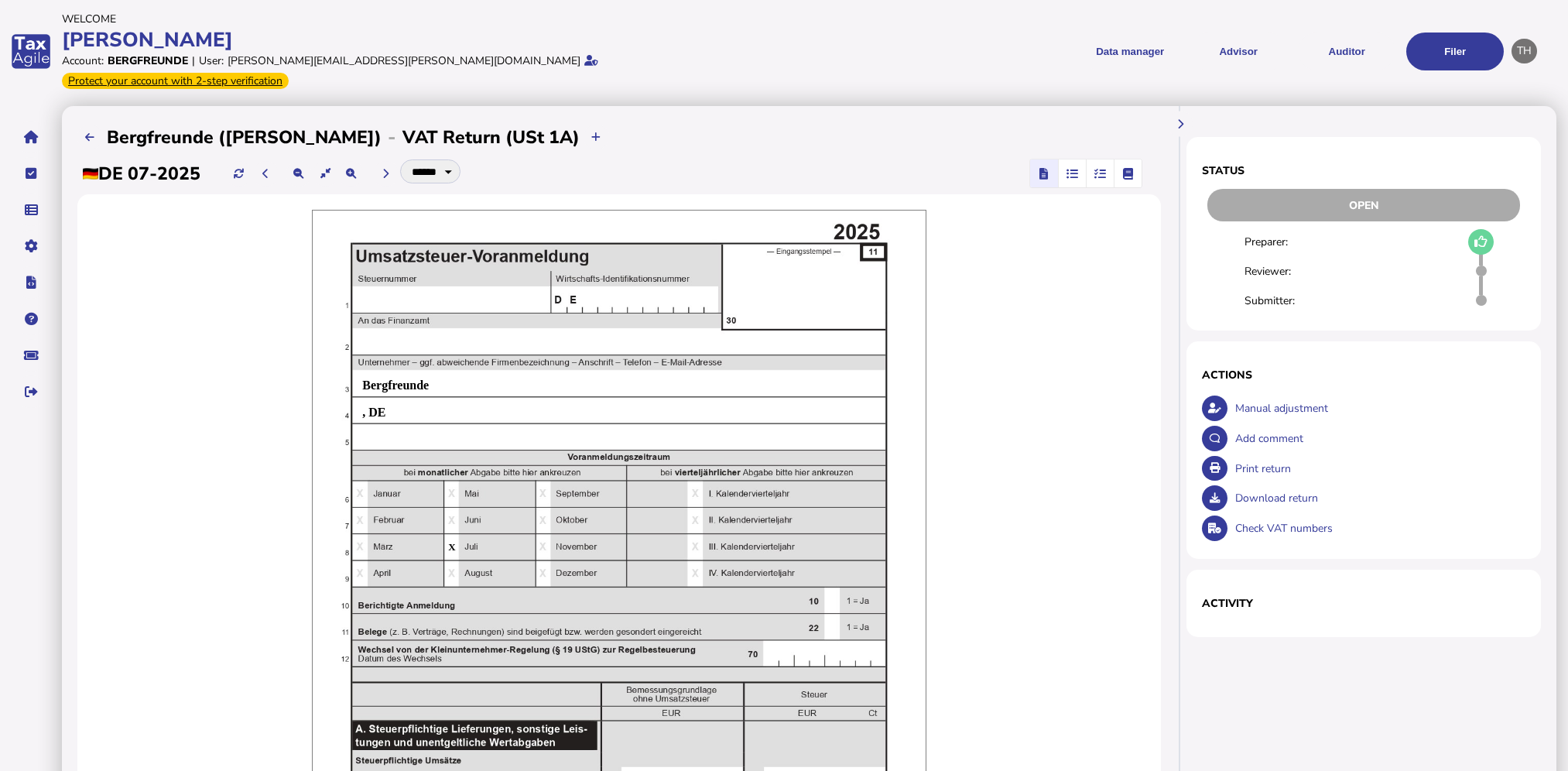
click at [96, 223] on link "Transaction list" at bounding box center [107, 232] width 119 height 24
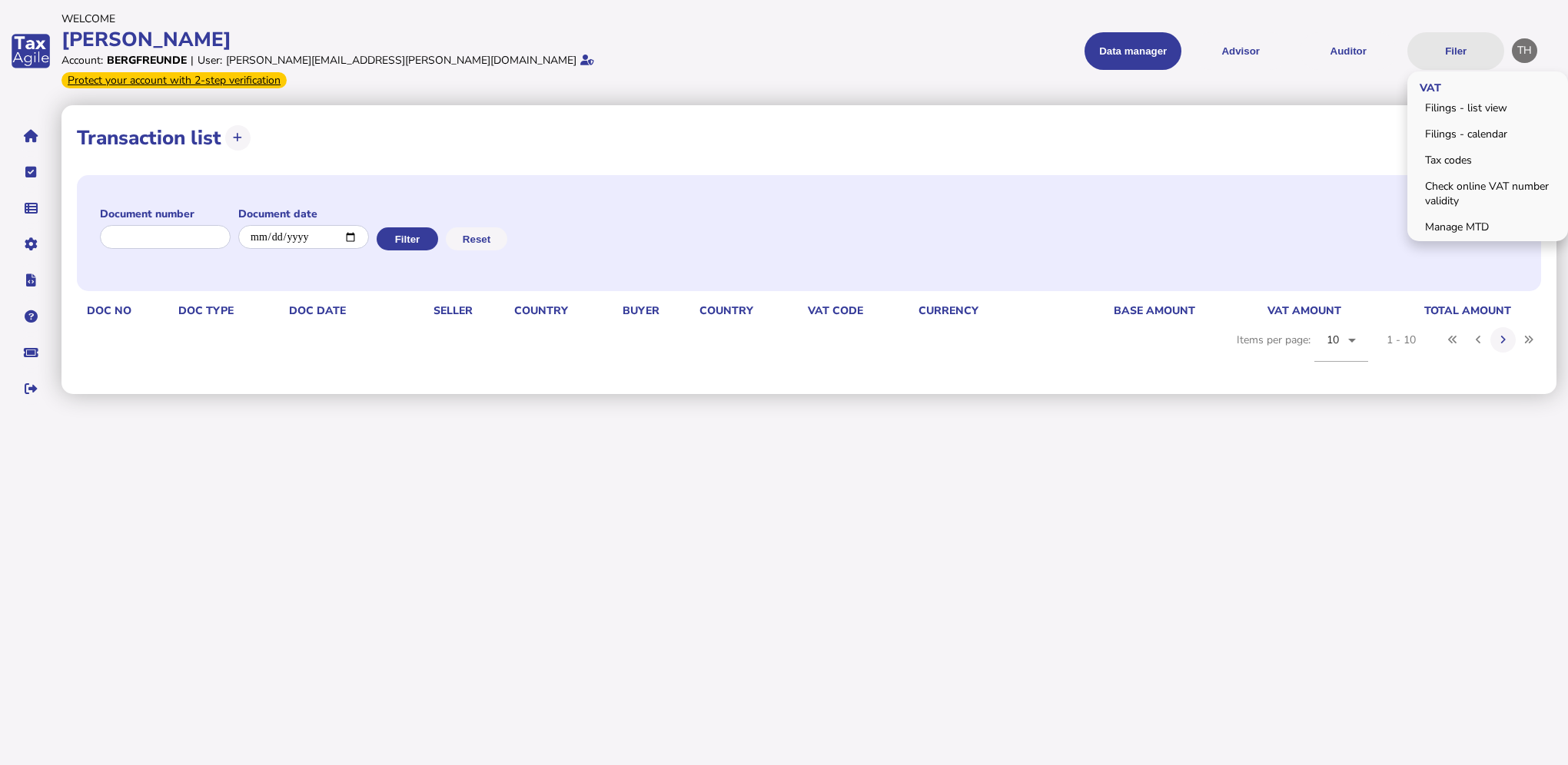
click at [1445, 42] on button "Filer" at bounding box center [1455, 51] width 97 height 37
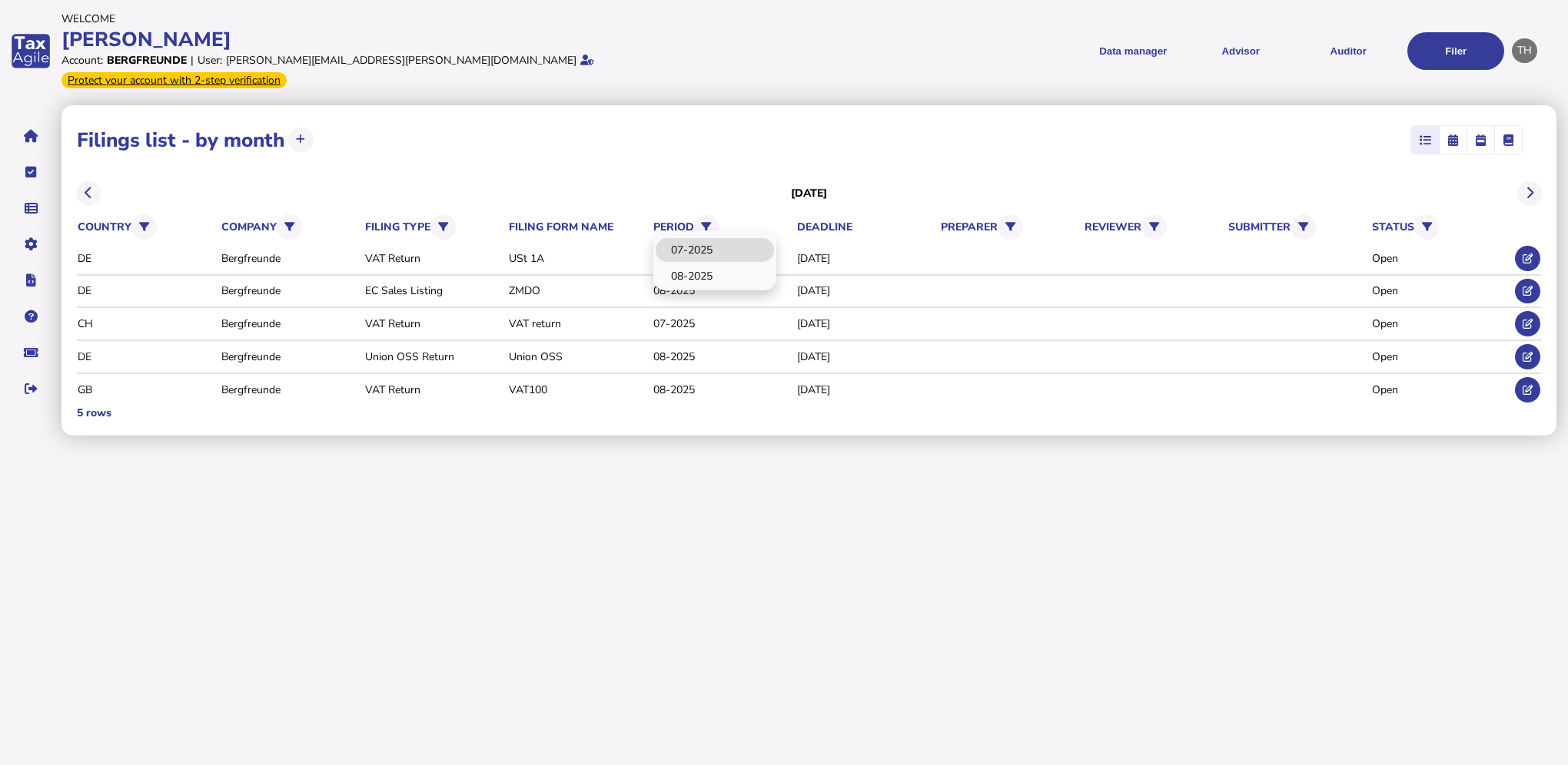
click at [698, 238] on link "07-2025" at bounding box center [714, 250] width 118 height 24
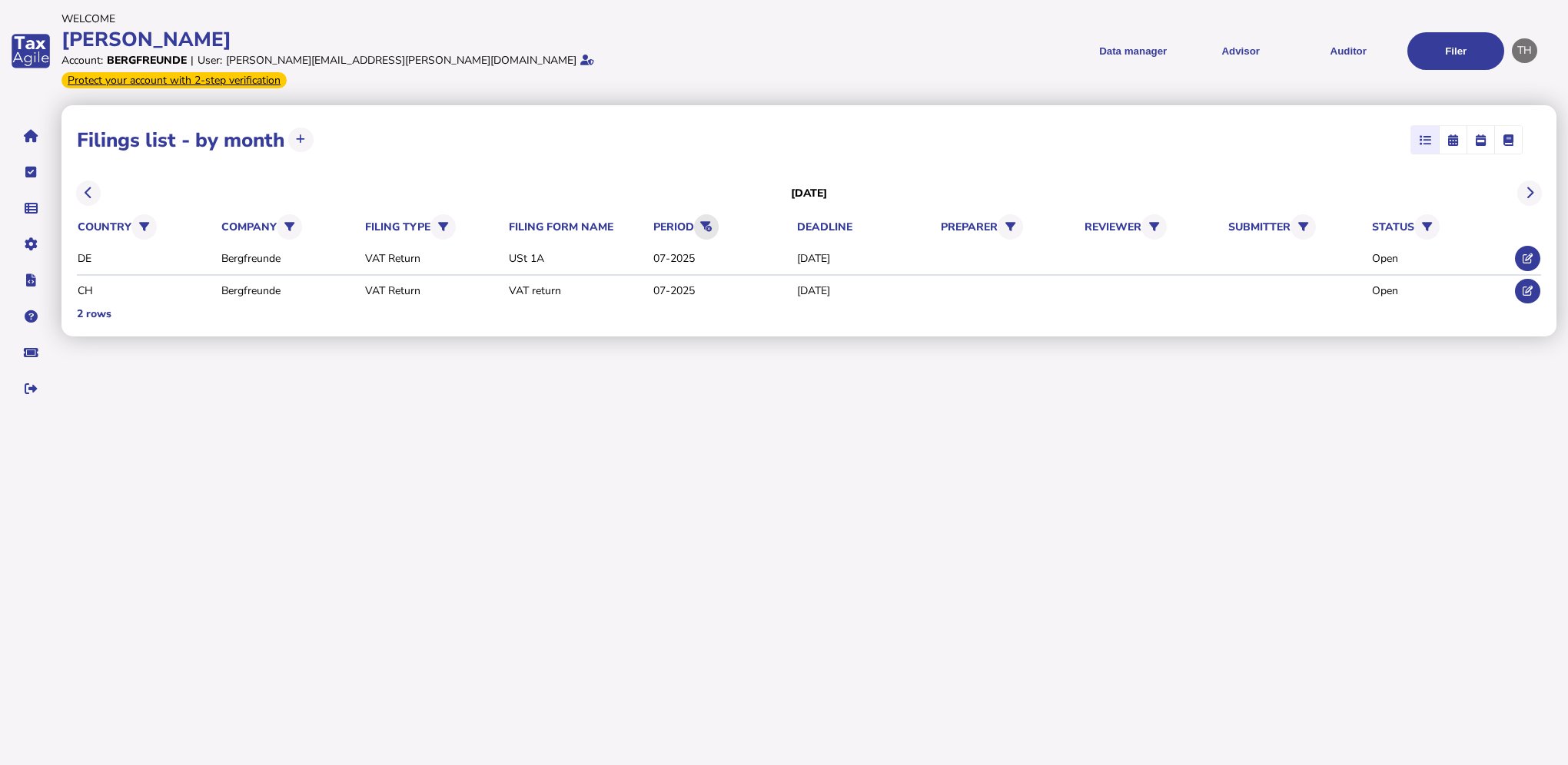
click at [710, 222] on icon at bounding box center [706, 227] width 11 height 10
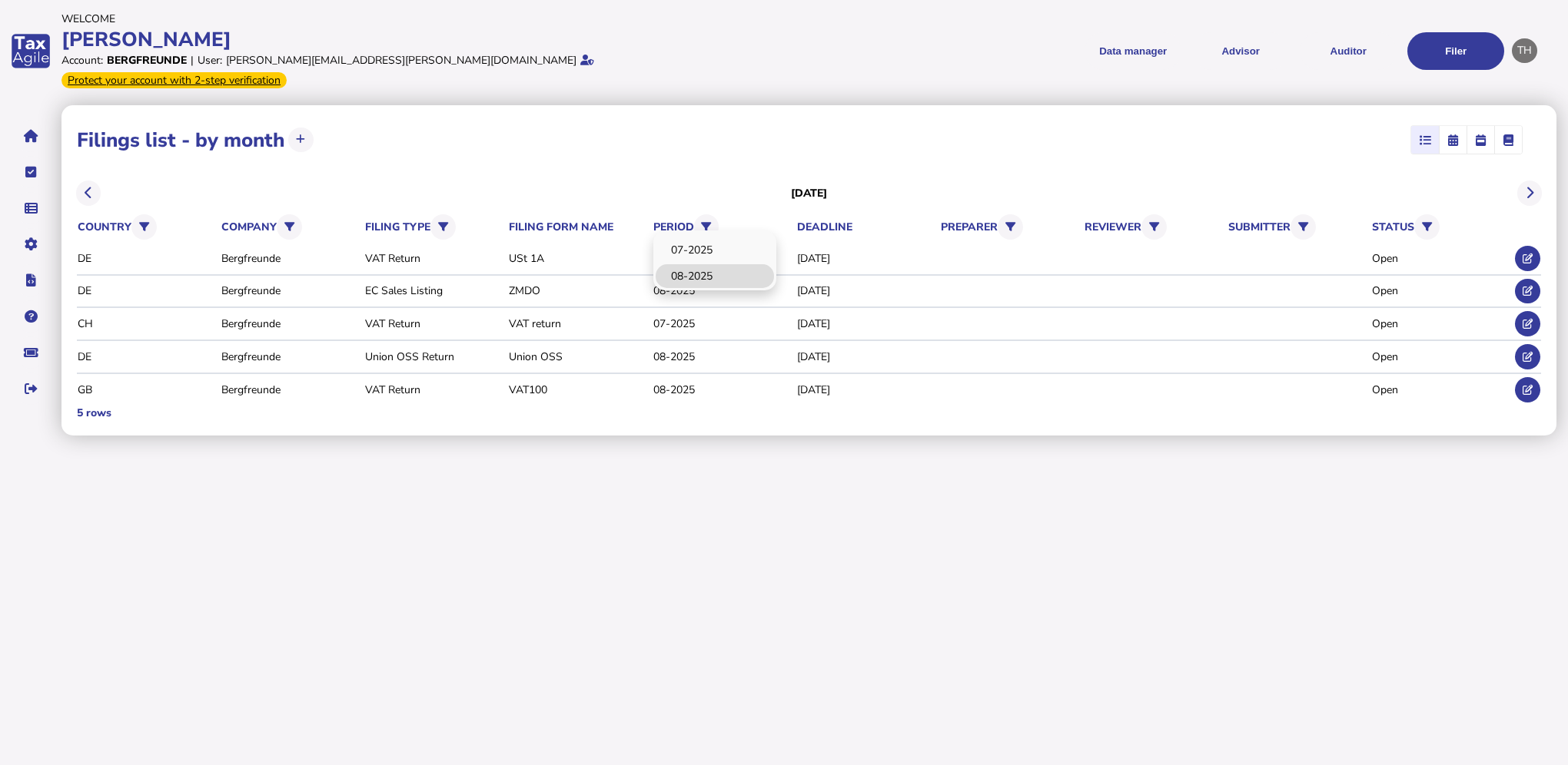
click at [710, 264] on link "08-2025" at bounding box center [714, 276] width 118 height 24
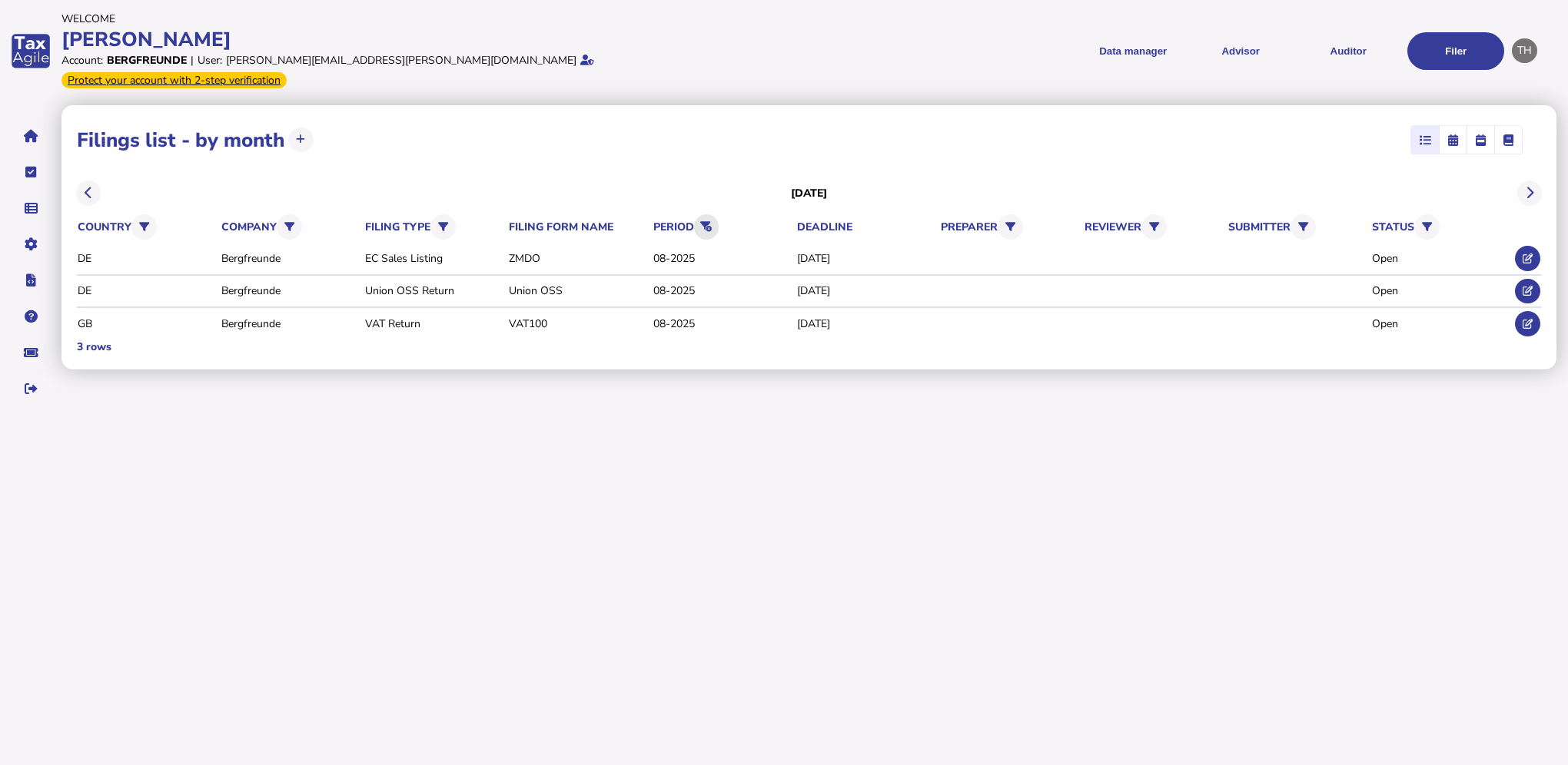
click at [711, 222] on icon at bounding box center [706, 227] width 11 height 10
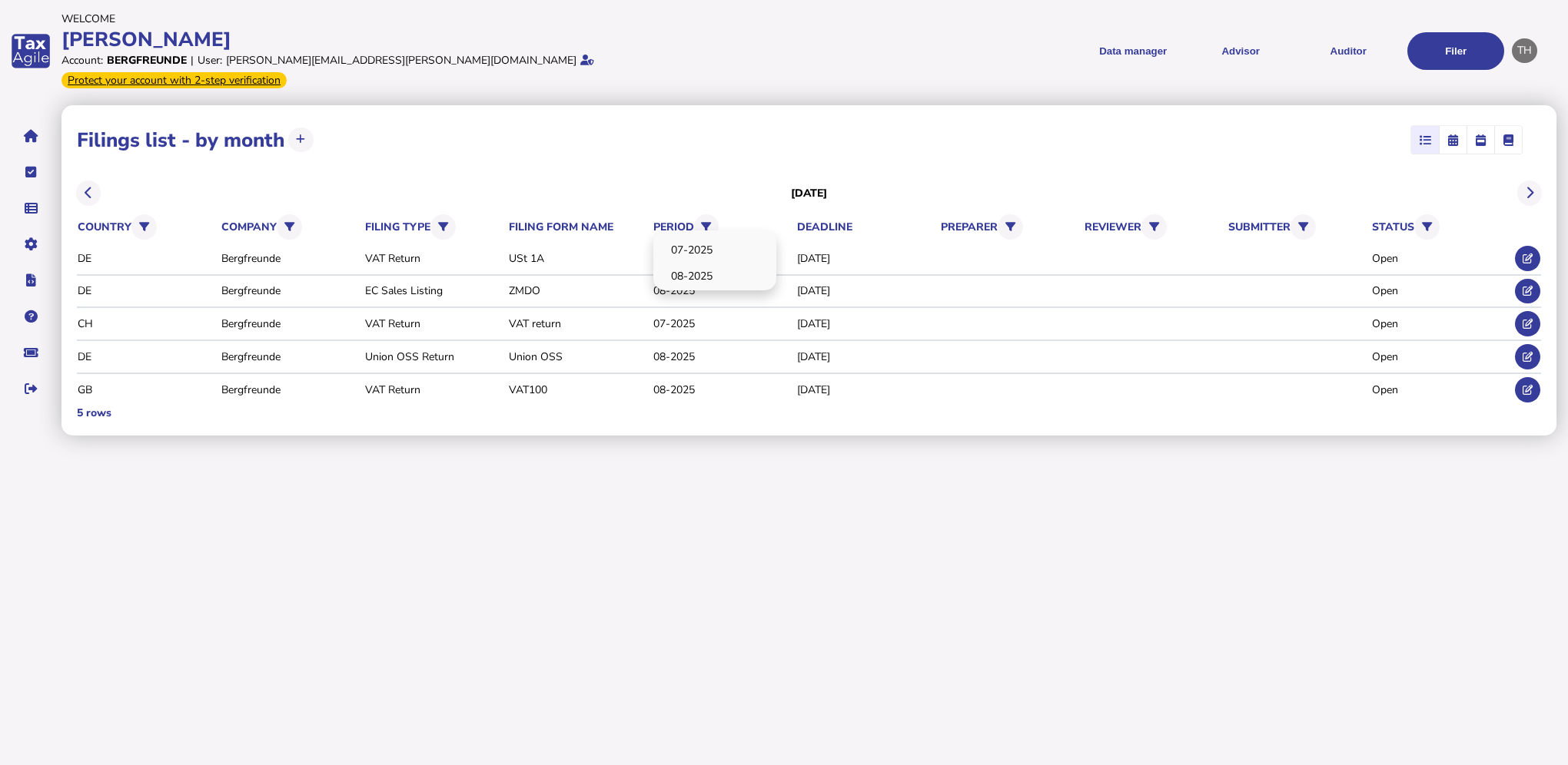
click at [710, 231] on div "07-2025 08-2025" at bounding box center [715, 261] width 123 height 60
click at [594, 406] on div "5 rows" at bounding box center [809, 413] width 1464 height 15
click at [148, 222] on icon at bounding box center [143, 227] width 10 height 10
click at [168, 436] on html "**********" at bounding box center [784, 218] width 1568 height 436
